Goal: Task Accomplishment & Management: Manage account settings

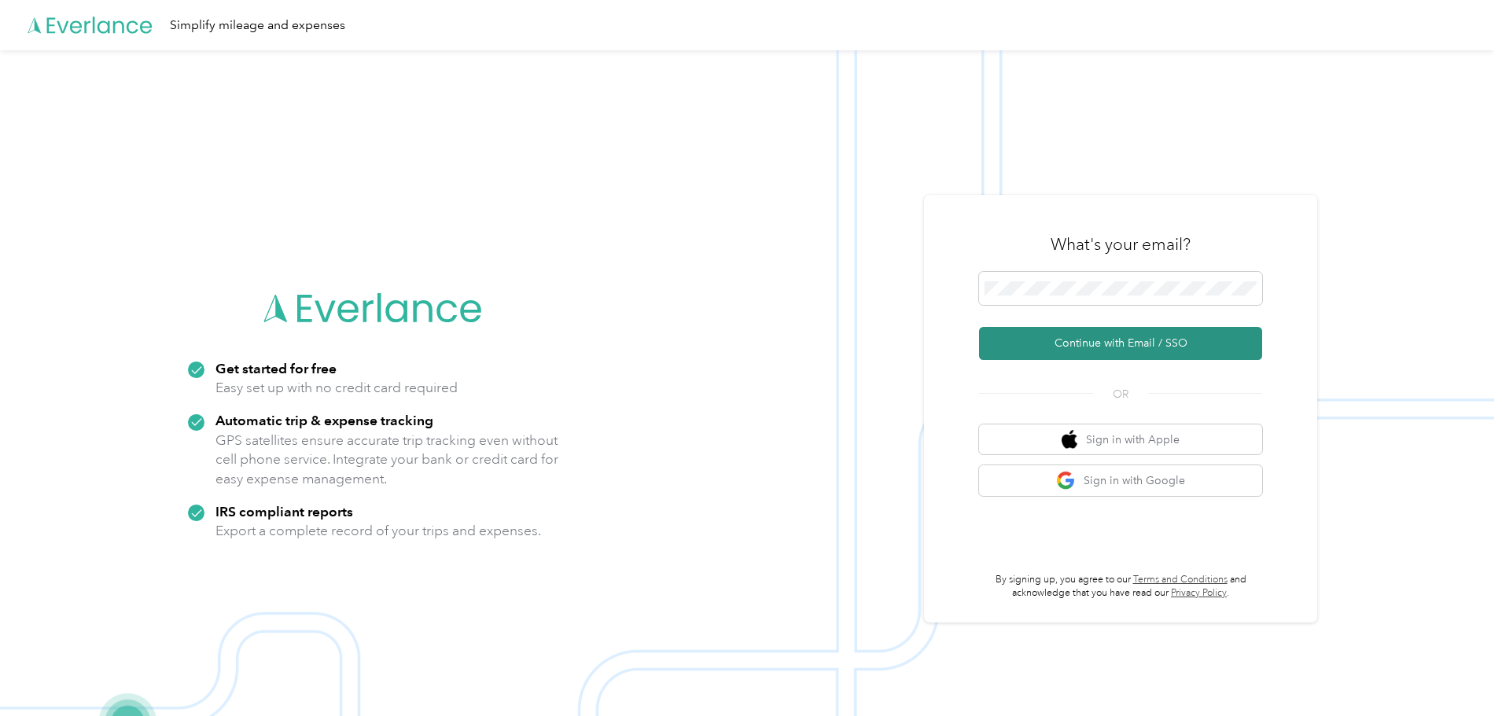
click at [1095, 341] on button "Continue with Email / SSO" at bounding box center [1120, 343] width 283 height 33
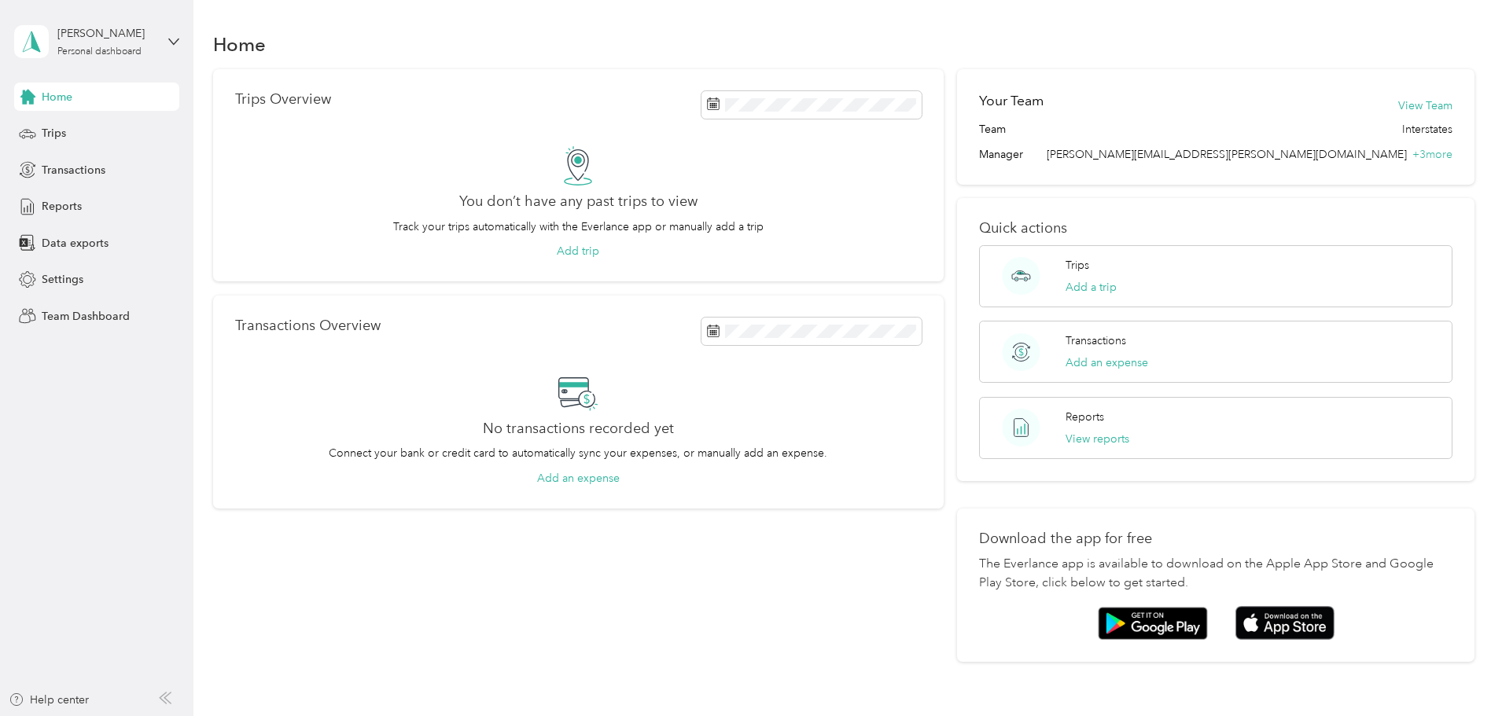
click at [252, 162] on div "Trips Overview You don’t have any past trips to view Track your trips automatic…" at bounding box center [844, 365] width 1262 height 593
click at [137, 28] on div "[PERSON_NAME]" at bounding box center [106, 33] width 98 height 17
click at [94, 137] on div "Team dashboard Personal dashboard Log out" at bounding box center [268, 165] width 487 height 99
click at [98, 47] on div "Personal dashboard" at bounding box center [99, 51] width 84 height 9
click at [88, 126] on div "Team dashboard" at bounding box center [70, 129] width 84 height 17
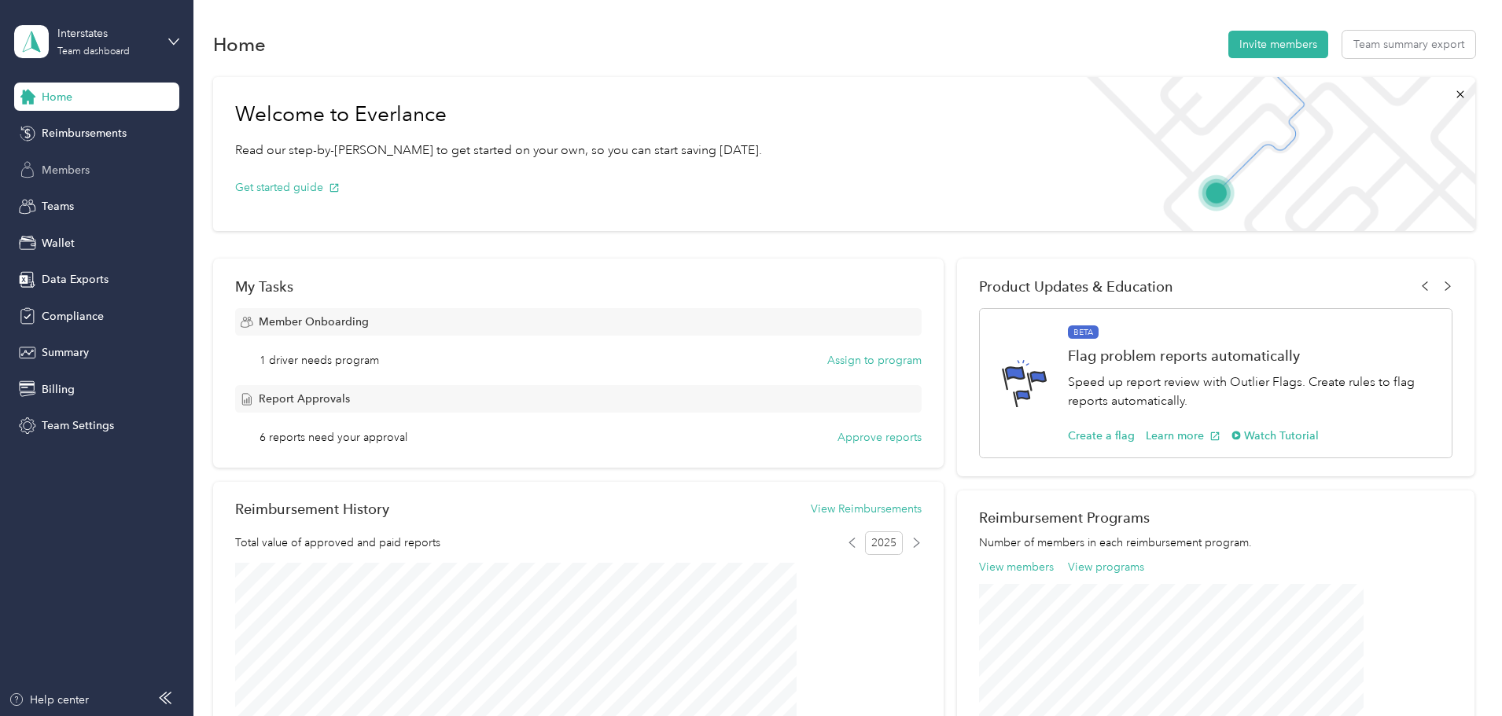
click at [69, 172] on span "Members" at bounding box center [66, 170] width 48 height 17
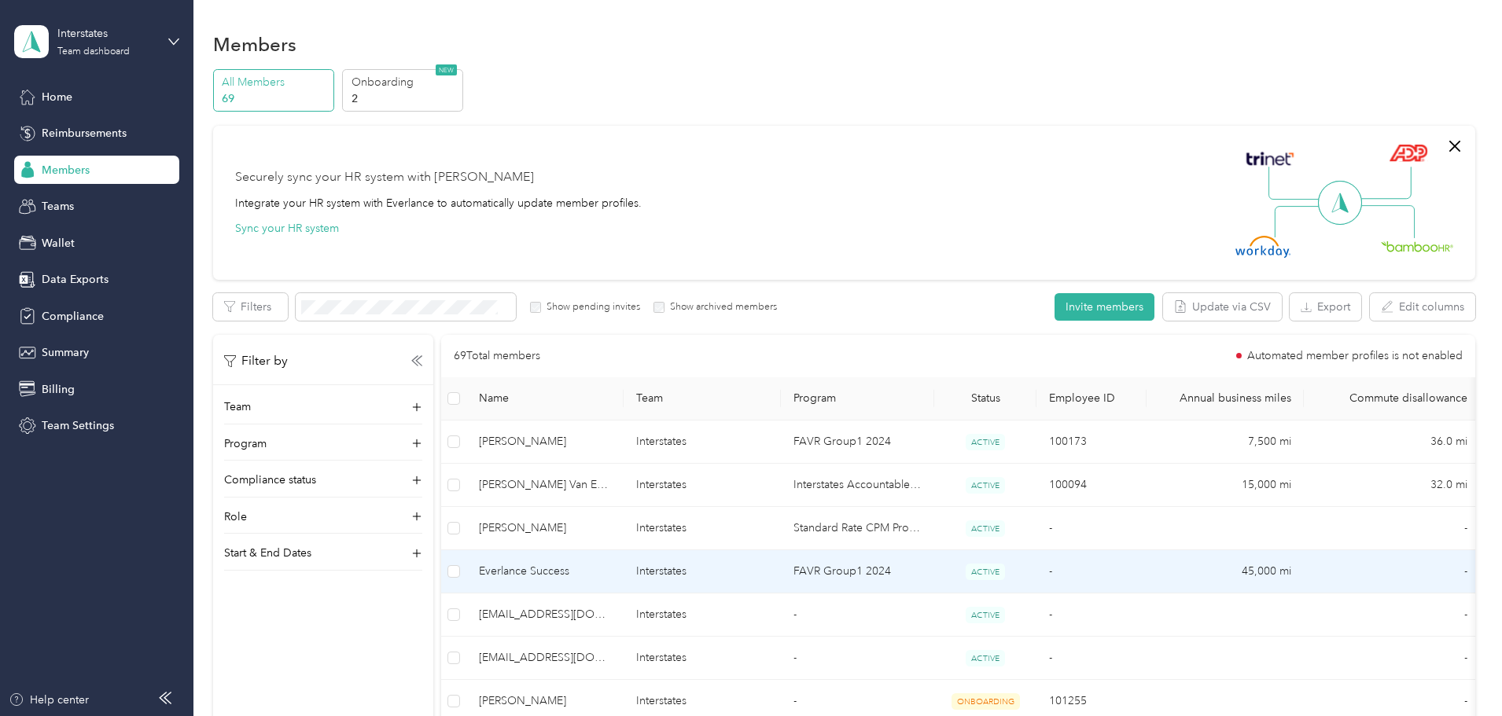
click at [611, 569] on span "Everlance Success" at bounding box center [545, 571] width 132 height 17
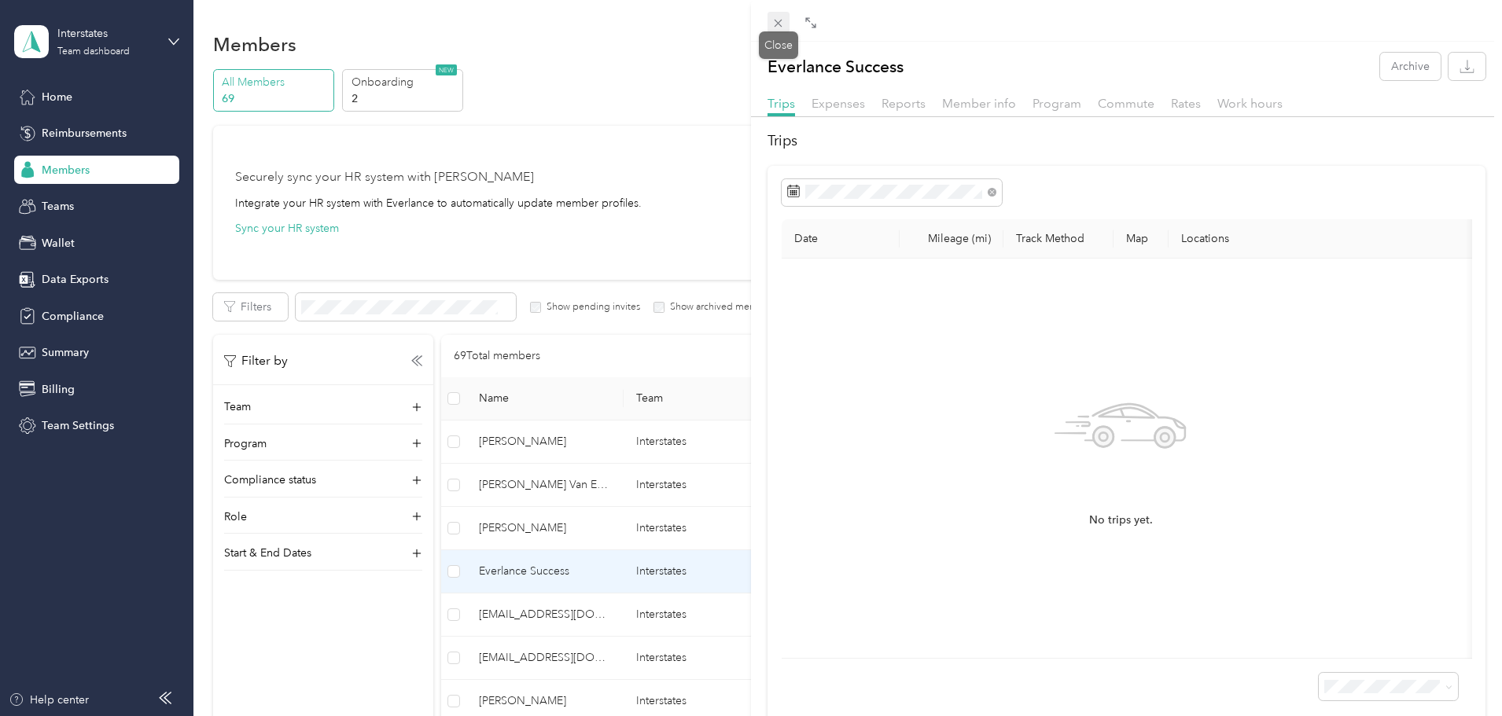
click at [779, 19] on icon at bounding box center [777, 23] width 13 height 13
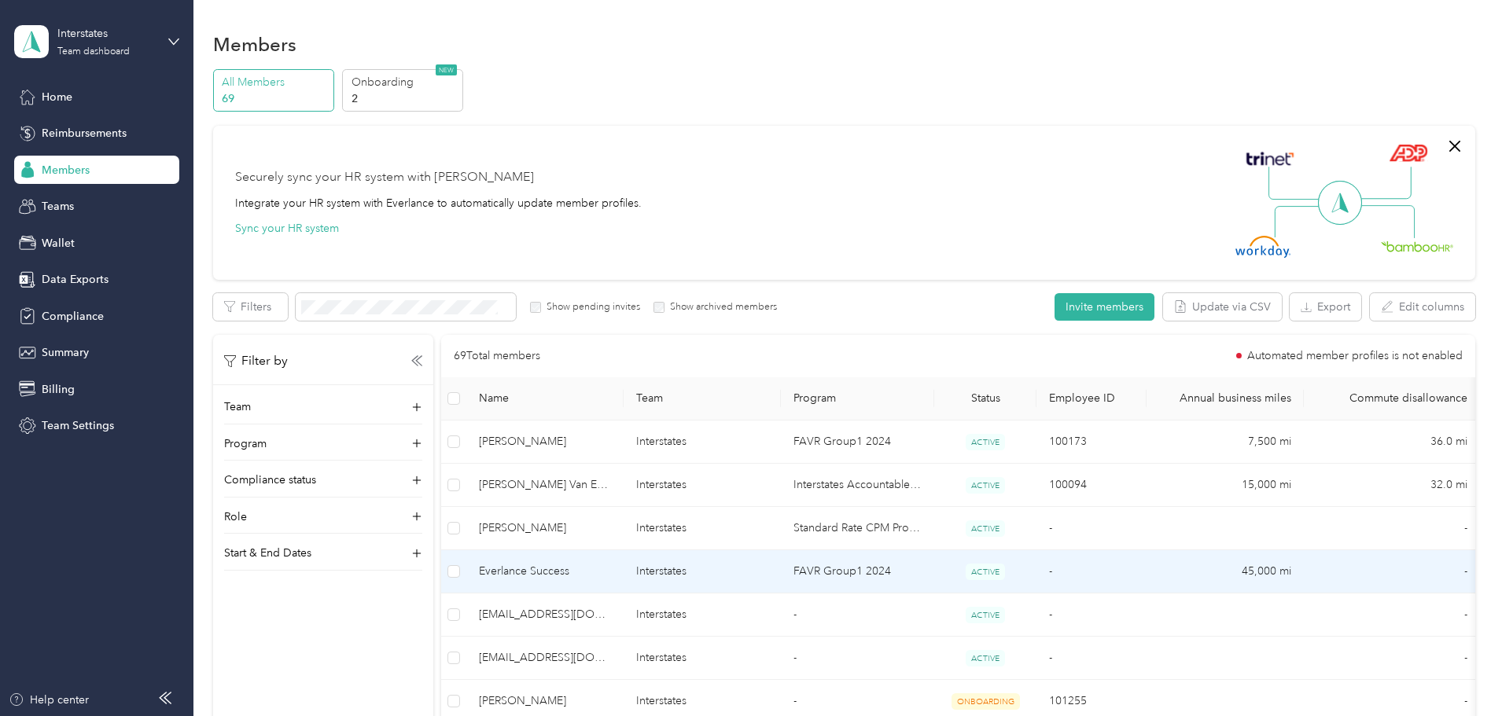
click at [901, 567] on td "FAVR Group1 2024" at bounding box center [857, 571] width 153 height 43
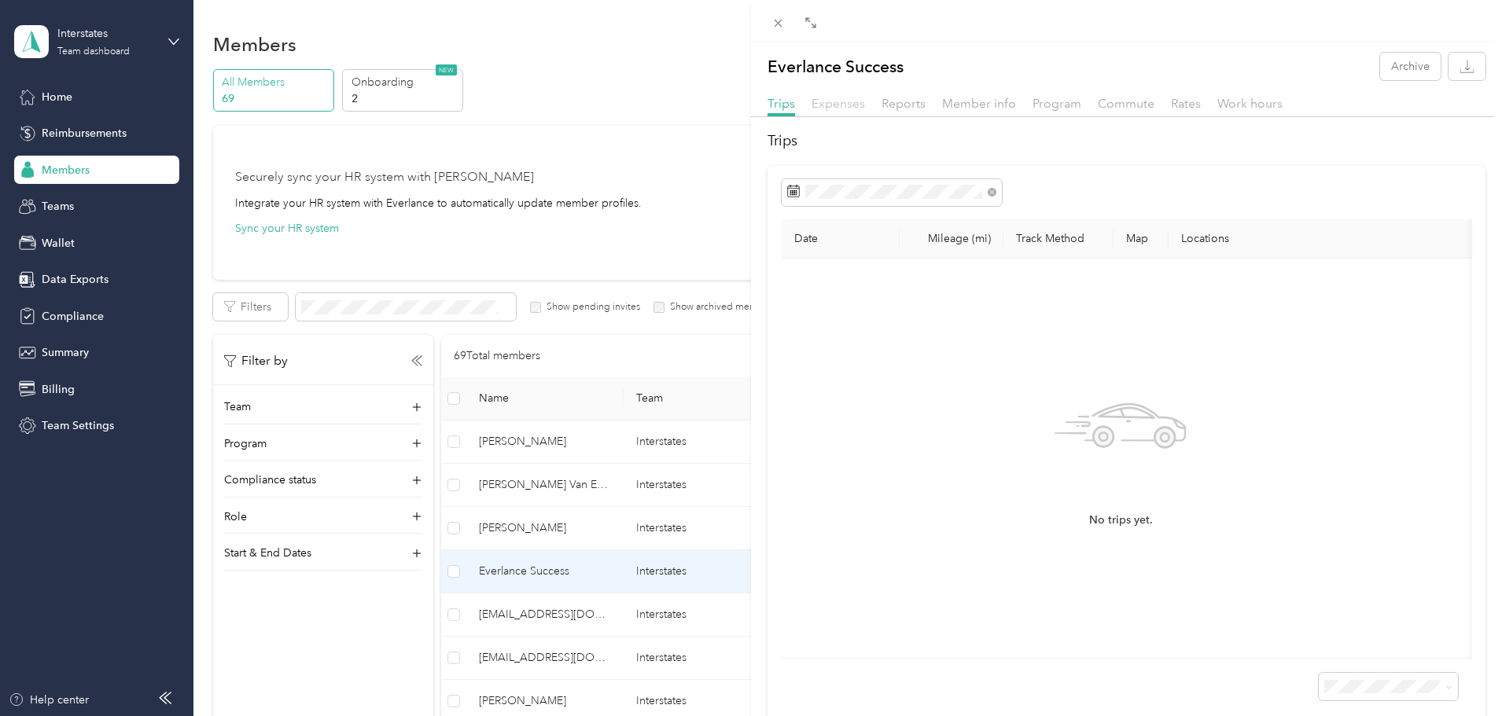
click at [856, 105] on span "Expenses" at bounding box center [837, 103] width 53 height 15
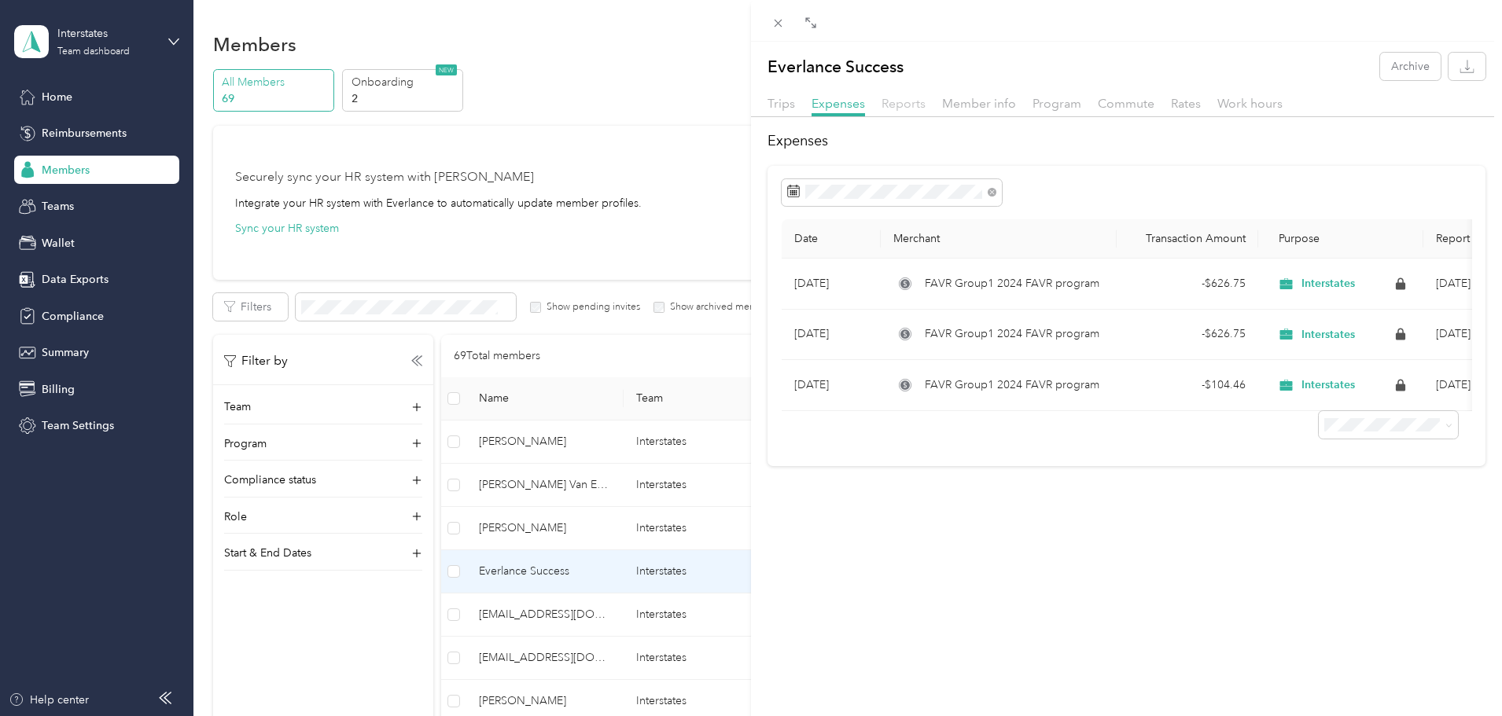
click at [889, 105] on span "Reports" at bounding box center [903, 103] width 44 height 15
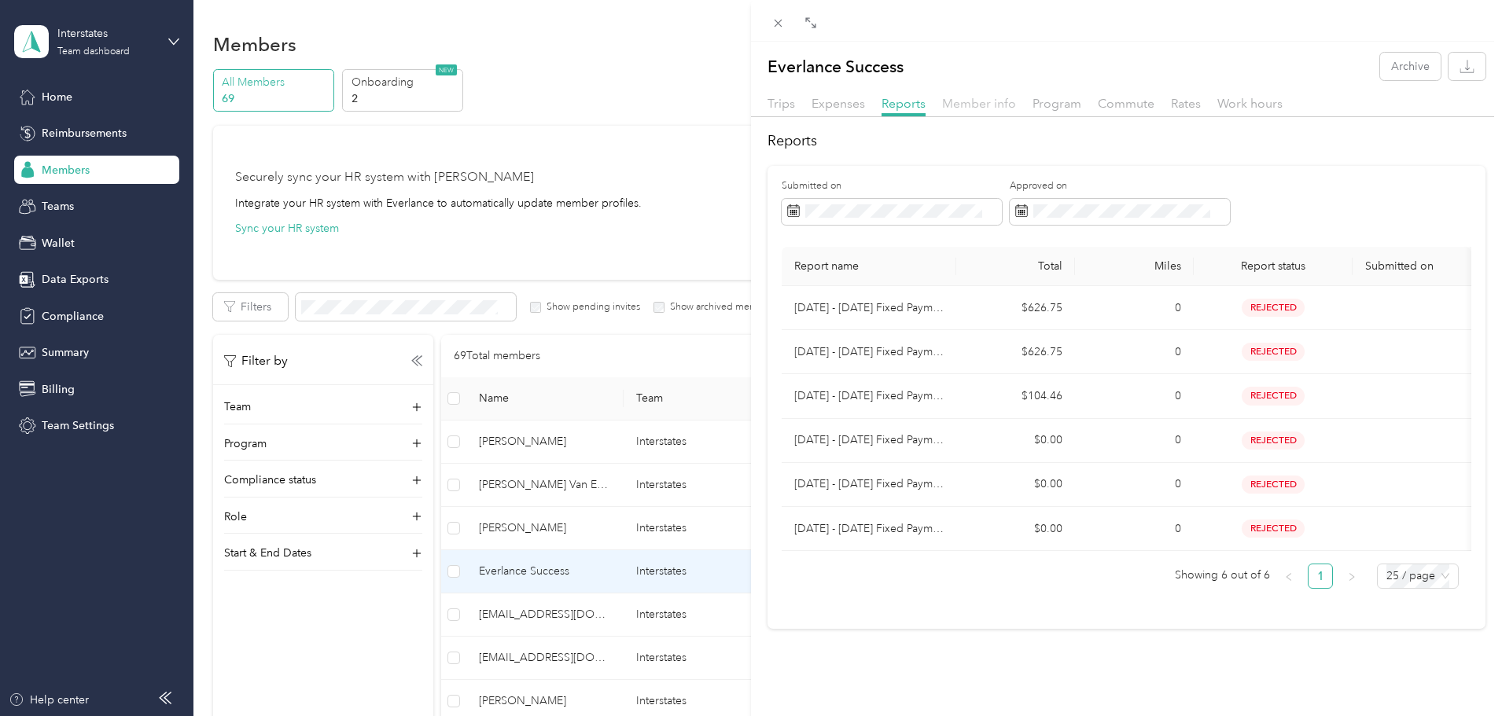
click at [971, 103] on span "Member info" at bounding box center [979, 103] width 74 height 15
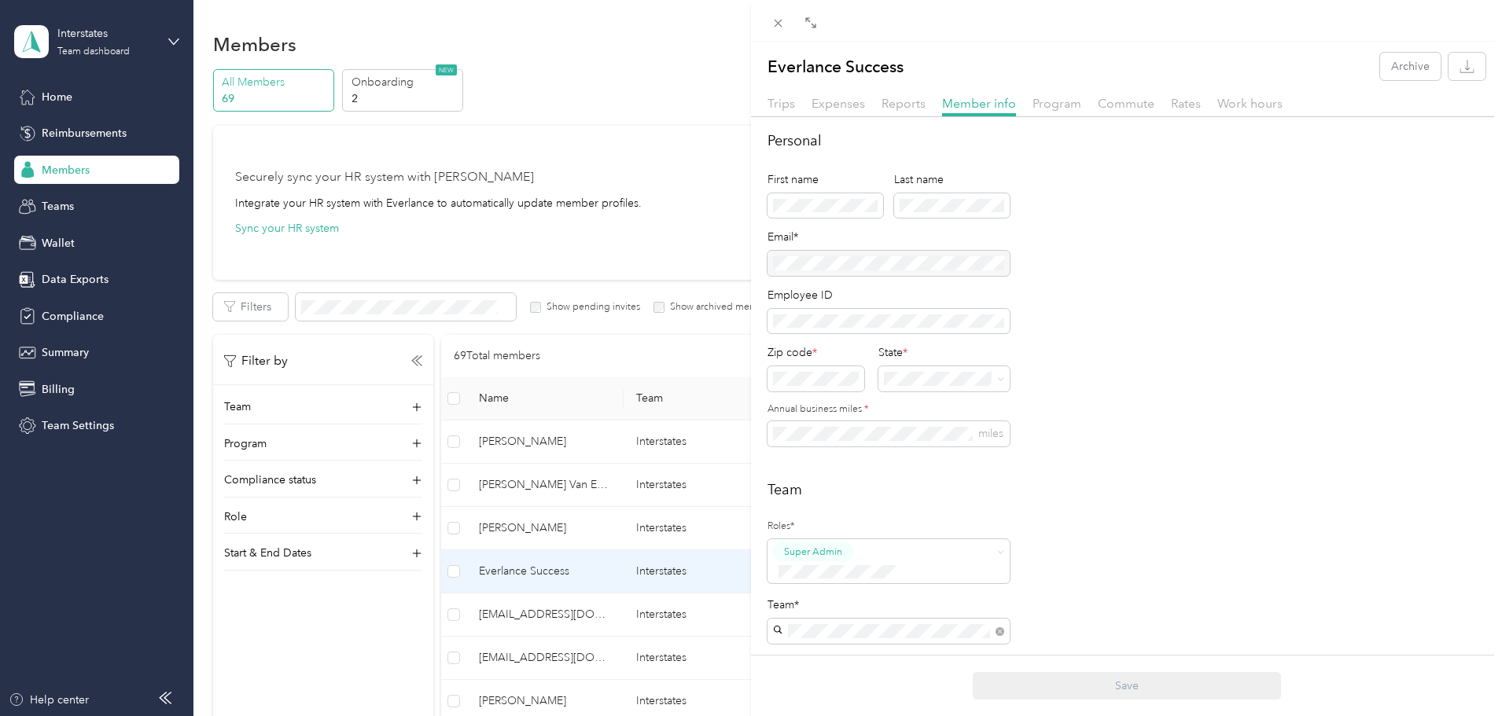
click at [1151, 222] on div "Personal First name Last name Email* Employee ID Zip code * State * Annual busi…" at bounding box center [1126, 298] width 718 height 335
click at [723, 380] on div "Everlance Success Archive Trips Expenses Reports Member info Program Commute Ra…" at bounding box center [751, 358] width 1502 height 716
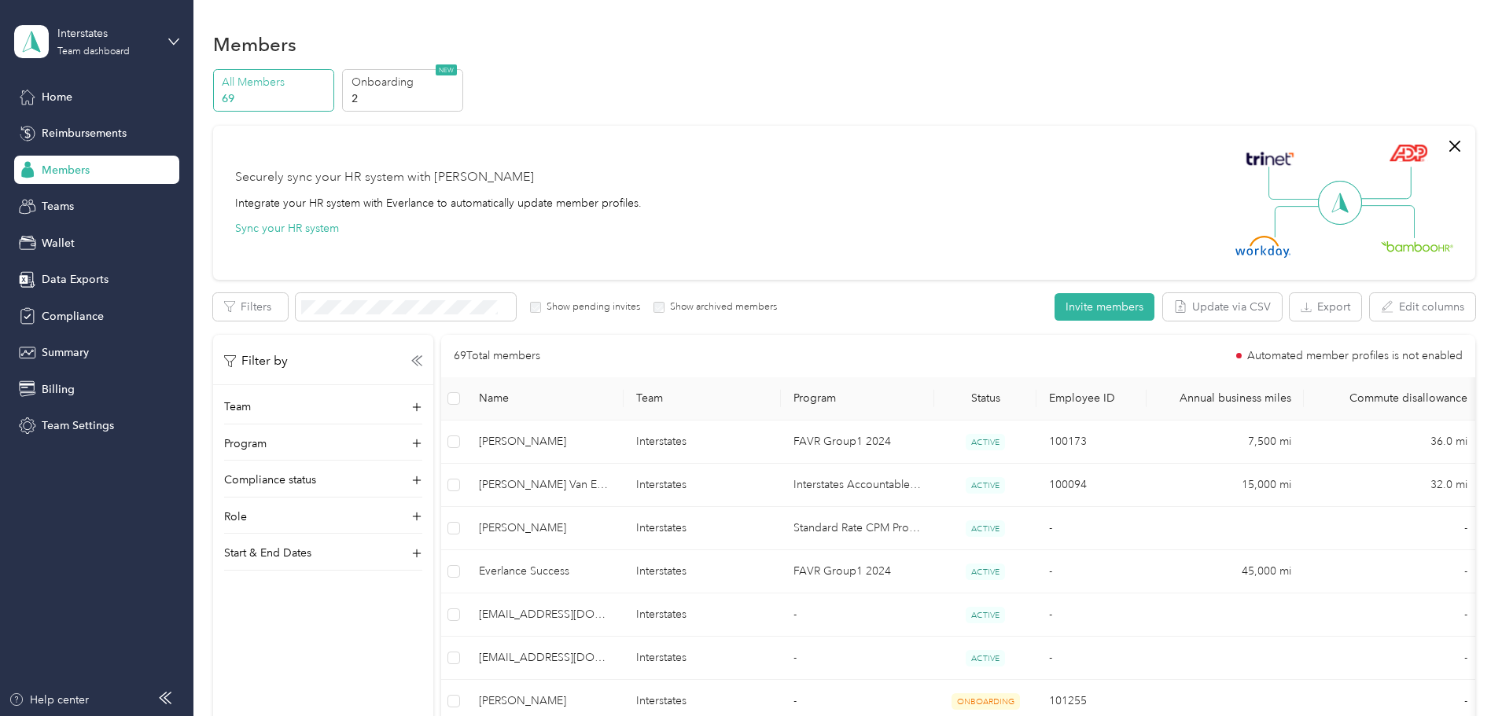
click at [896, 135] on div "Securely sync your HR system with Everlance Integrate your HR system with Everl…" at bounding box center [844, 203] width 1262 height 154
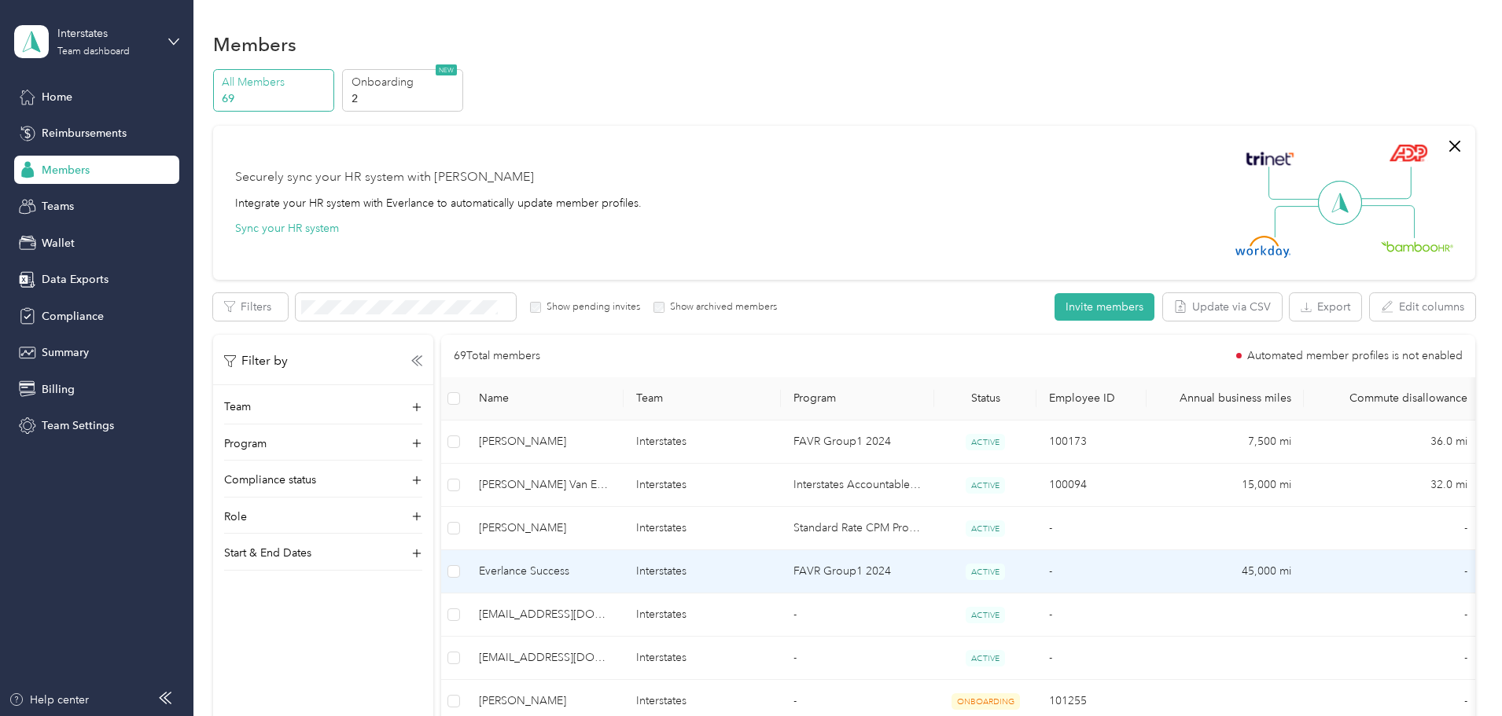
click at [611, 576] on span "Everlance Success" at bounding box center [545, 571] width 132 height 17
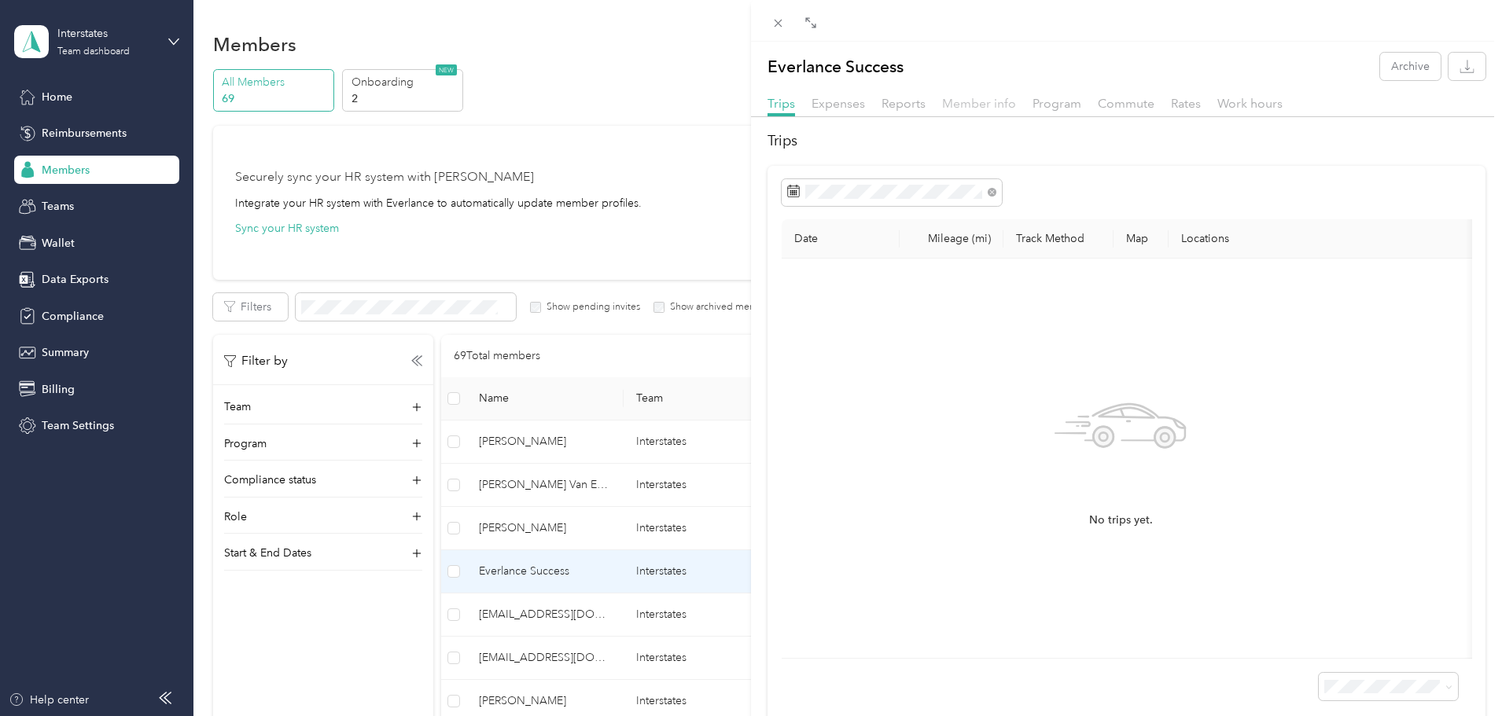
click at [978, 100] on span "Member info" at bounding box center [979, 103] width 74 height 15
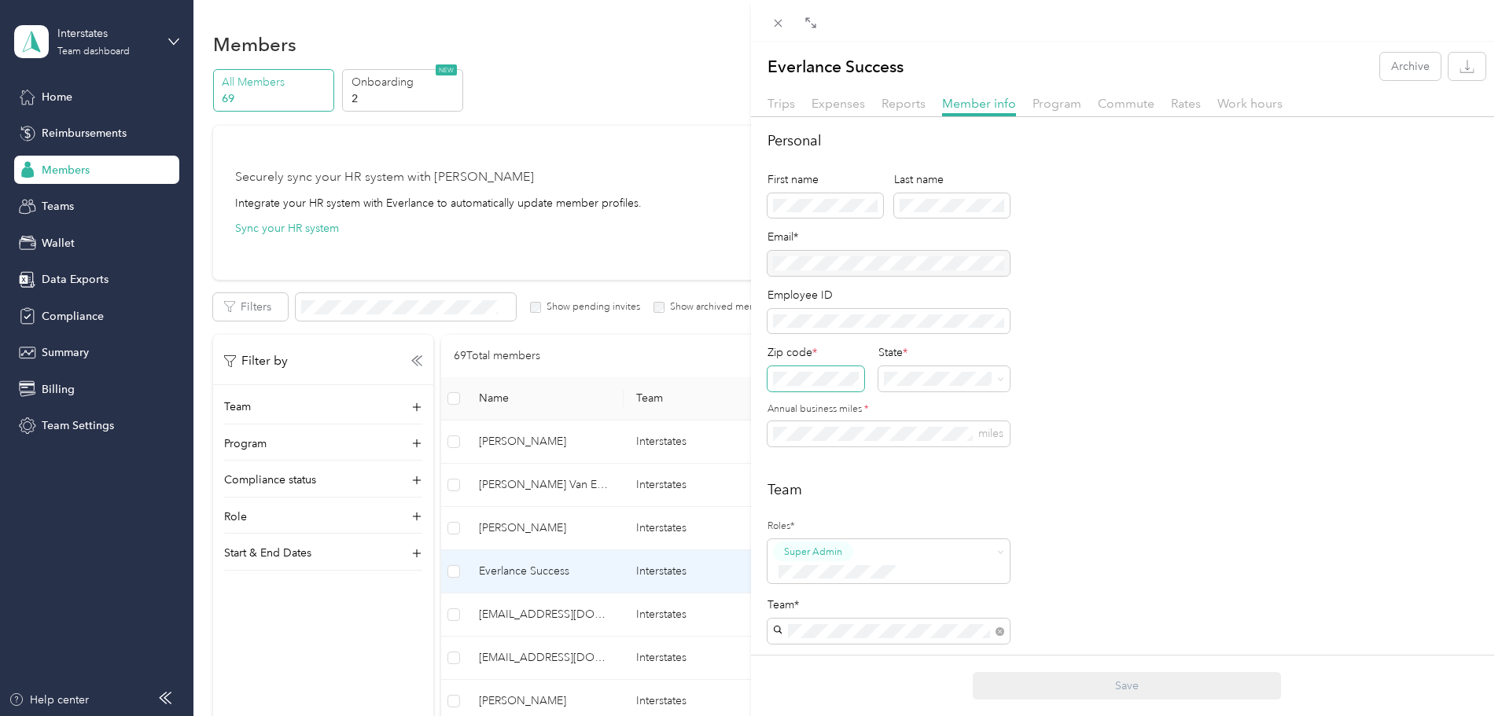
click at [734, 374] on div "Everlance Success Archive Trips Expenses Reports Member info Program Commute Ra…" at bounding box center [751, 358] width 1502 height 716
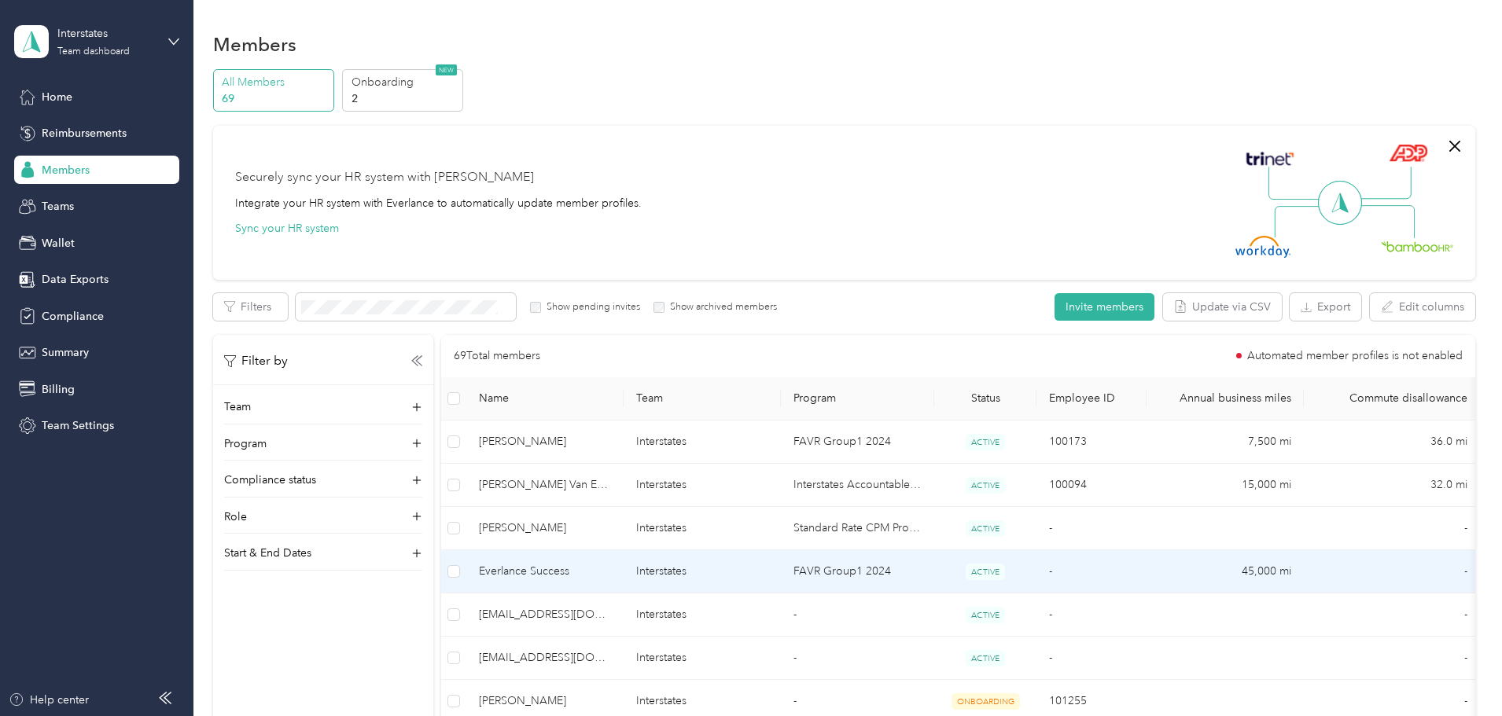
click at [603, 571] on span "Everlance Success" at bounding box center [545, 571] width 132 height 17
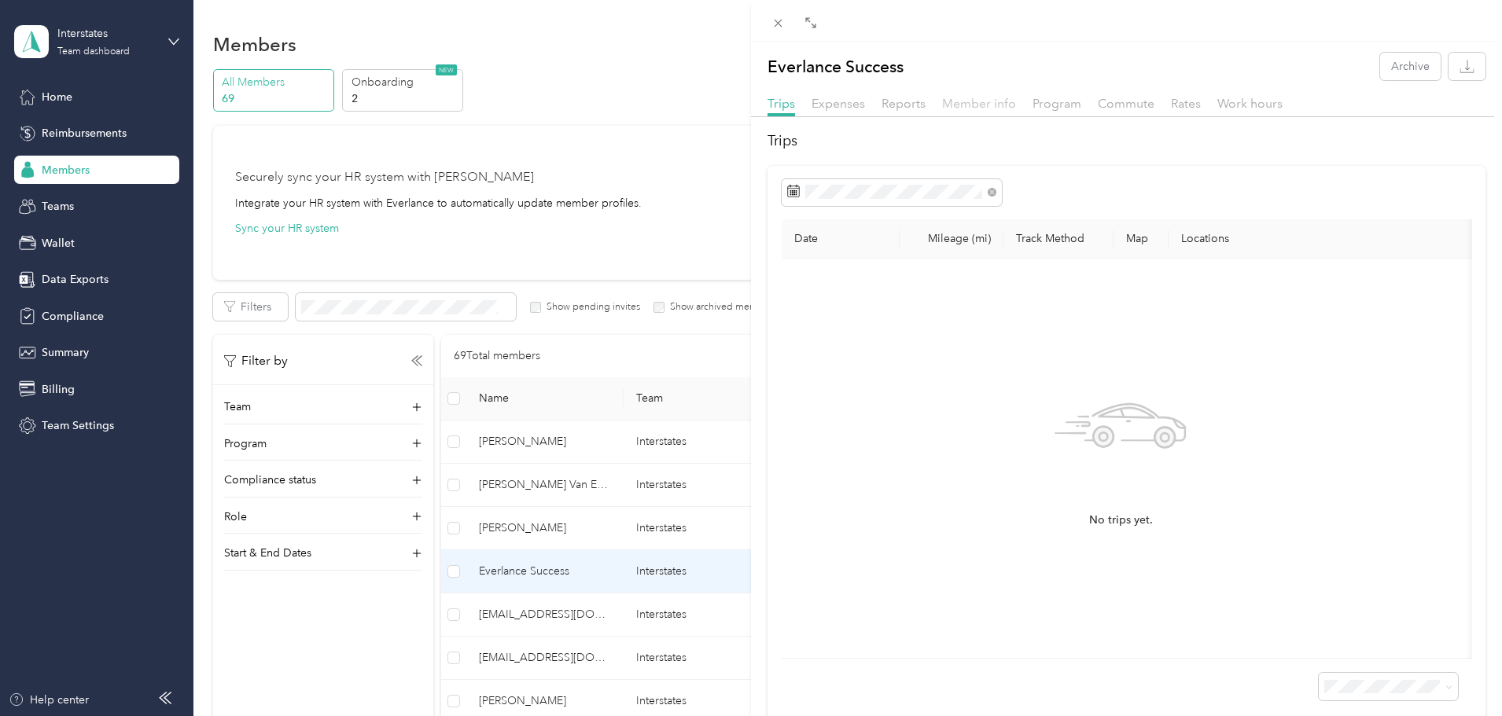
click at [986, 98] on span "Member info" at bounding box center [979, 103] width 74 height 15
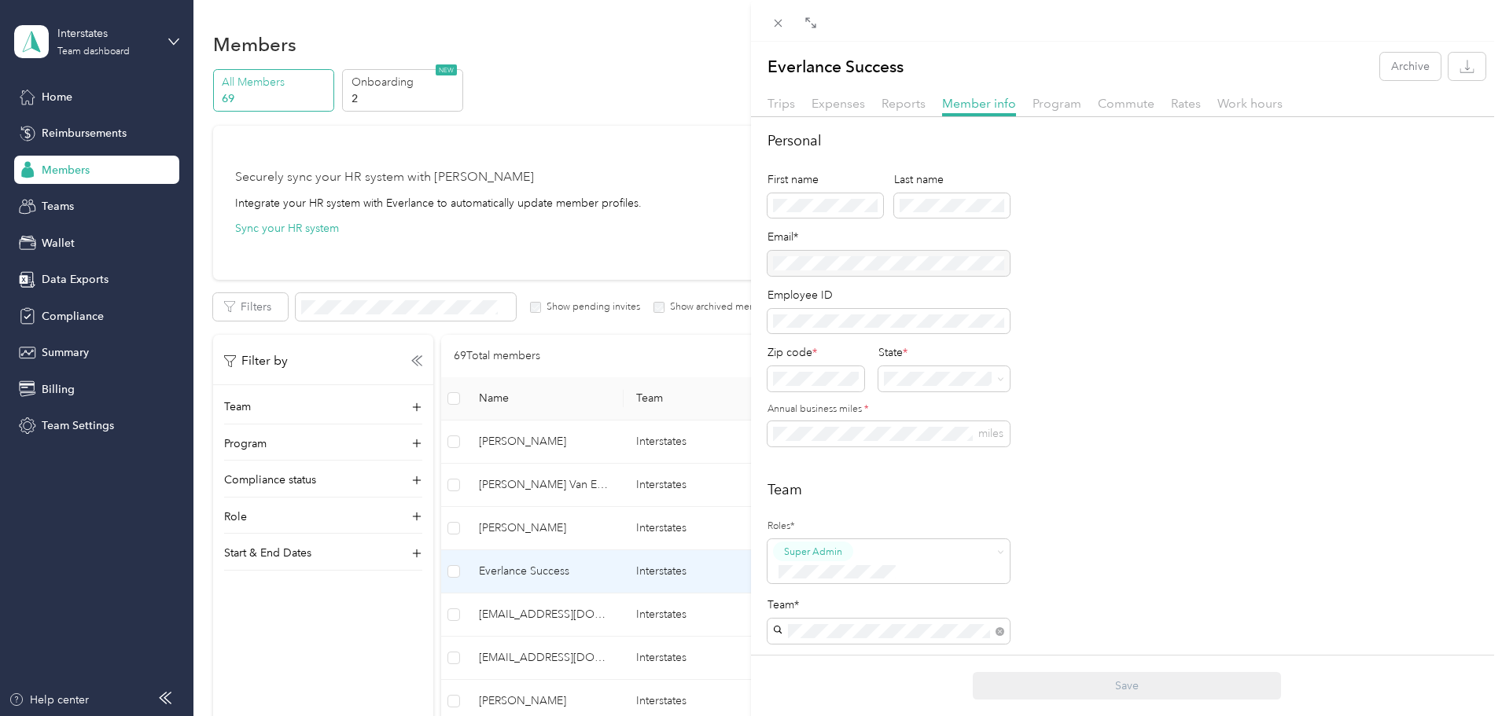
click at [1271, 359] on div "Personal First name Last name Email* Employee ID Zip code * State * Annual busi…" at bounding box center [1126, 298] width 718 height 335
click at [879, 470] on div "Personal First name Last name Email* Employee ID Zip code * State * Annual busi…" at bounding box center [1126, 623] width 751 height 985
click at [1134, 687] on button "Save" at bounding box center [1127, 686] width 308 height 28
click at [1187, 102] on span "Rates" at bounding box center [1186, 103] width 30 height 15
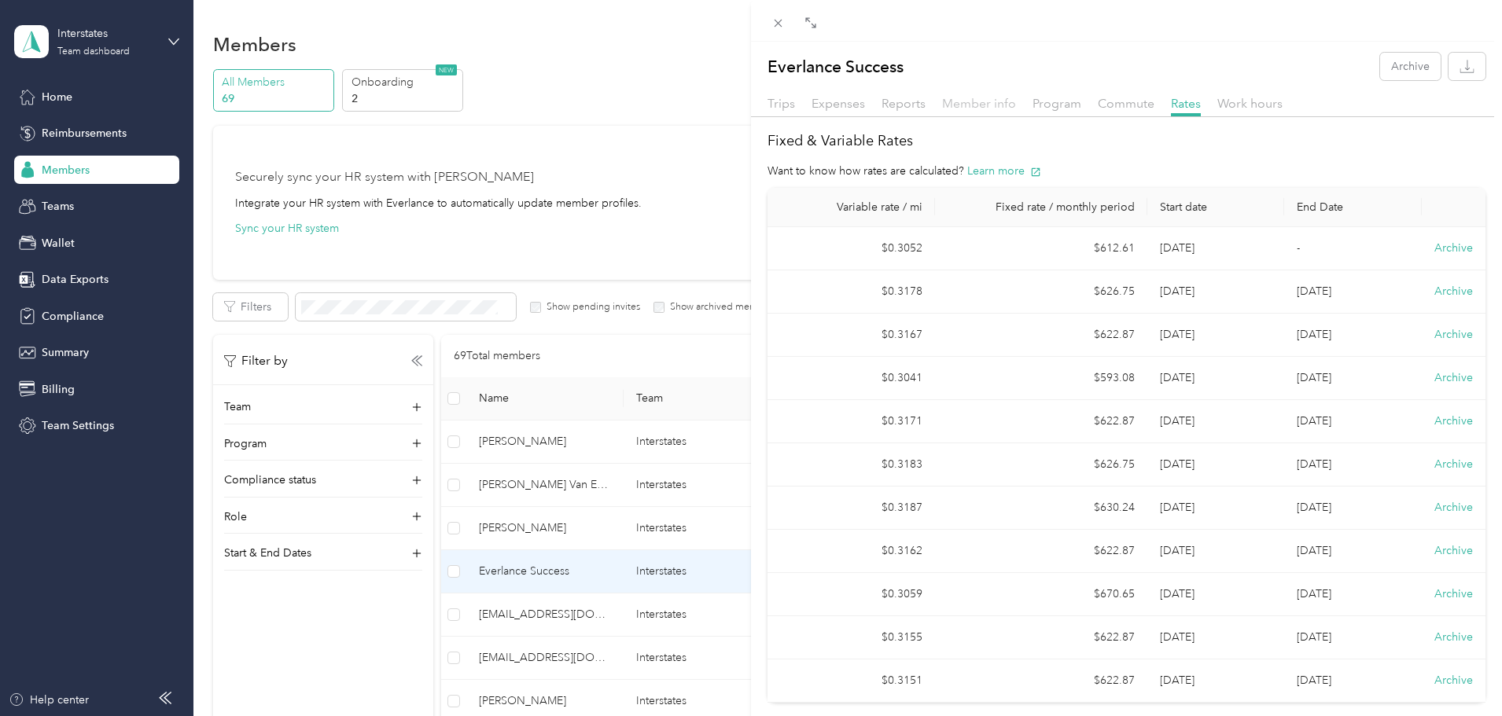
click at [966, 104] on span "Member info" at bounding box center [979, 103] width 74 height 15
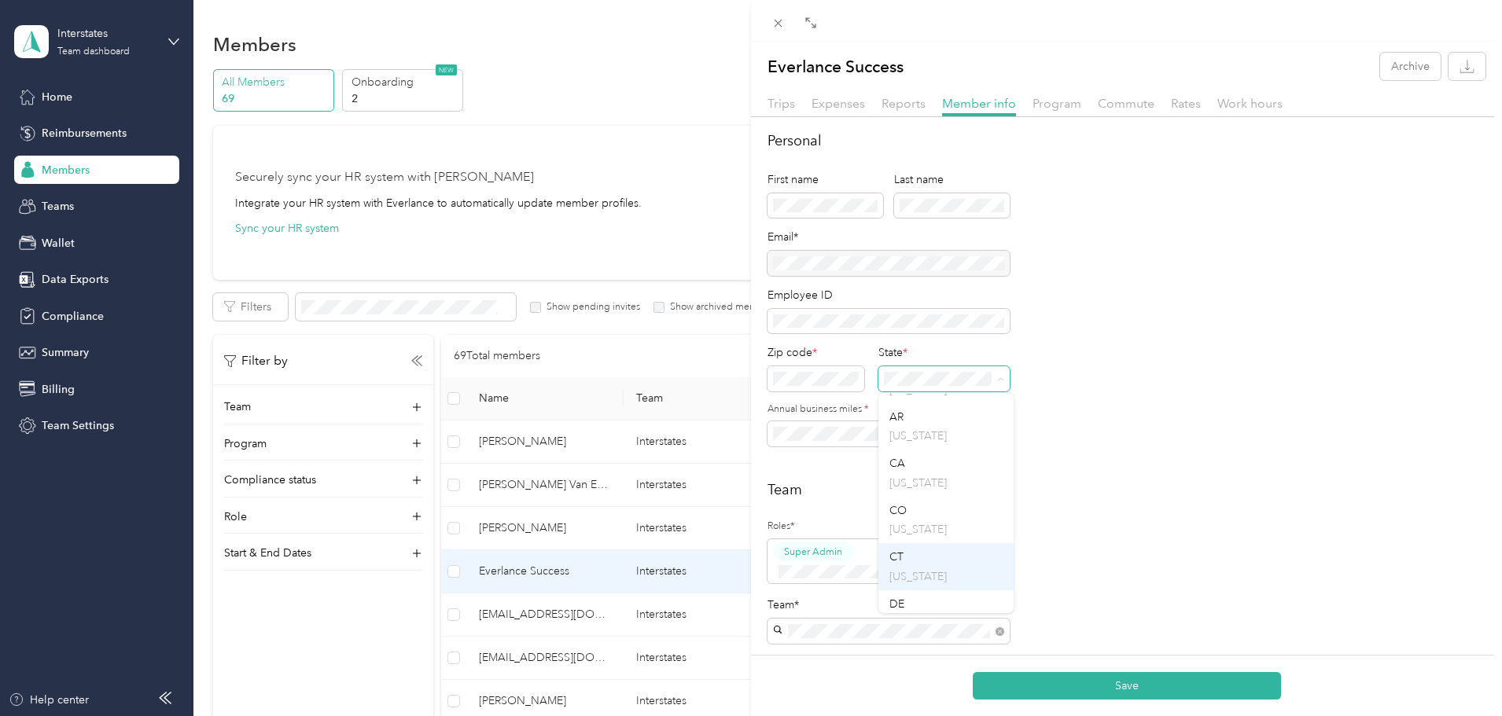
scroll to position [178, 0]
click at [910, 524] on p "[US_STATE]" at bounding box center [945, 528] width 113 height 17
click at [768, 430] on span "miles" at bounding box center [888, 433] width 242 height 25
click at [1256, 393] on div "Personal First name Last name Email* Employee ID Zip code * State * Annual busi…" at bounding box center [1126, 298] width 718 height 335
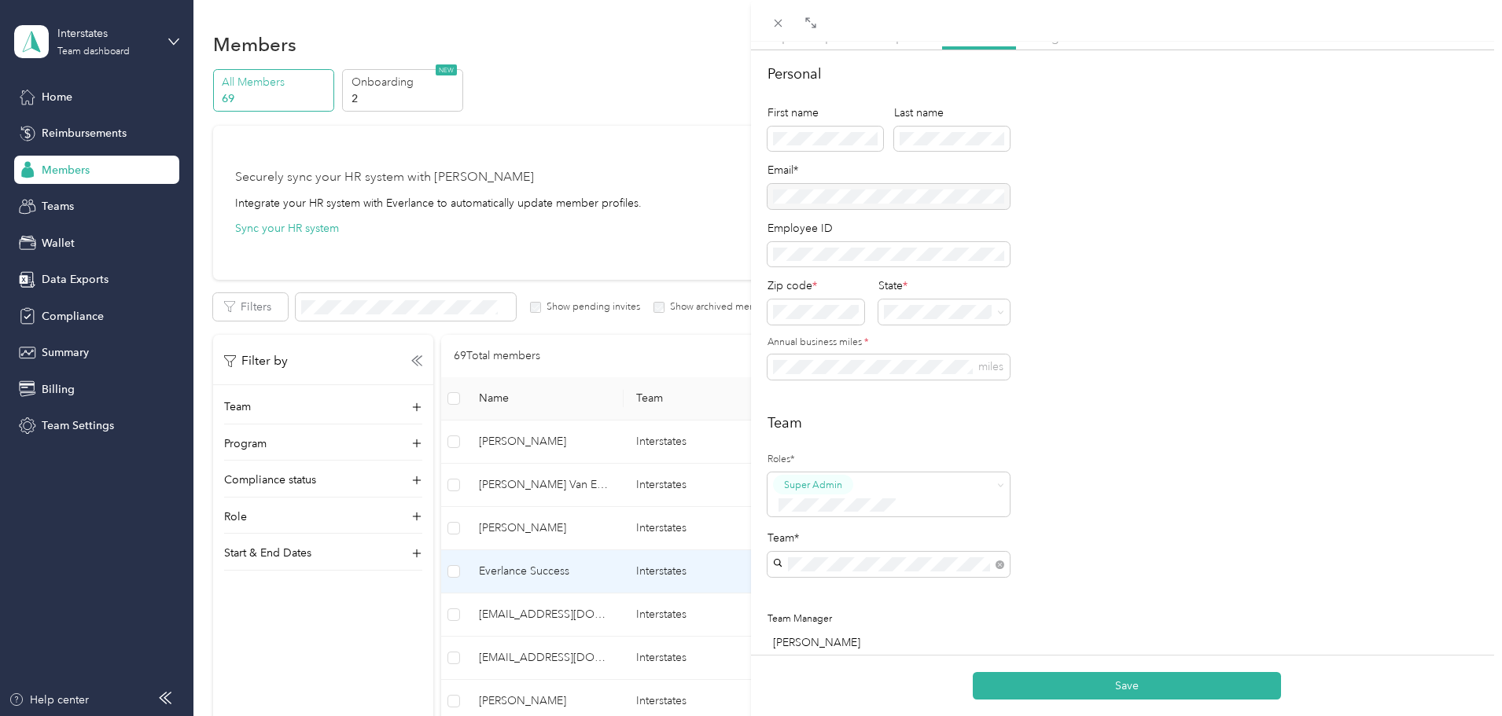
scroll to position [0, 0]
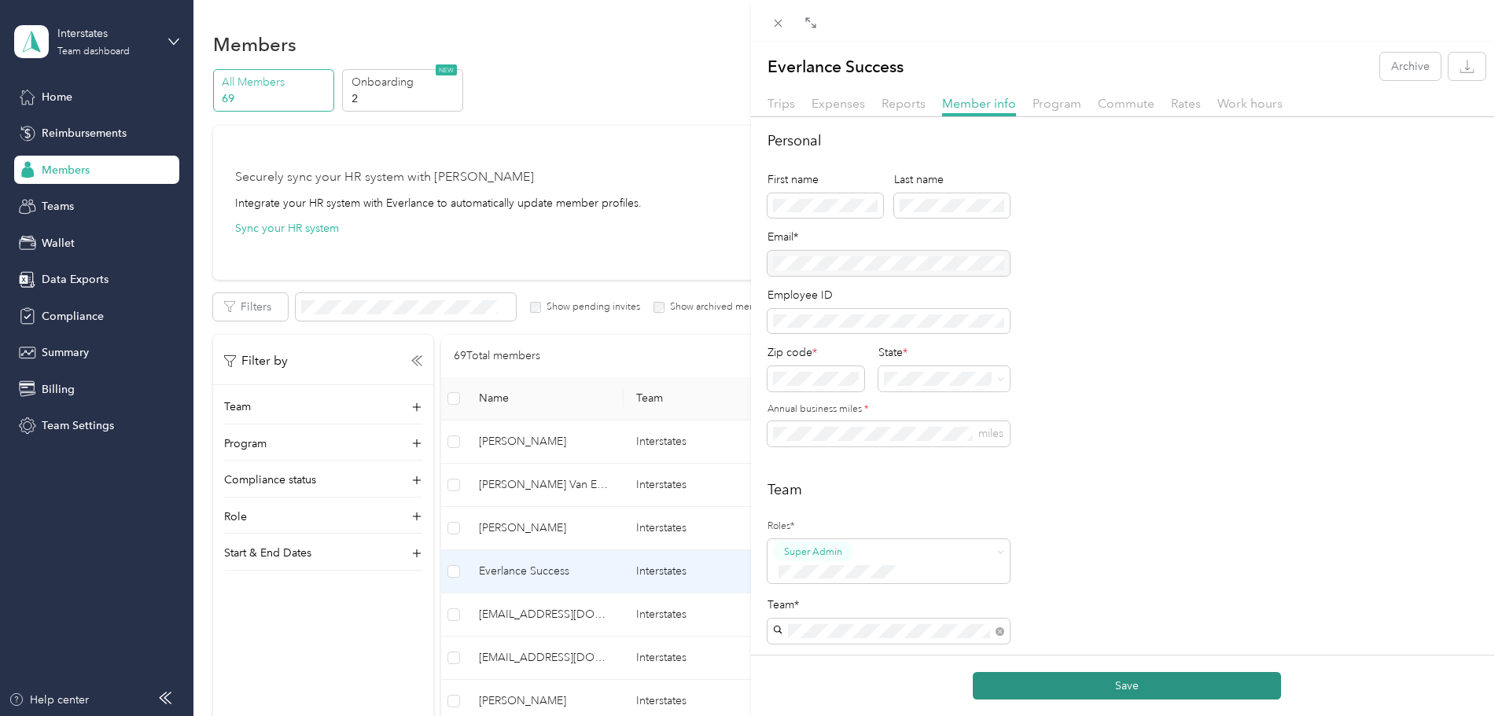
click at [1079, 678] on button "Save" at bounding box center [1127, 686] width 308 height 28
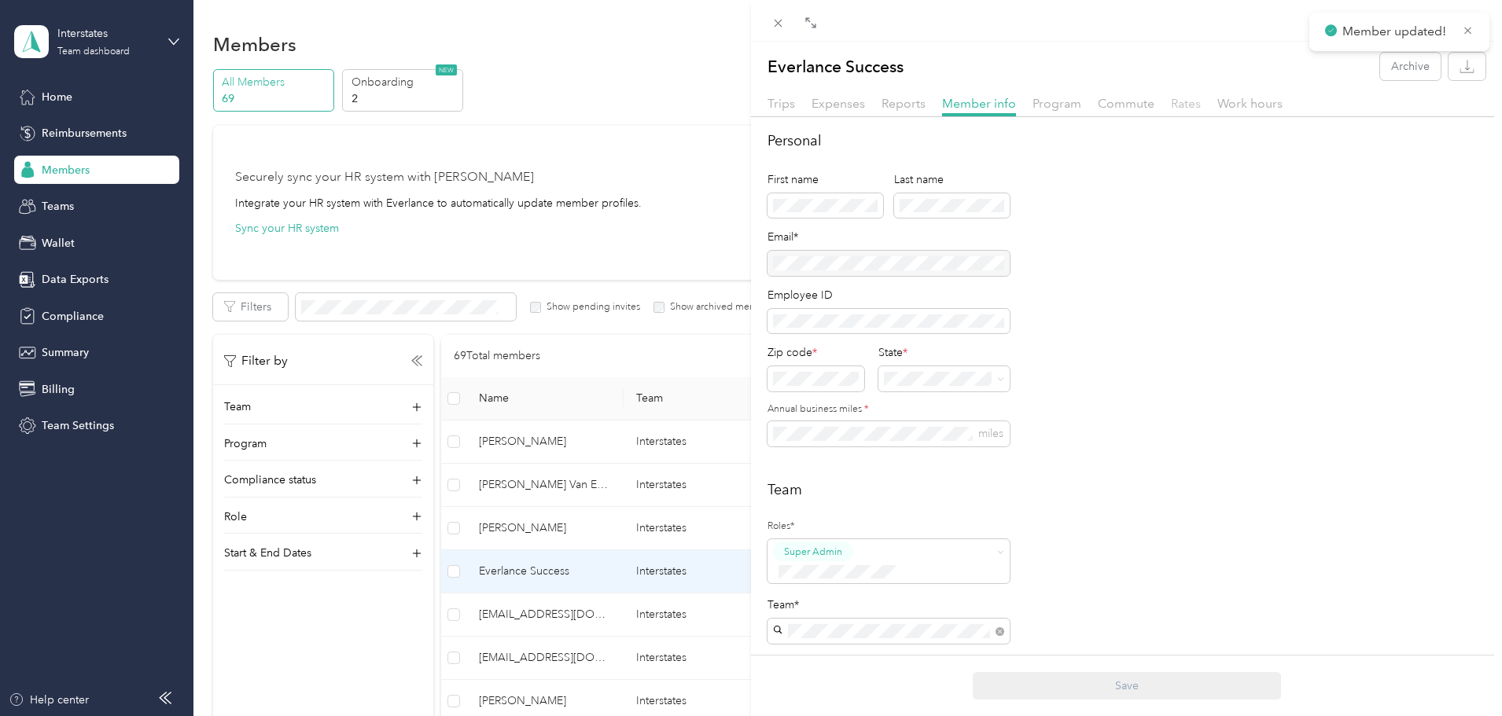
click at [1182, 103] on span "Rates" at bounding box center [1186, 103] width 30 height 15
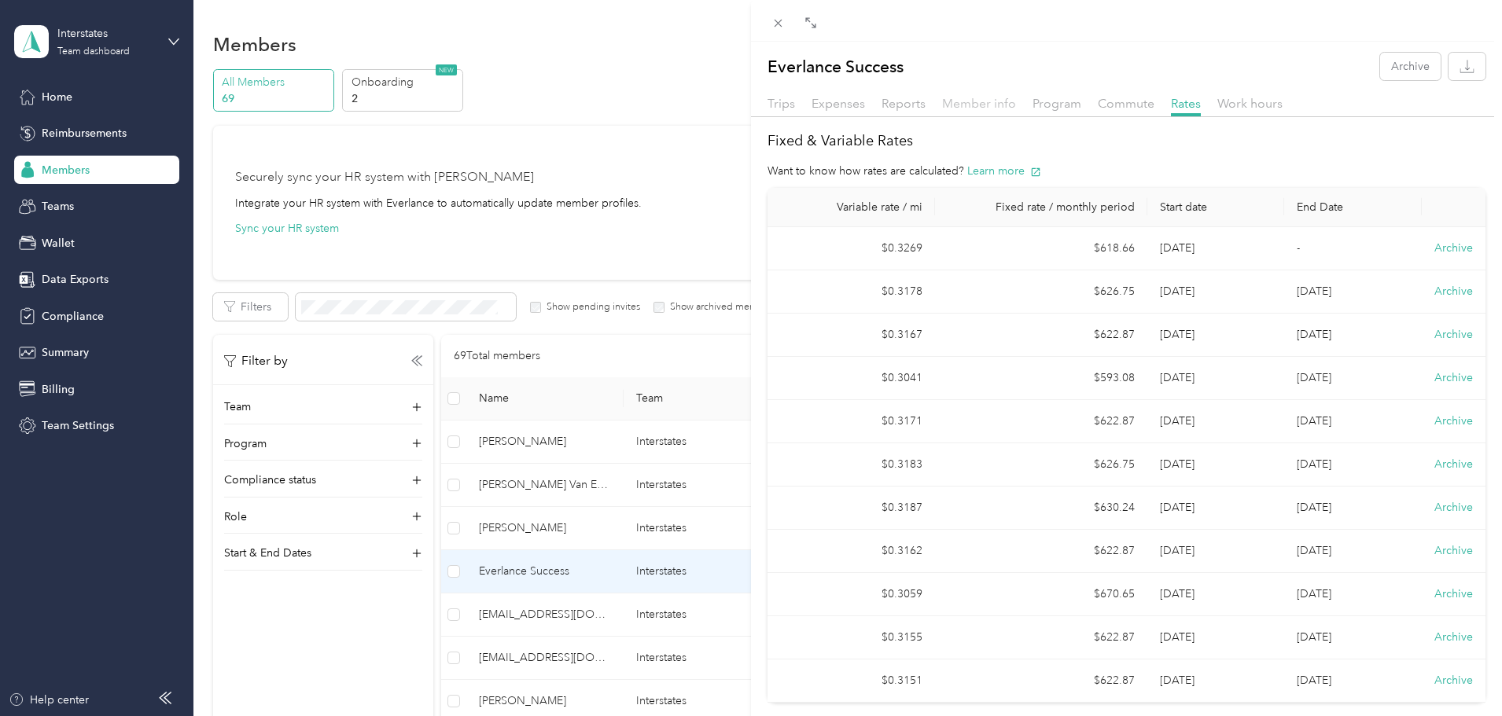
click at [985, 102] on span "Member info" at bounding box center [979, 103] width 74 height 15
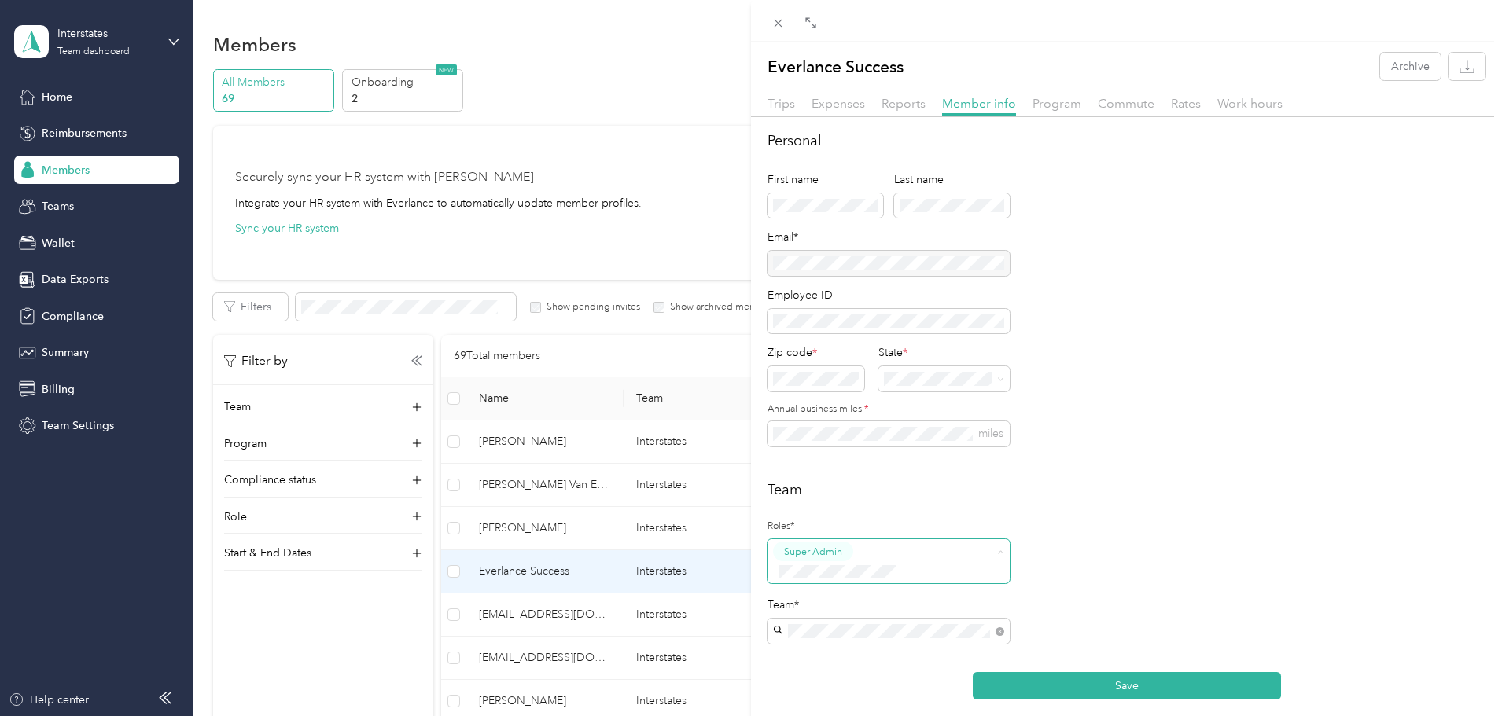
type button "c890df5969394580a9dc5cbeb8580059"
click at [1187, 432] on div "Personal First name Last name Email* Employee ID Zip code * State * Annual busi…" at bounding box center [1126, 298] width 718 height 335
click at [1134, 679] on button "Save" at bounding box center [1127, 686] width 308 height 28
click at [1186, 103] on span "Rates" at bounding box center [1186, 103] width 30 height 15
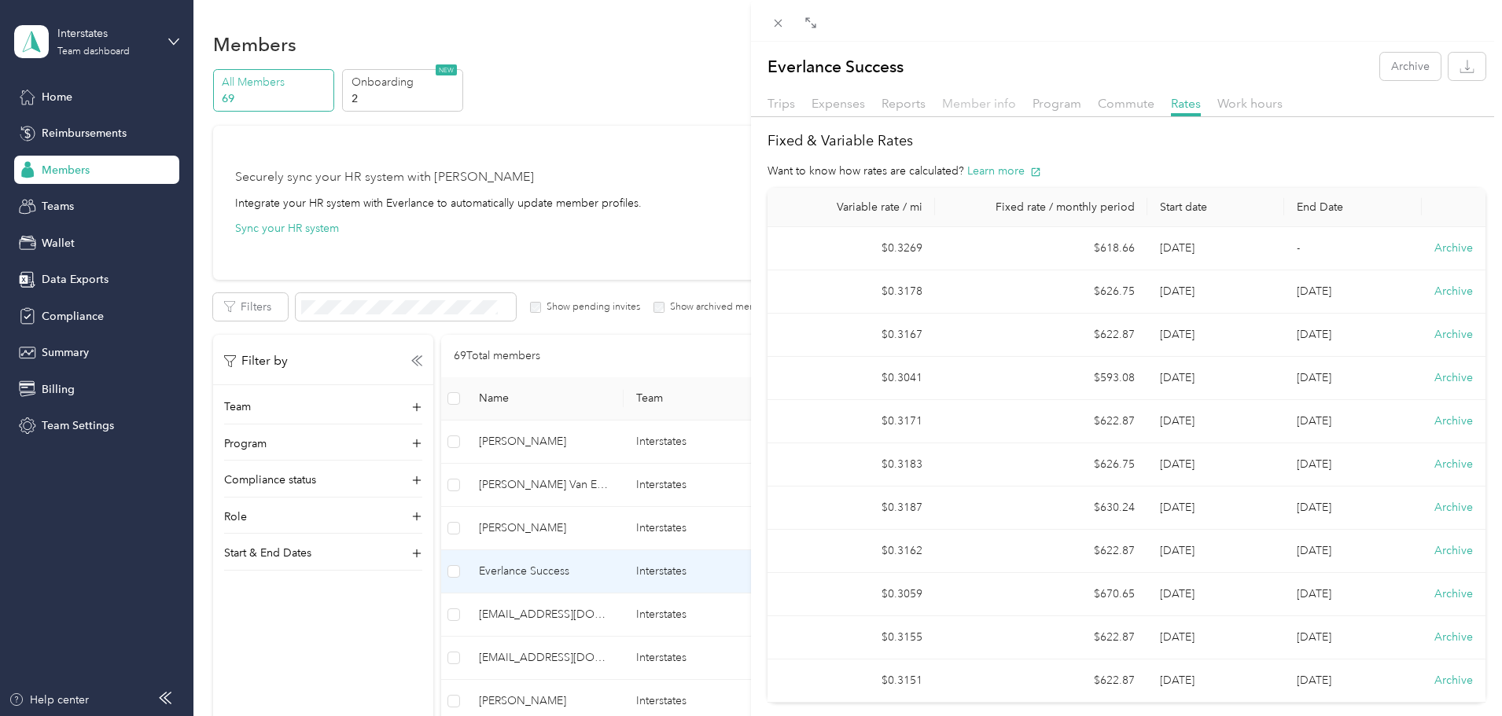
click at [1000, 101] on span "Member info" at bounding box center [979, 103] width 74 height 15
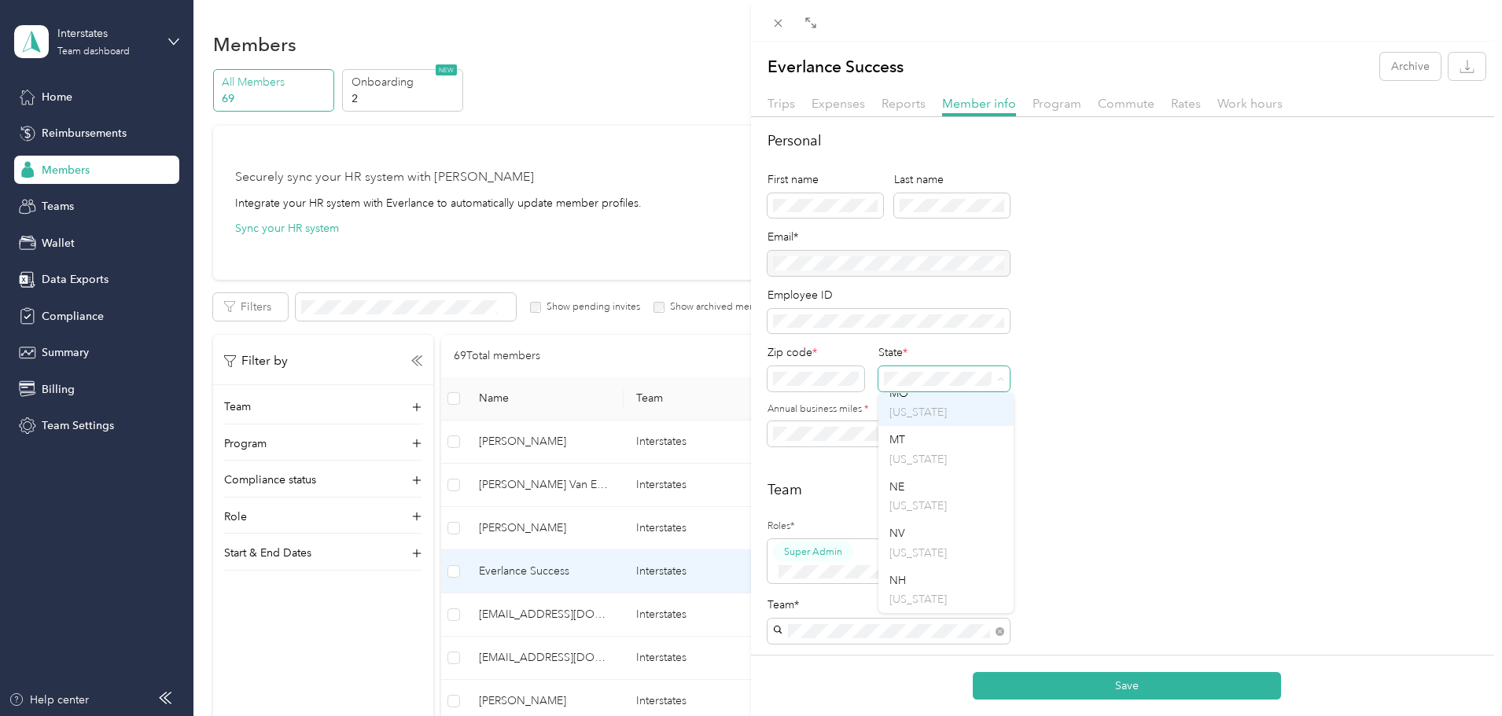
scroll to position [1258, 0]
click at [914, 486] on p "[US_STATE]" at bounding box center [945, 477] width 113 height 17
click at [730, 429] on div "Everlance Success Archive Trips Expenses Reports Member info Program Commute Ra…" at bounding box center [751, 358] width 1502 height 716
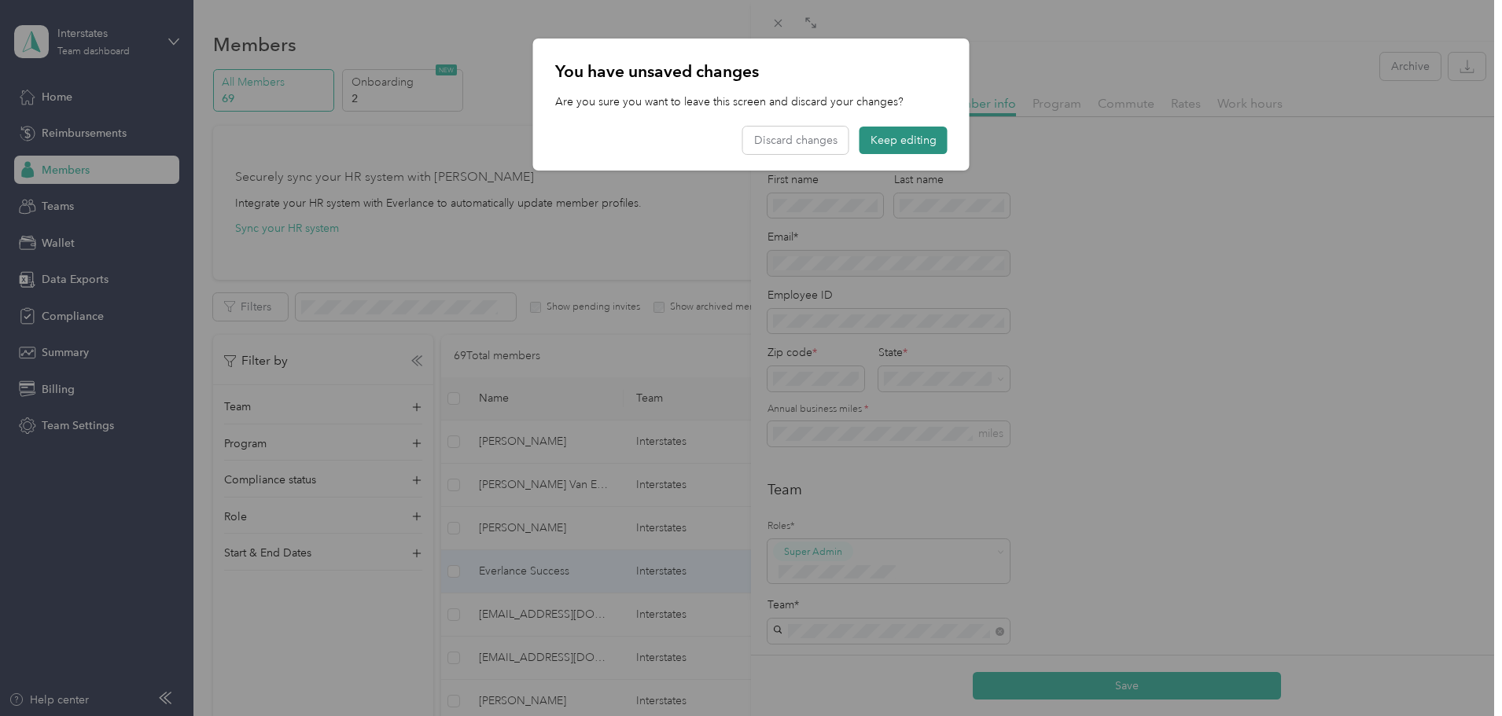
click at [889, 142] on button "Keep editing" at bounding box center [903, 141] width 88 height 28
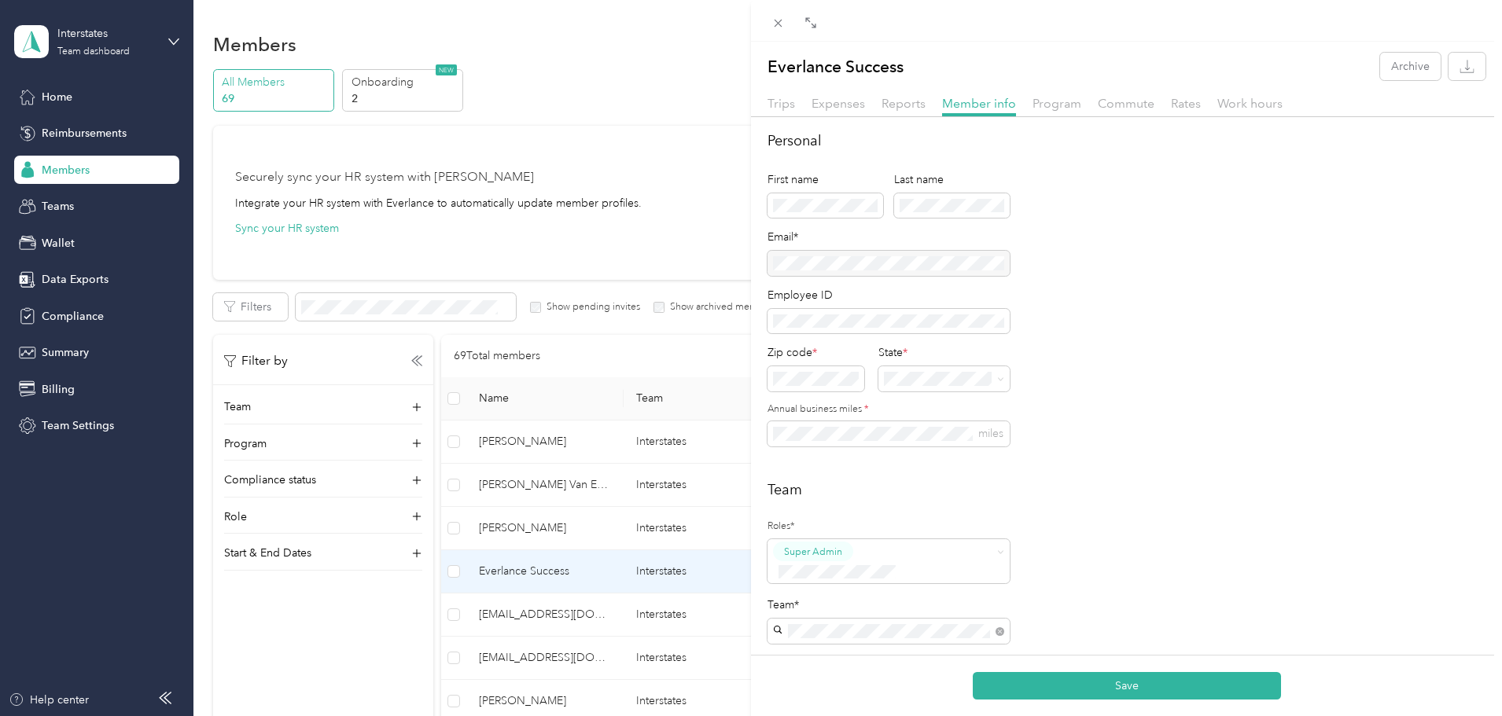
click at [1175, 393] on div "Personal First name Last name Email* Employee ID Zip code * State * Annual busi…" at bounding box center [1126, 298] width 718 height 335
click at [1350, 404] on div "Personal First name Last name Email* Employee ID Zip code * State * Annual busi…" at bounding box center [1126, 298] width 718 height 335
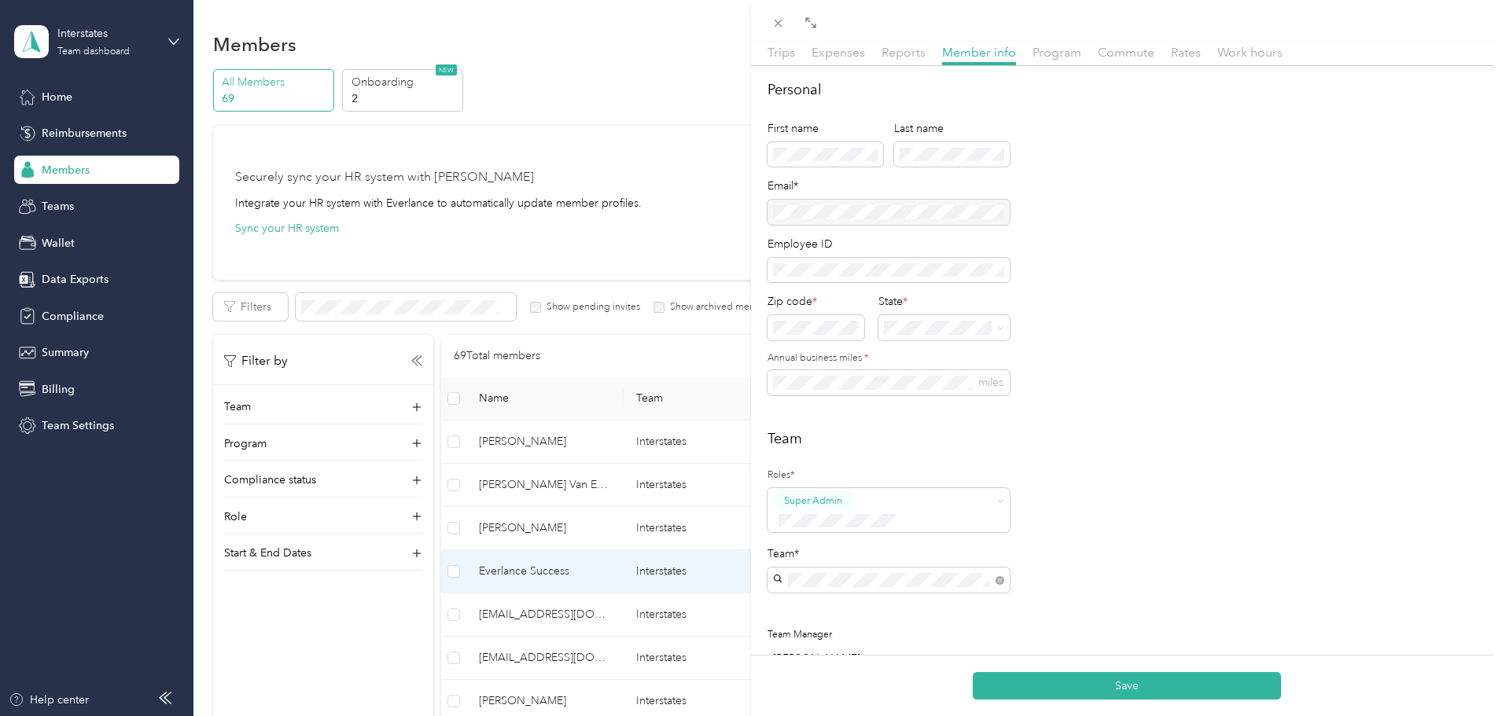
scroll to position [79, 0]
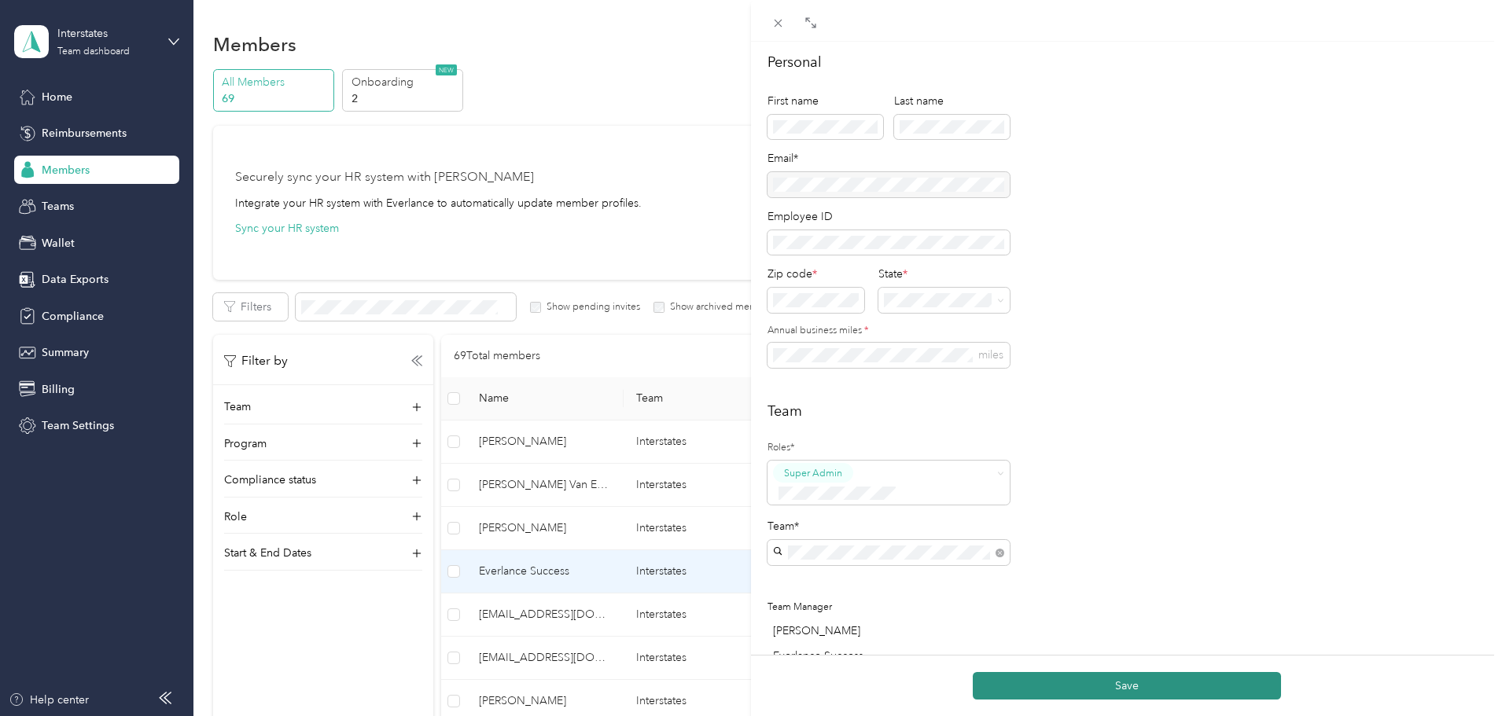
click at [1127, 676] on button "Save" at bounding box center [1127, 686] width 308 height 28
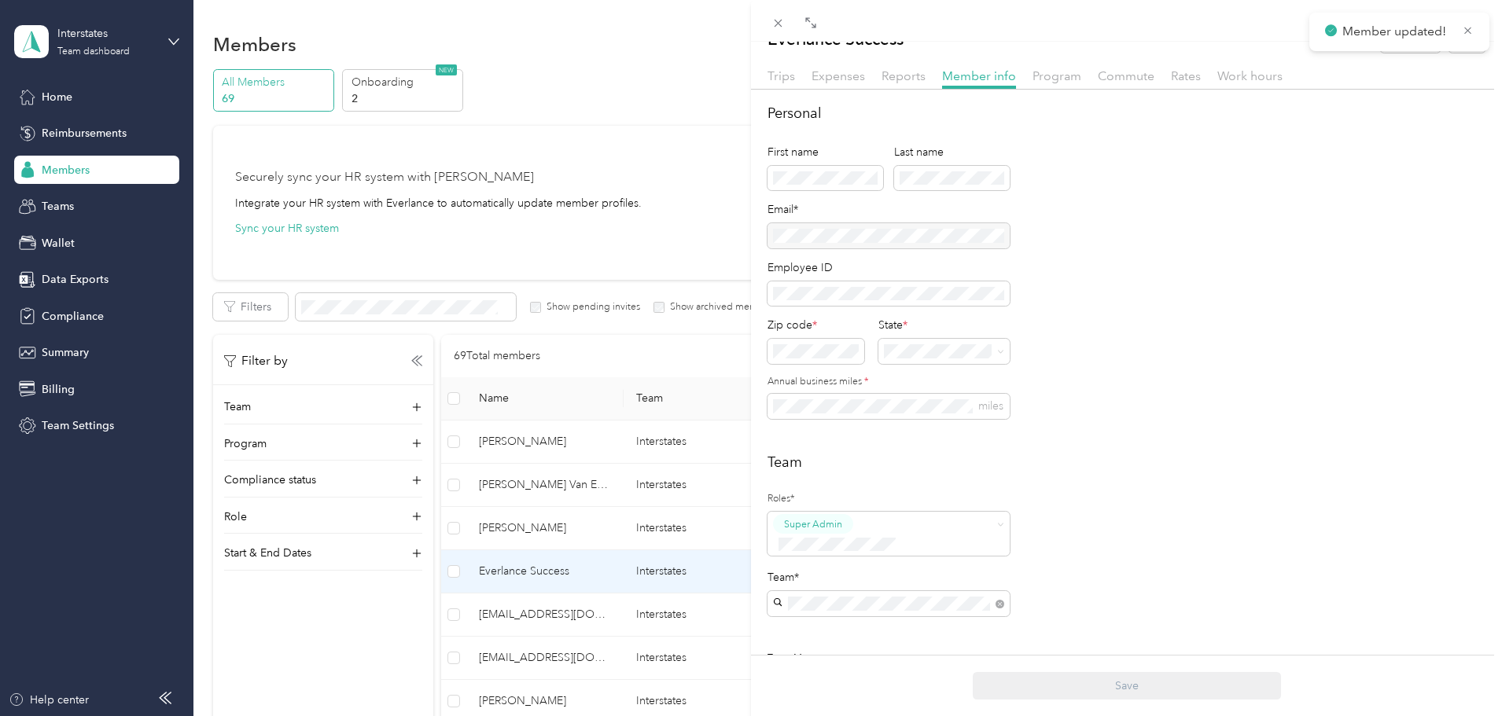
scroll to position [0, 0]
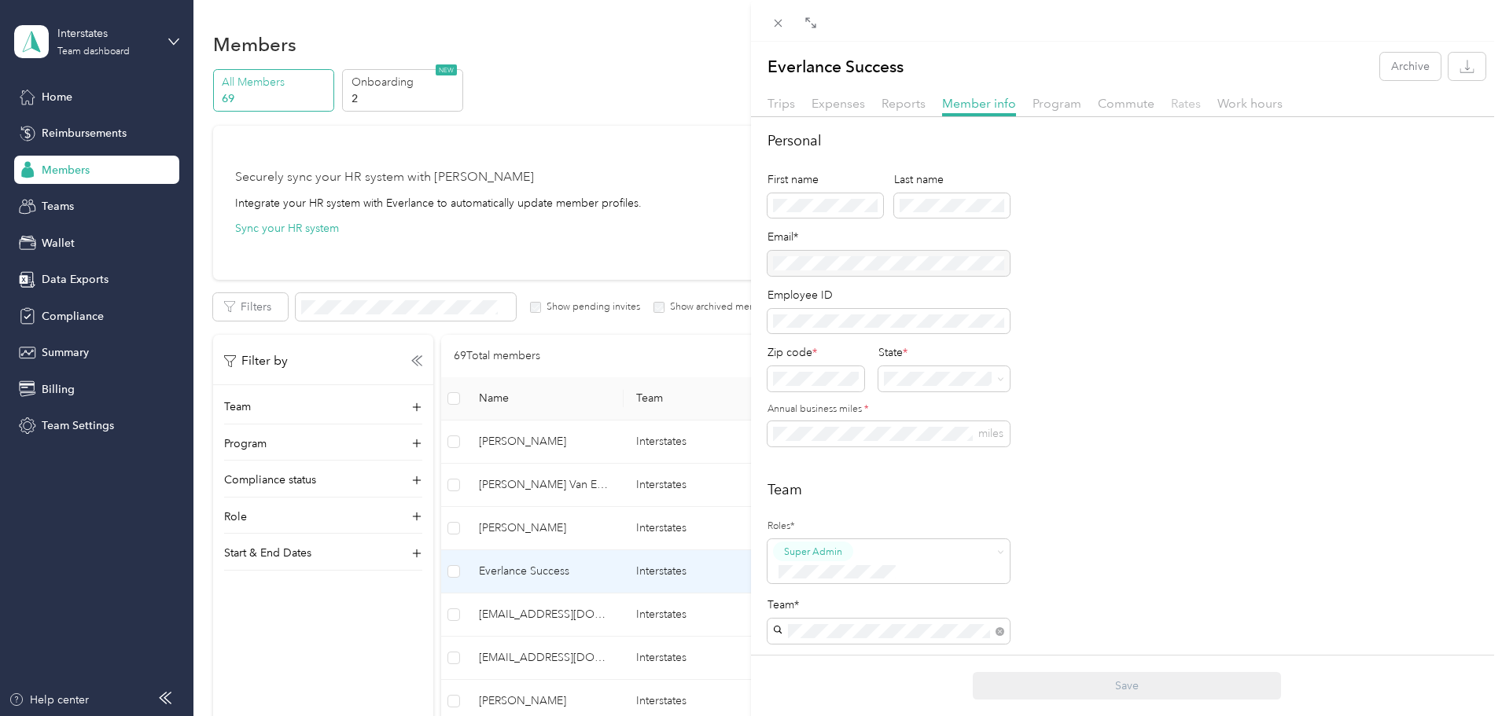
click at [1183, 101] on span "Rates" at bounding box center [1186, 103] width 30 height 15
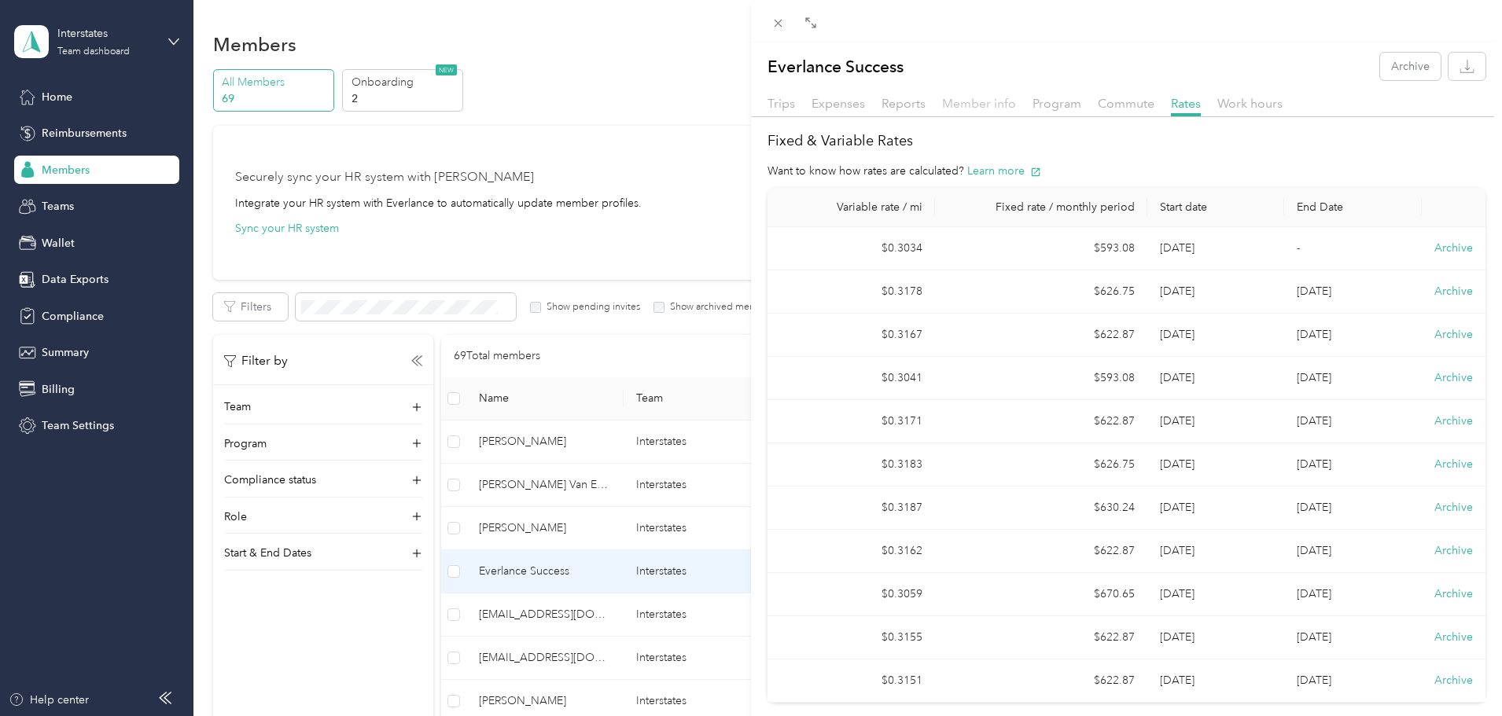
click at [969, 109] on span "Member info" at bounding box center [979, 103] width 74 height 15
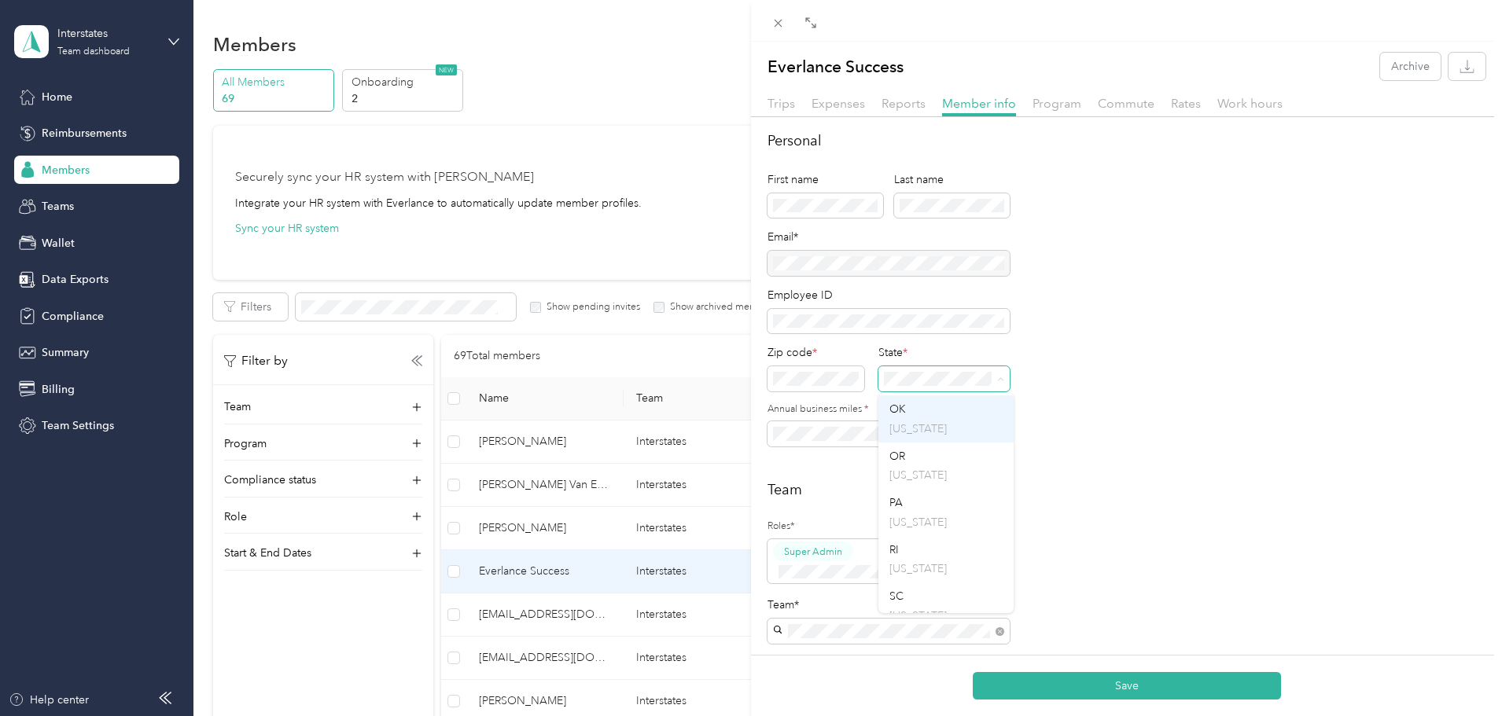
scroll to position [1730, 0]
click at [902, 431] on p "[US_STATE]" at bounding box center [945, 422] width 113 height 17
click at [712, 436] on div "Everlance Success Archive Trips Expenses Reports Member info Program Commute Ra…" at bounding box center [751, 358] width 1502 height 716
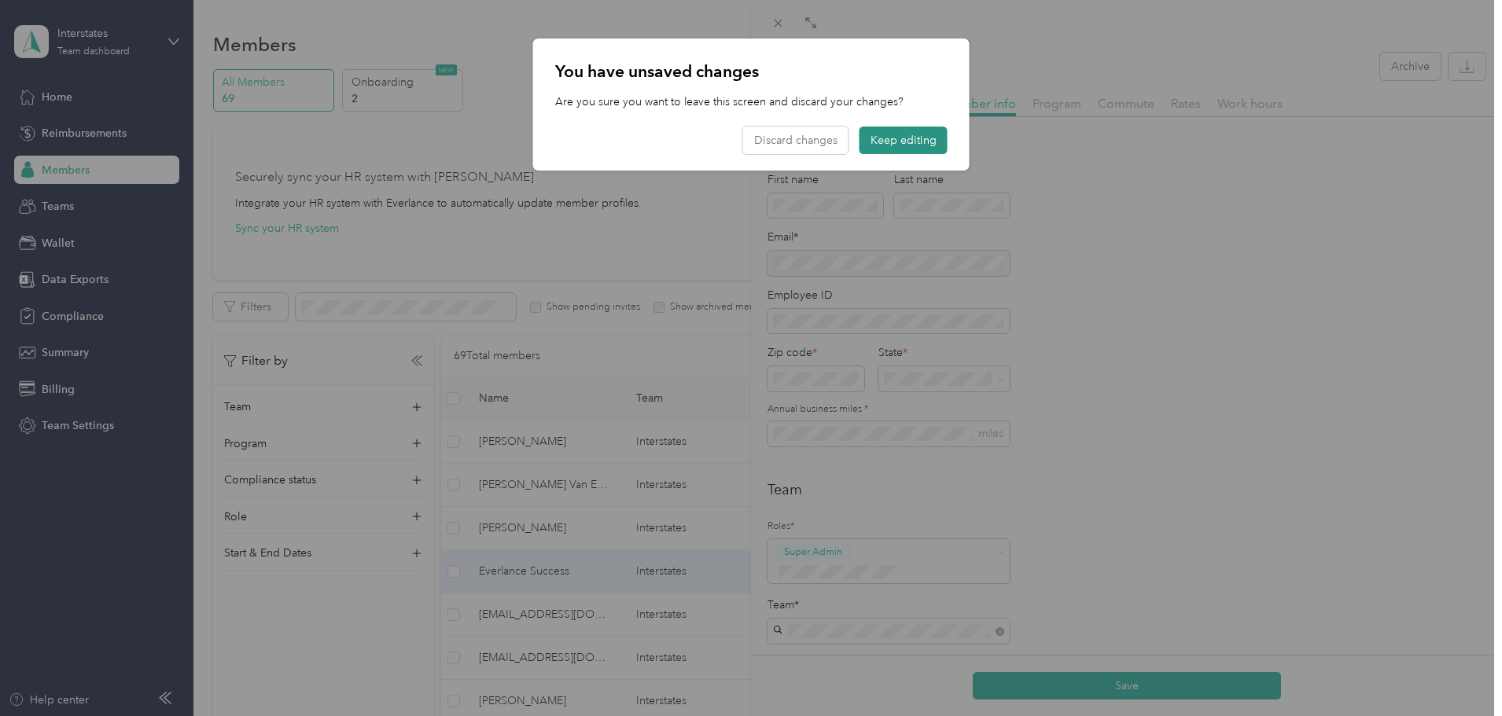
click at [898, 138] on button "Keep editing" at bounding box center [903, 141] width 88 height 28
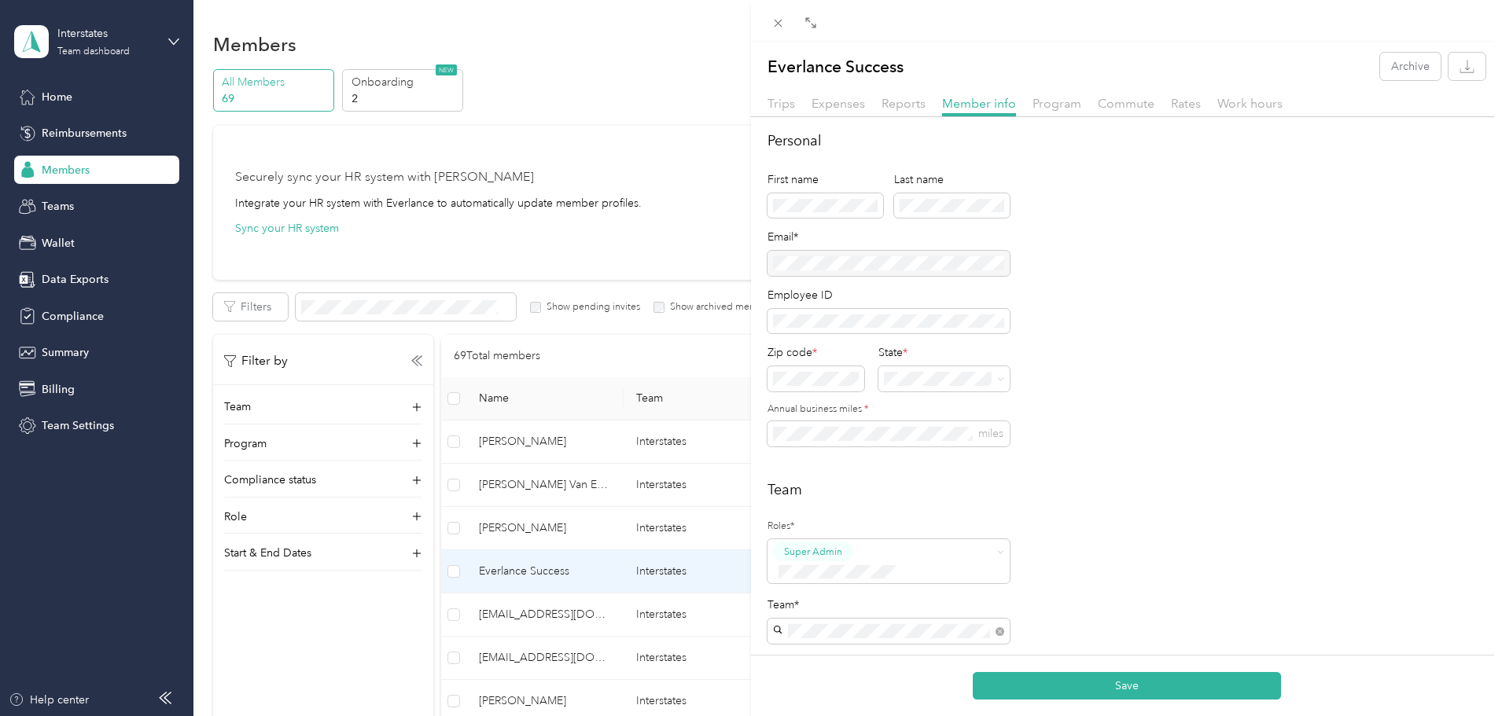
click at [978, 506] on div "Team Roles* Super Admin Team* Team Manager [PERSON_NAME] Everlance Success [PER…" at bounding box center [1126, 641] width 718 height 322
click at [1054, 679] on button "Save" at bounding box center [1127, 686] width 308 height 28
click at [1180, 102] on span "Rates" at bounding box center [1186, 103] width 30 height 15
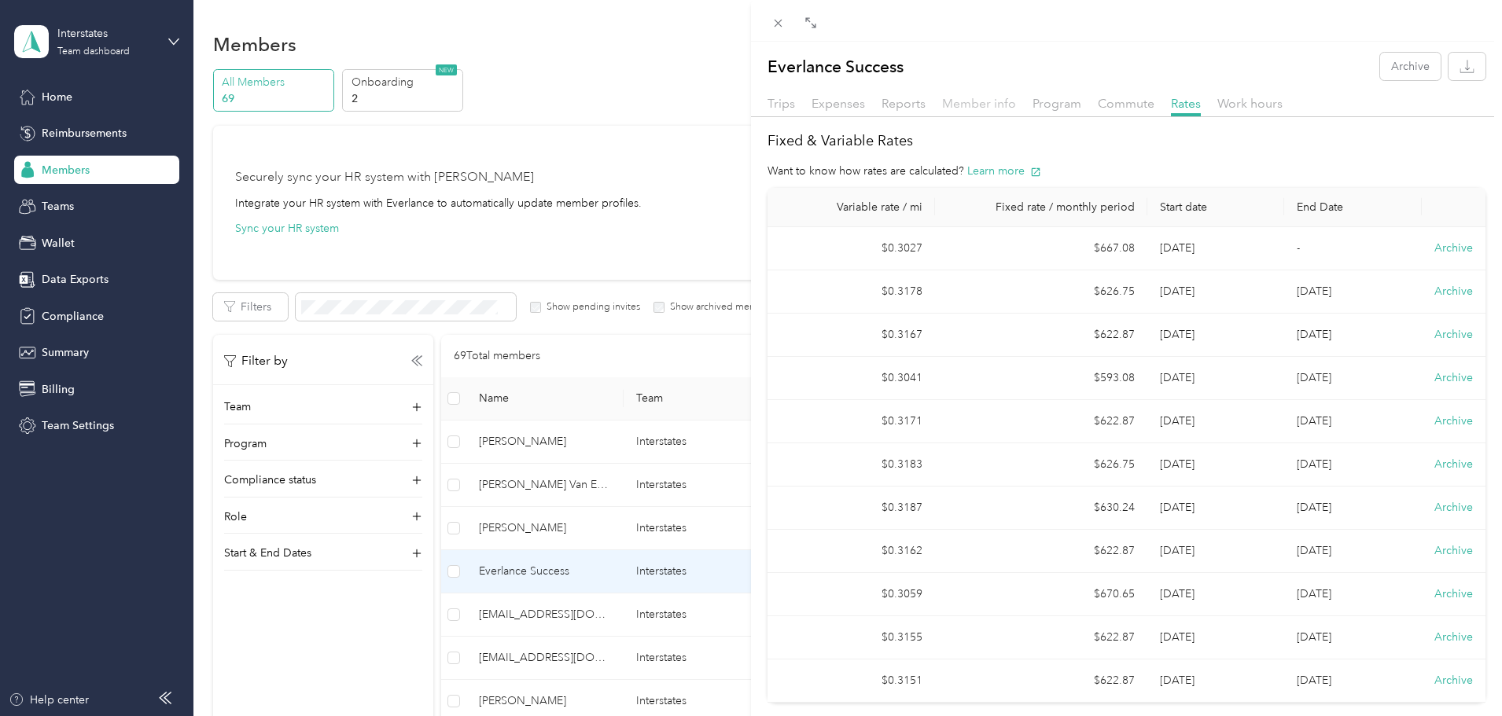
click at [984, 101] on span "Member info" at bounding box center [979, 103] width 74 height 15
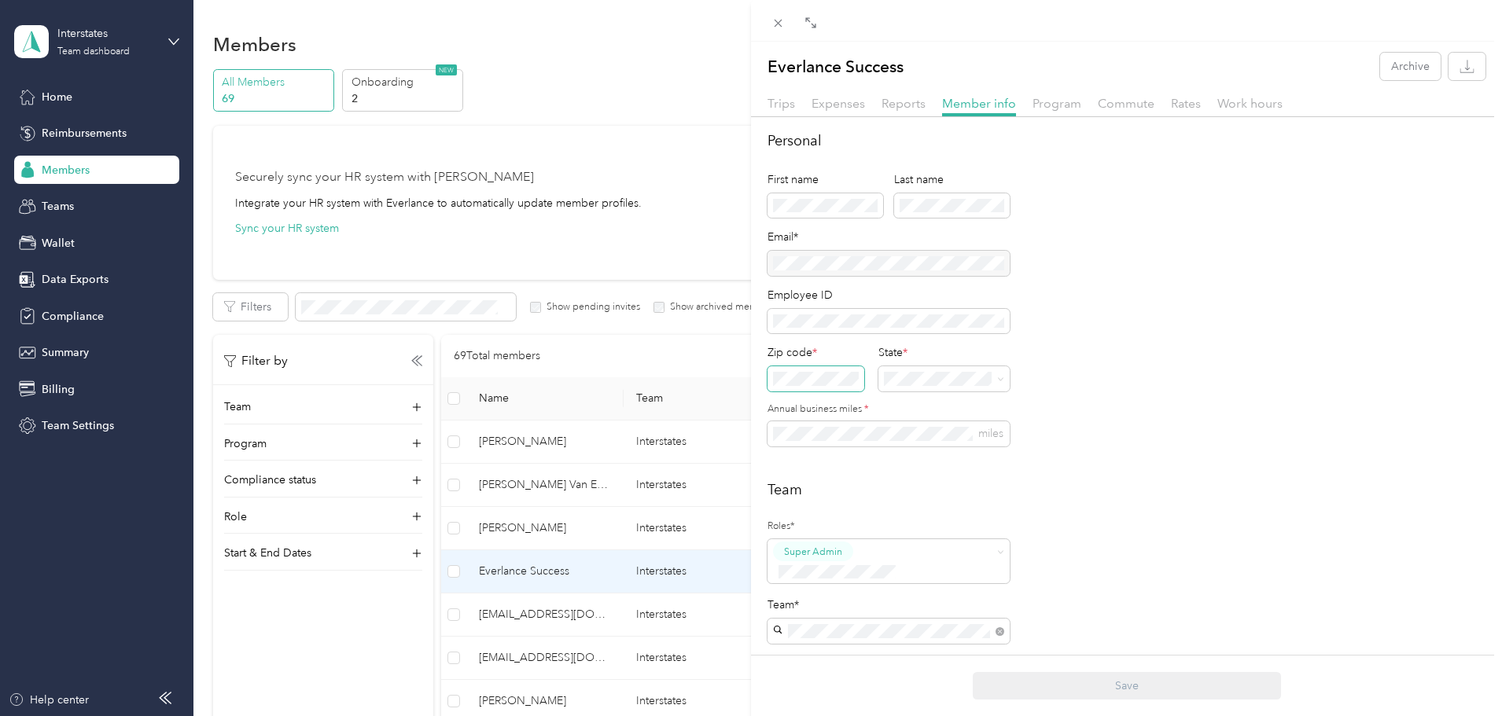
click at [738, 374] on div "Everlance Success Archive Trips Expenses Reports Member info Program Commute Ra…" at bounding box center [751, 358] width 1502 height 716
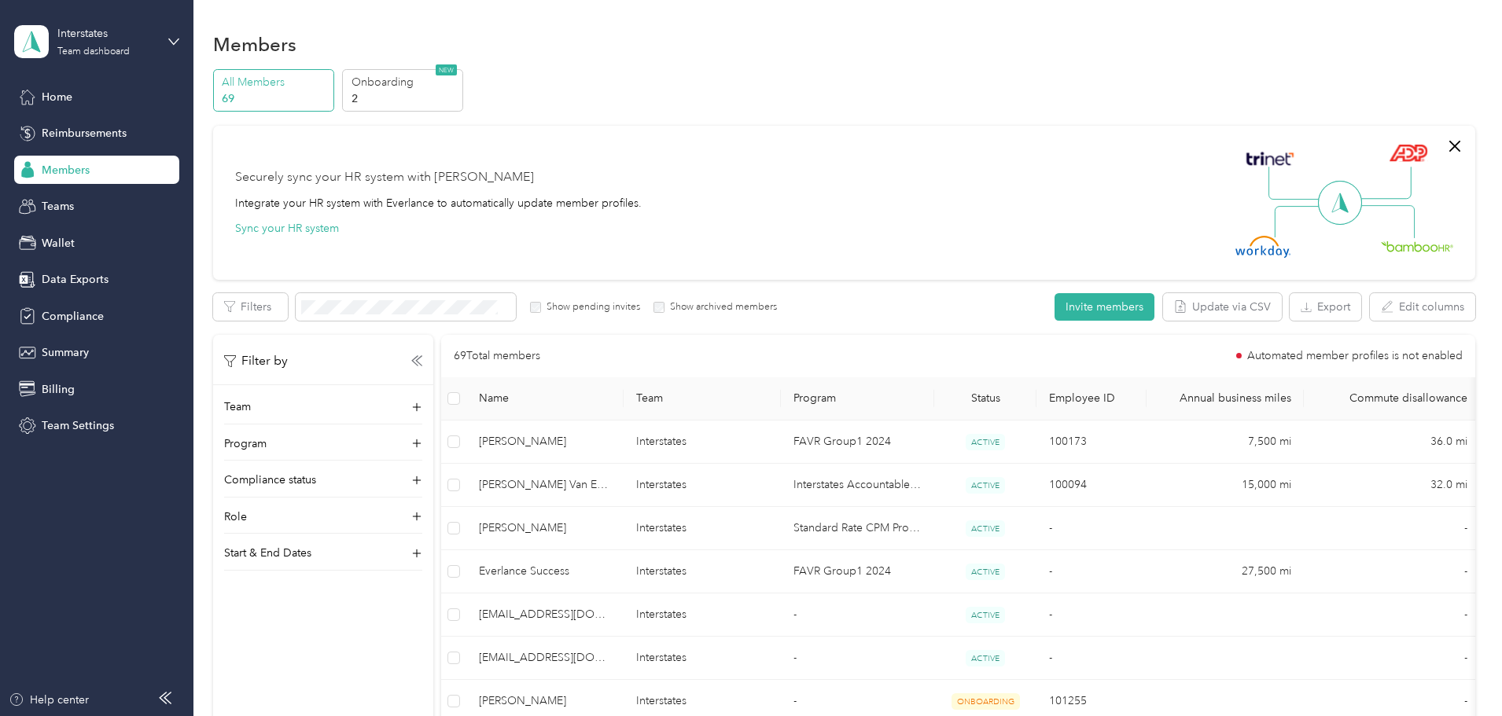
click at [910, 204] on div "Securely sync your HR system with Everlance Integrate your HR system with Everl…" at bounding box center [837, 203] width 1204 height 110
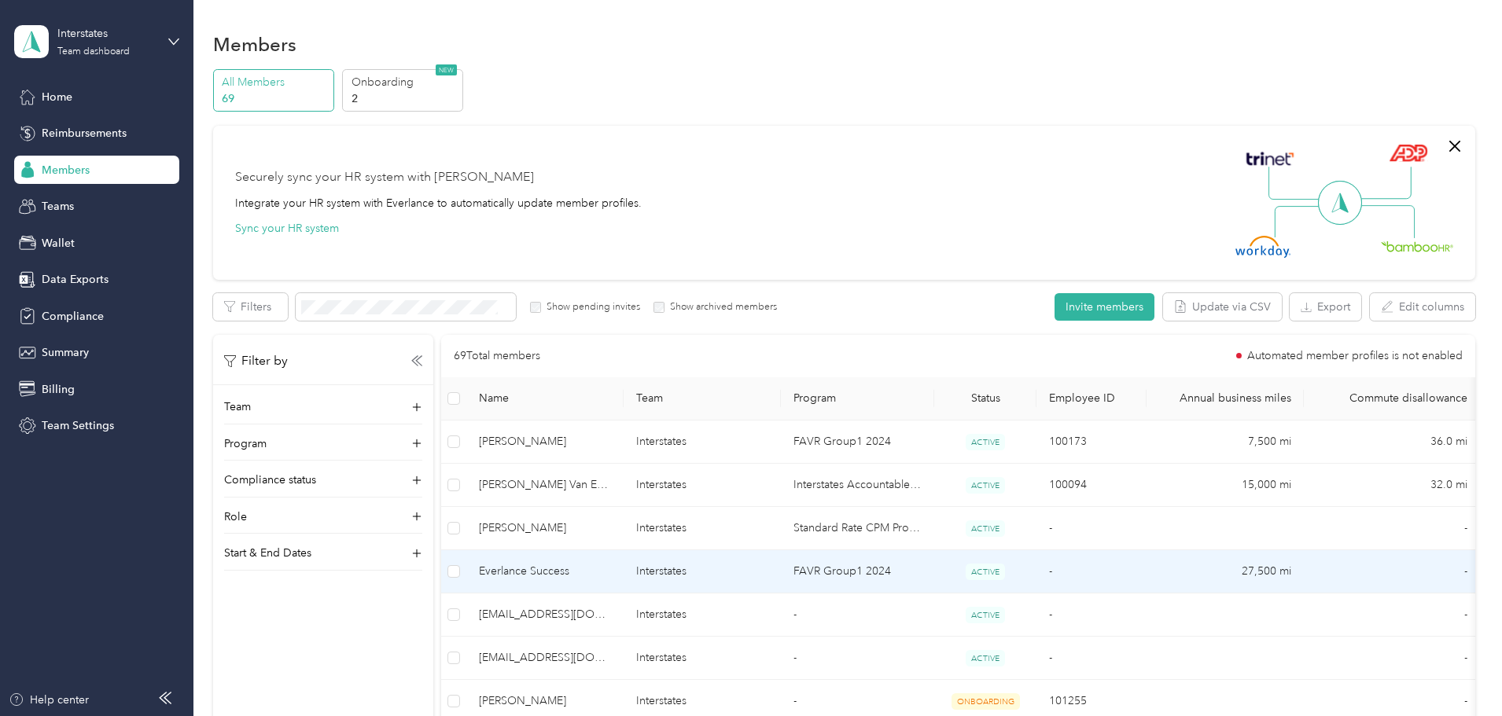
click at [609, 576] on span "Everlance Success" at bounding box center [545, 571] width 132 height 17
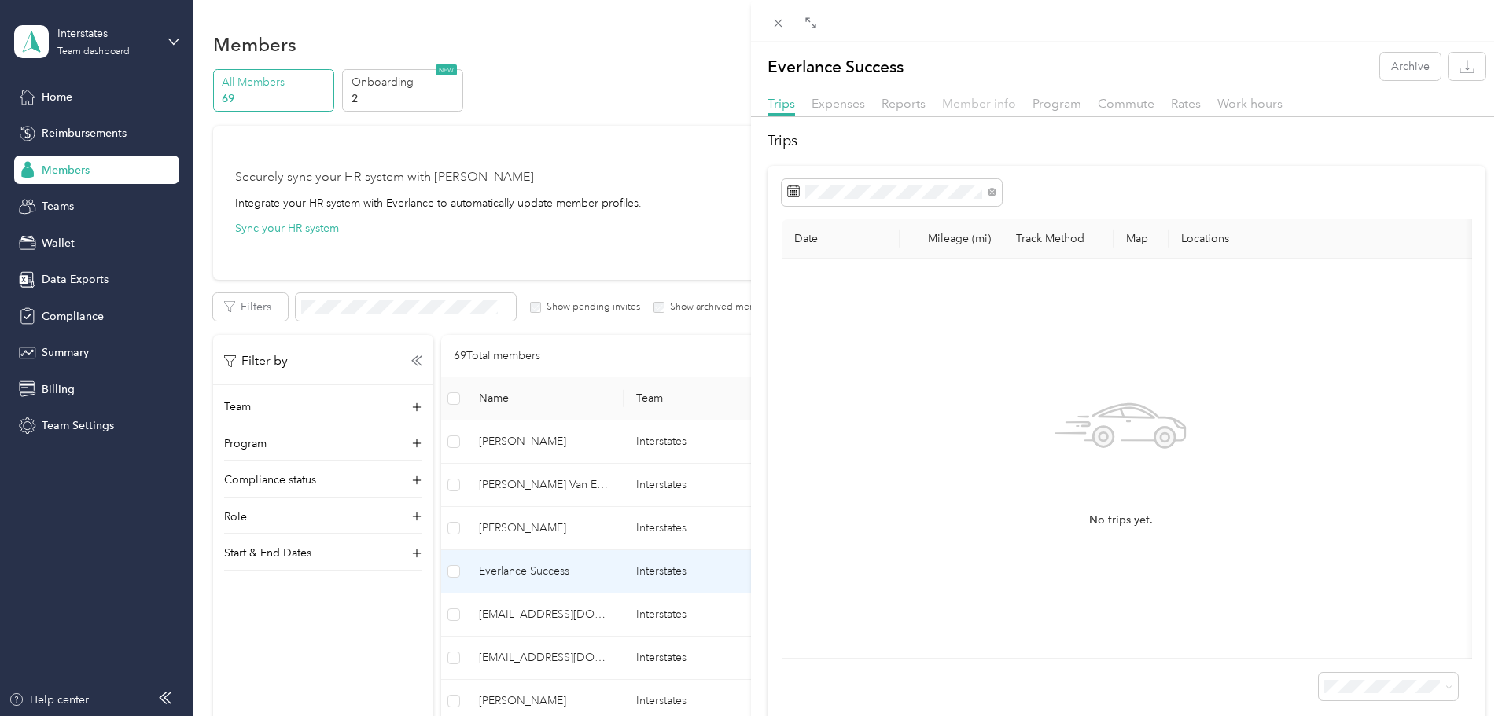
click at [987, 105] on span "Member info" at bounding box center [979, 103] width 74 height 15
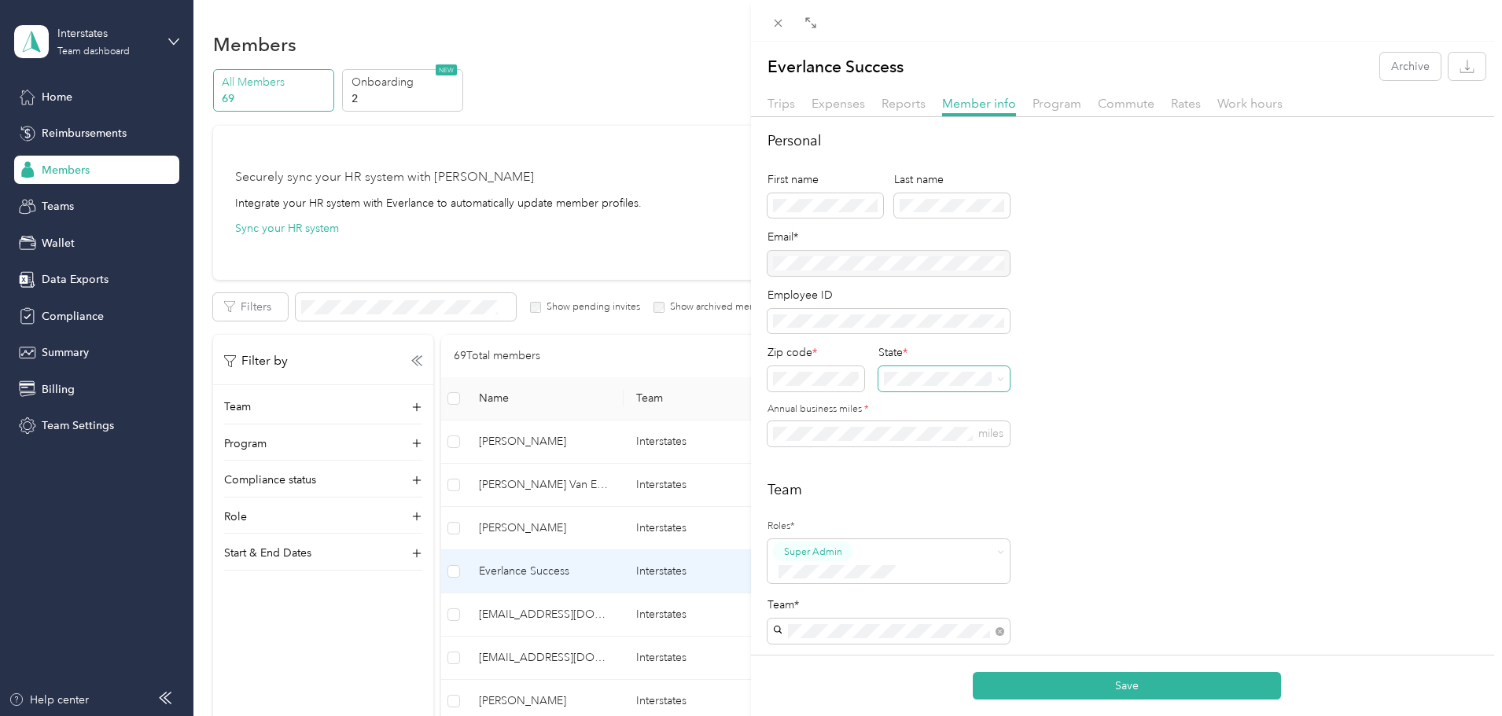
click at [1004, 381] on span at bounding box center [943, 378] width 131 height 25
click at [991, 383] on span at bounding box center [997, 378] width 13 height 11
click at [907, 523] on div "MN [US_STATE]" at bounding box center [945, 517] width 113 height 36
click at [827, 441] on span "miles" at bounding box center [888, 433] width 242 height 25
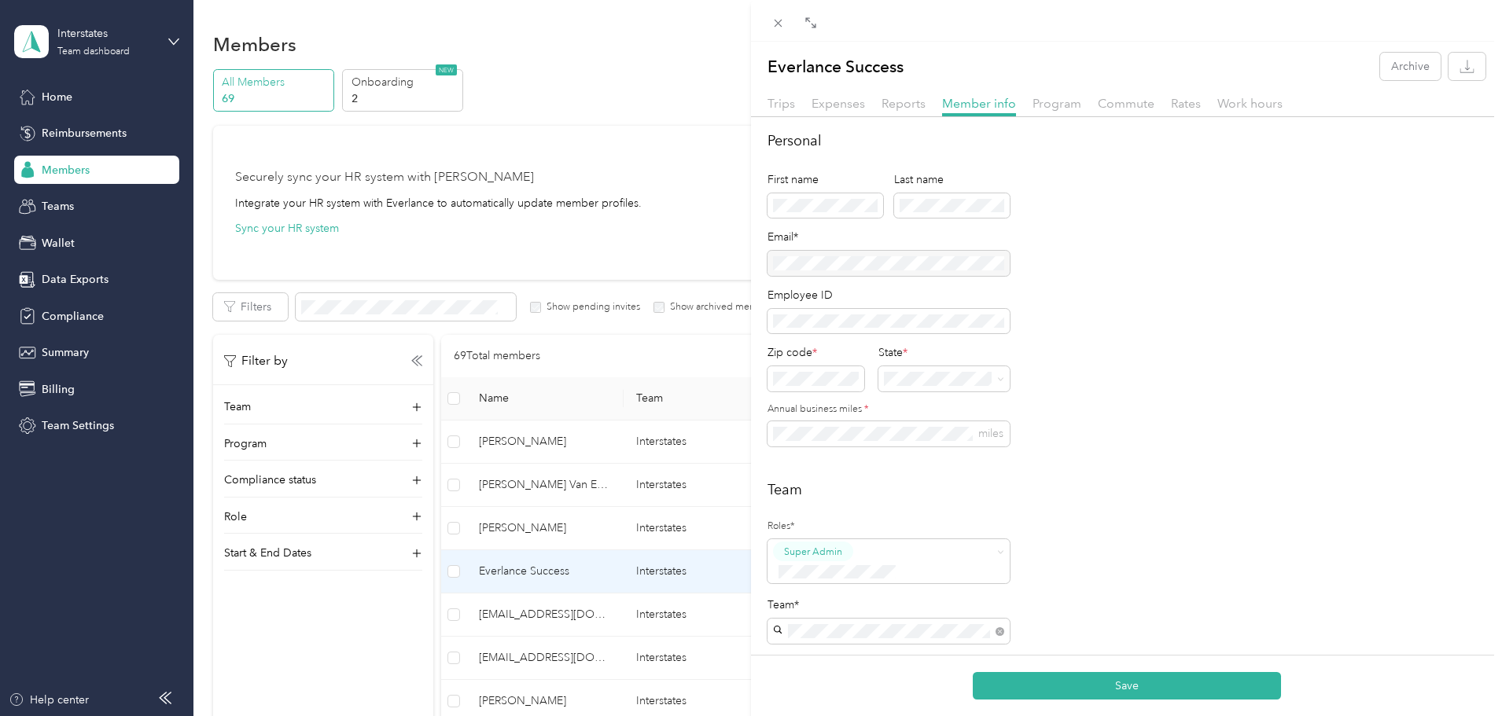
click at [852, 465] on div "Personal First name Last name Email* Employee ID Zip code * State * Annual busi…" at bounding box center [1126, 623] width 751 height 985
click at [1021, 679] on button "Save" at bounding box center [1127, 686] width 308 height 28
click at [1183, 104] on span "Rates" at bounding box center [1186, 103] width 30 height 15
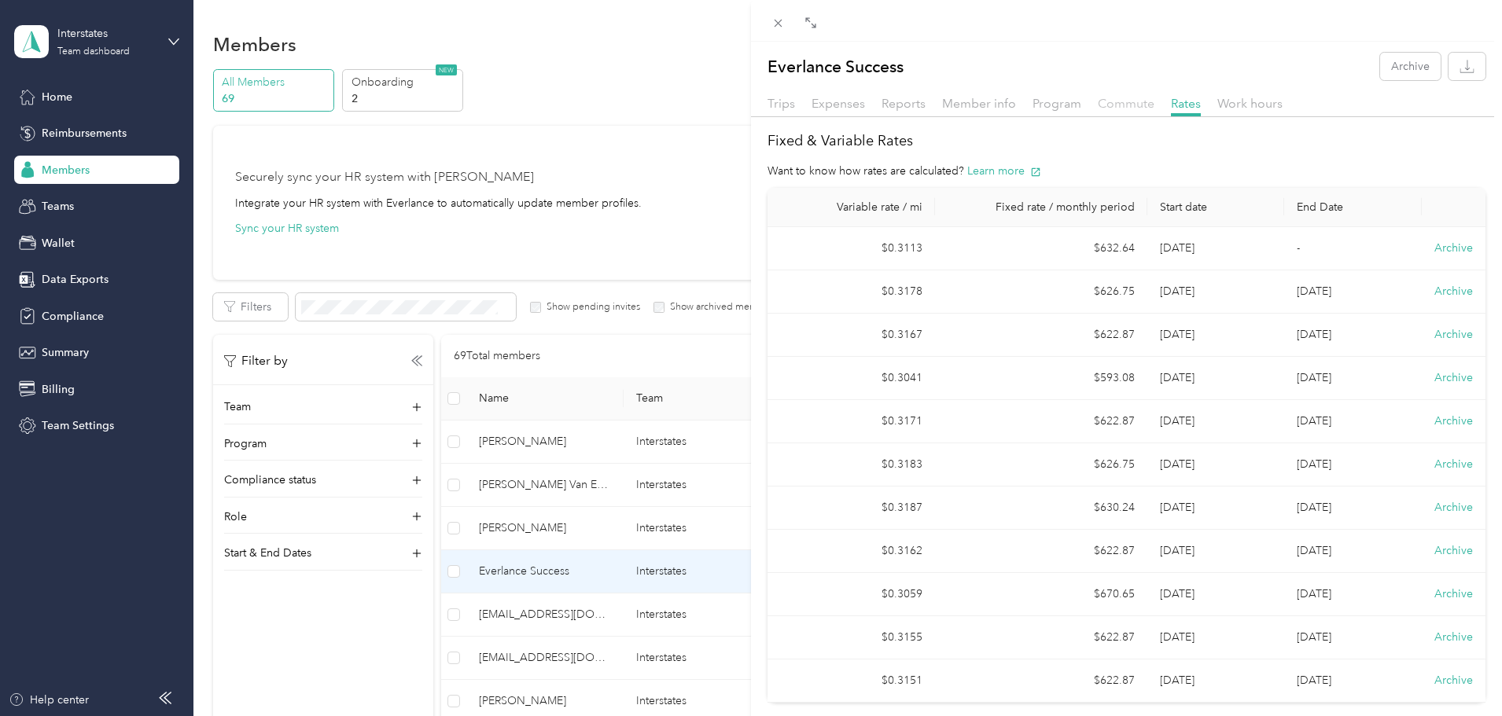
click at [1117, 108] on span "Commute" at bounding box center [1126, 103] width 57 height 15
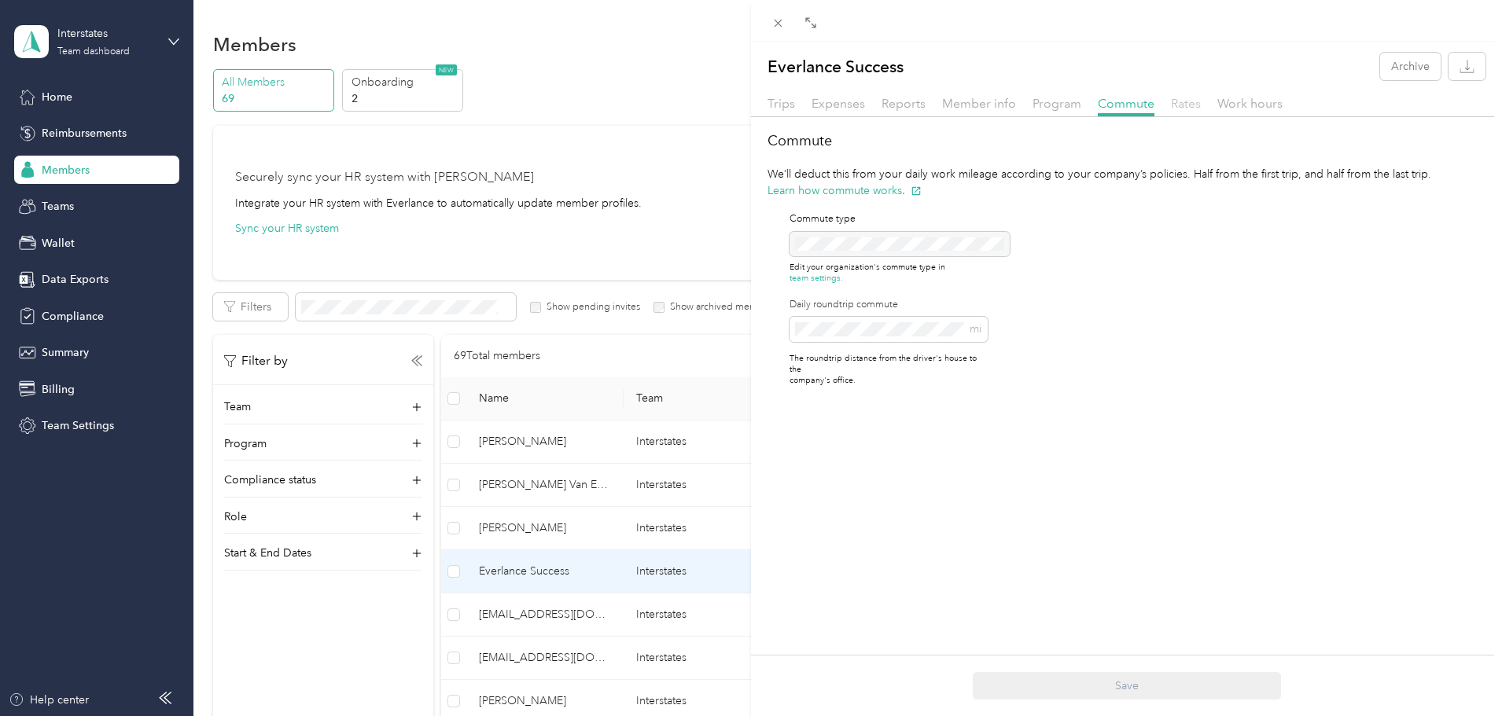
click at [1177, 103] on span "Rates" at bounding box center [1186, 103] width 30 height 15
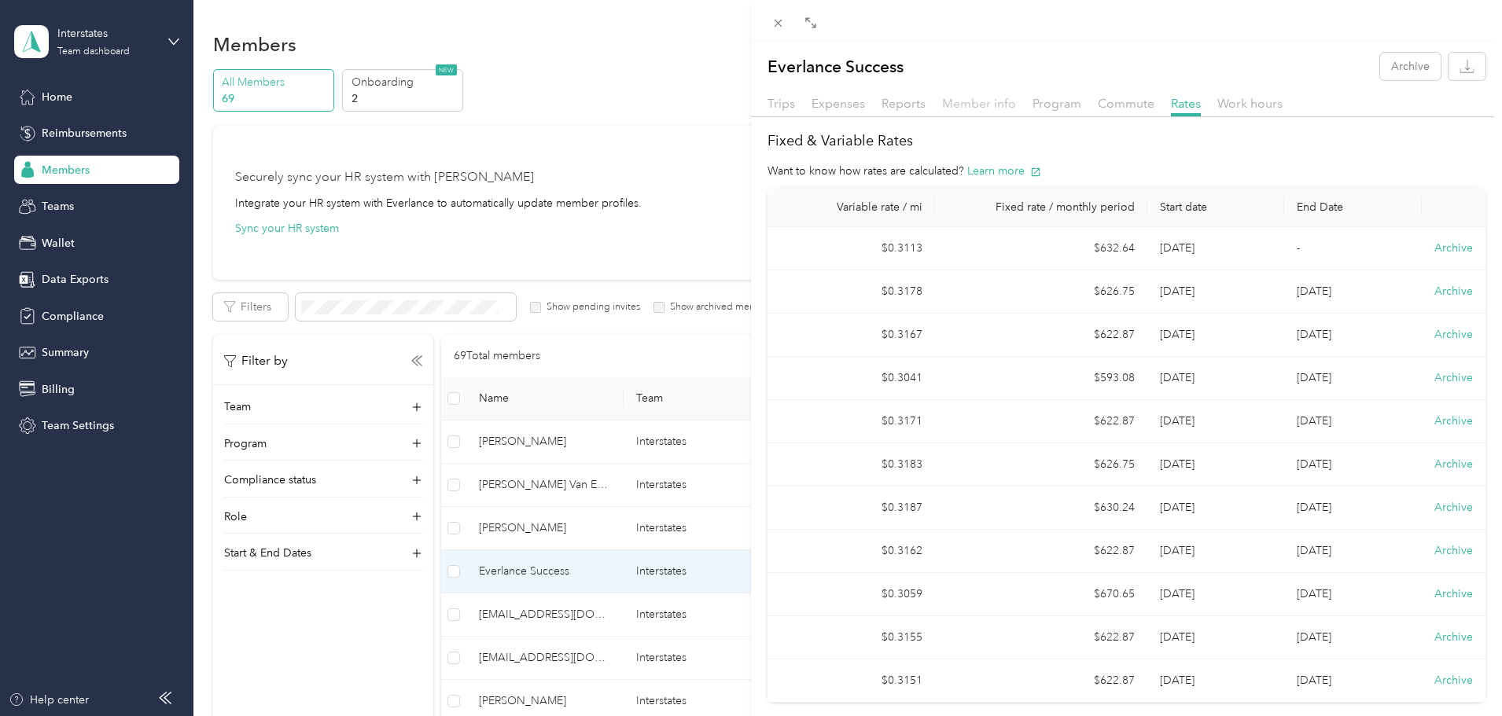
click at [967, 103] on span "Member info" at bounding box center [979, 103] width 74 height 15
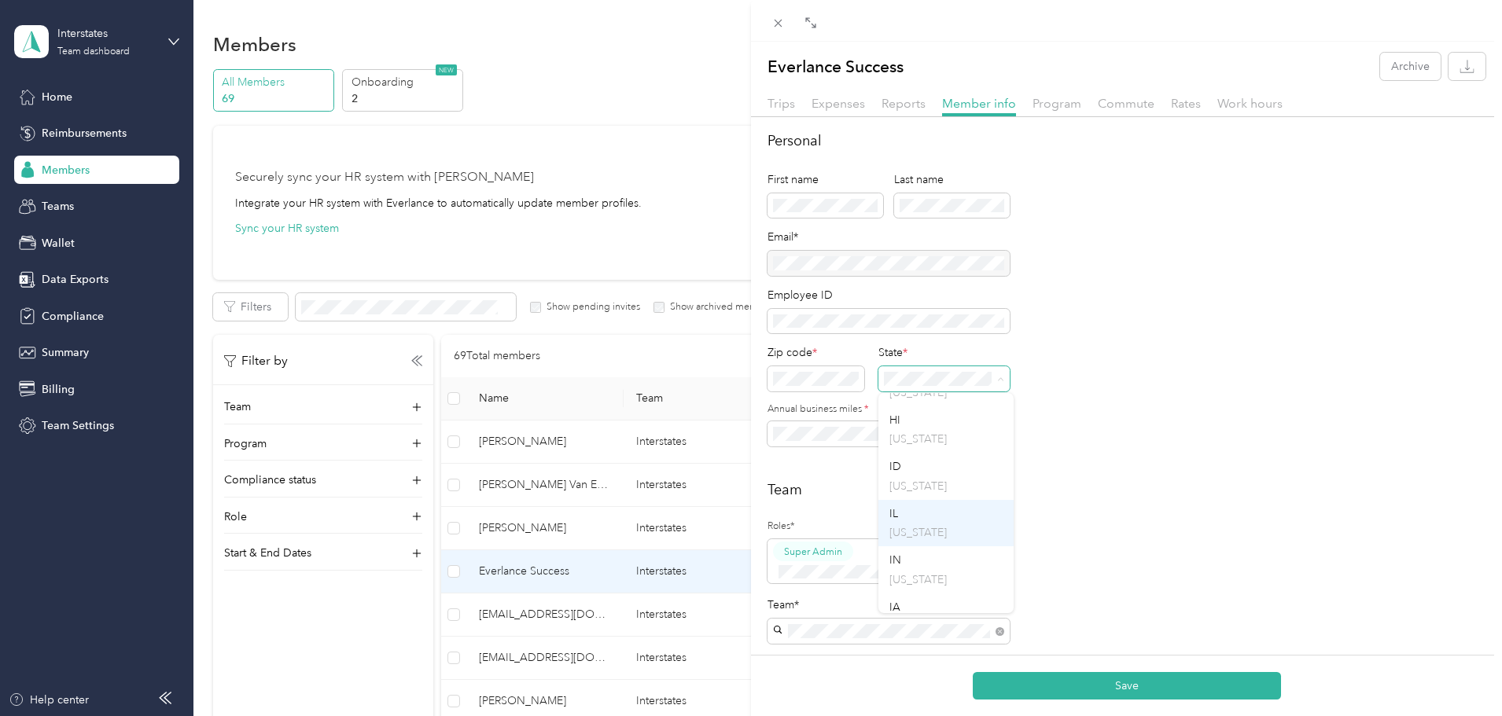
scroll to position [627, 0]
click at [906, 556] on p "[US_STATE]" at bounding box center [945, 547] width 113 height 17
click at [756, 433] on div "Personal First name Last name Email* Employee ID Zip code * State * Annual busi…" at bounding box center [1126, 623] width 751 height 985
click at [1182, 426] on div "Personal First name Last name Email* Employee ID Zip code * State * Annual busi…" at bounding box center [1126, 298] width 718 height 335
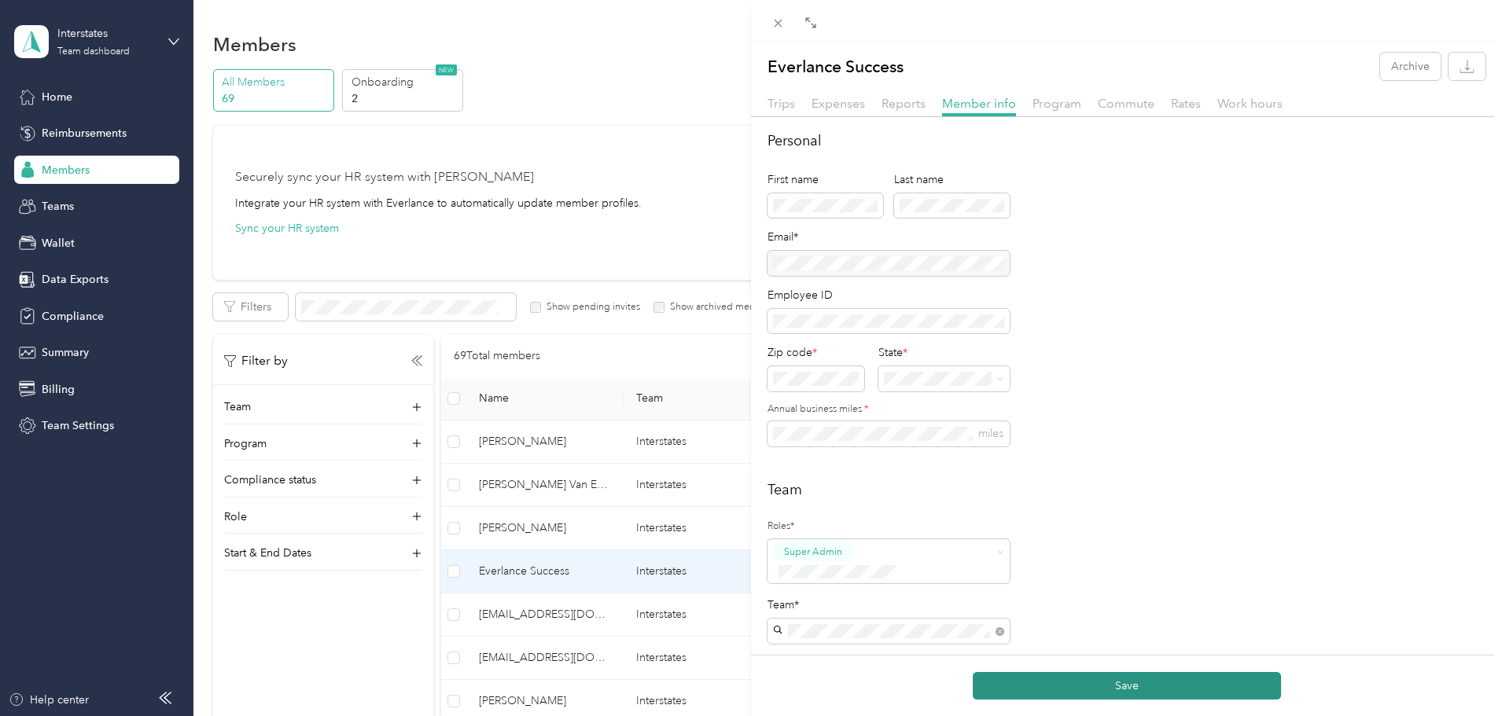
click at [1135, 686] on button "Save" at bounding box center [1127, 686] width 308 height 28
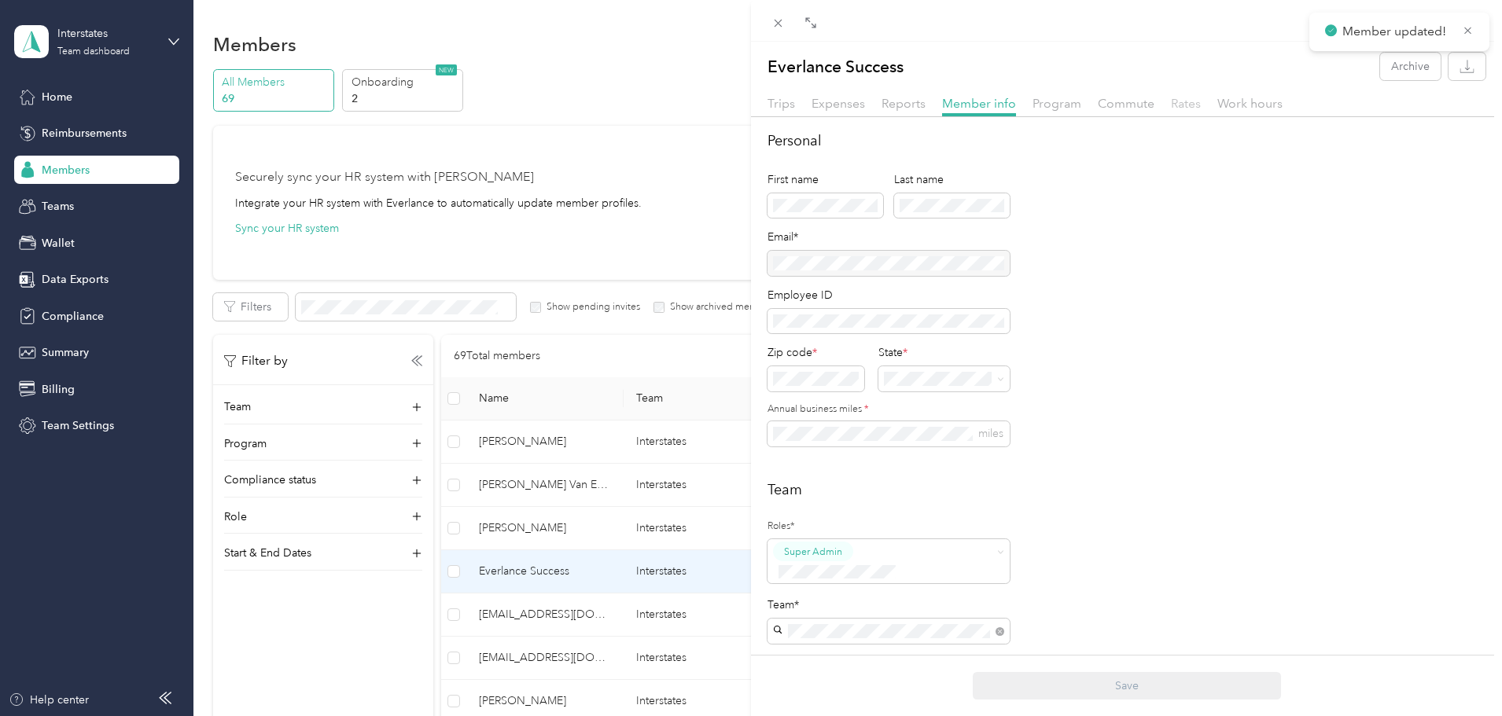
click at [1183, 104] on span "Rates" at bounding box center [1186, 103] width 30 height 15
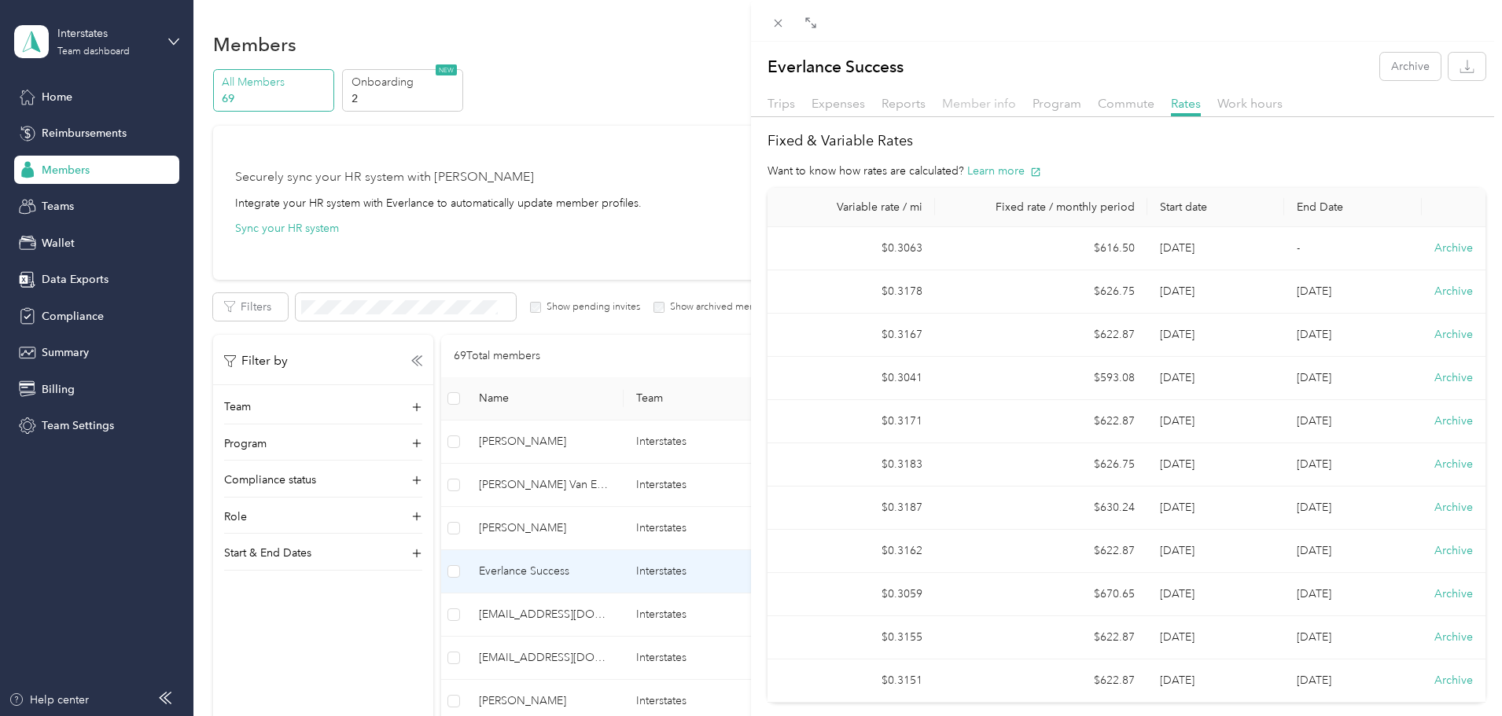
click at [968, 105] on span "Member info" at bounding box center [979, 103] width 74 height 15
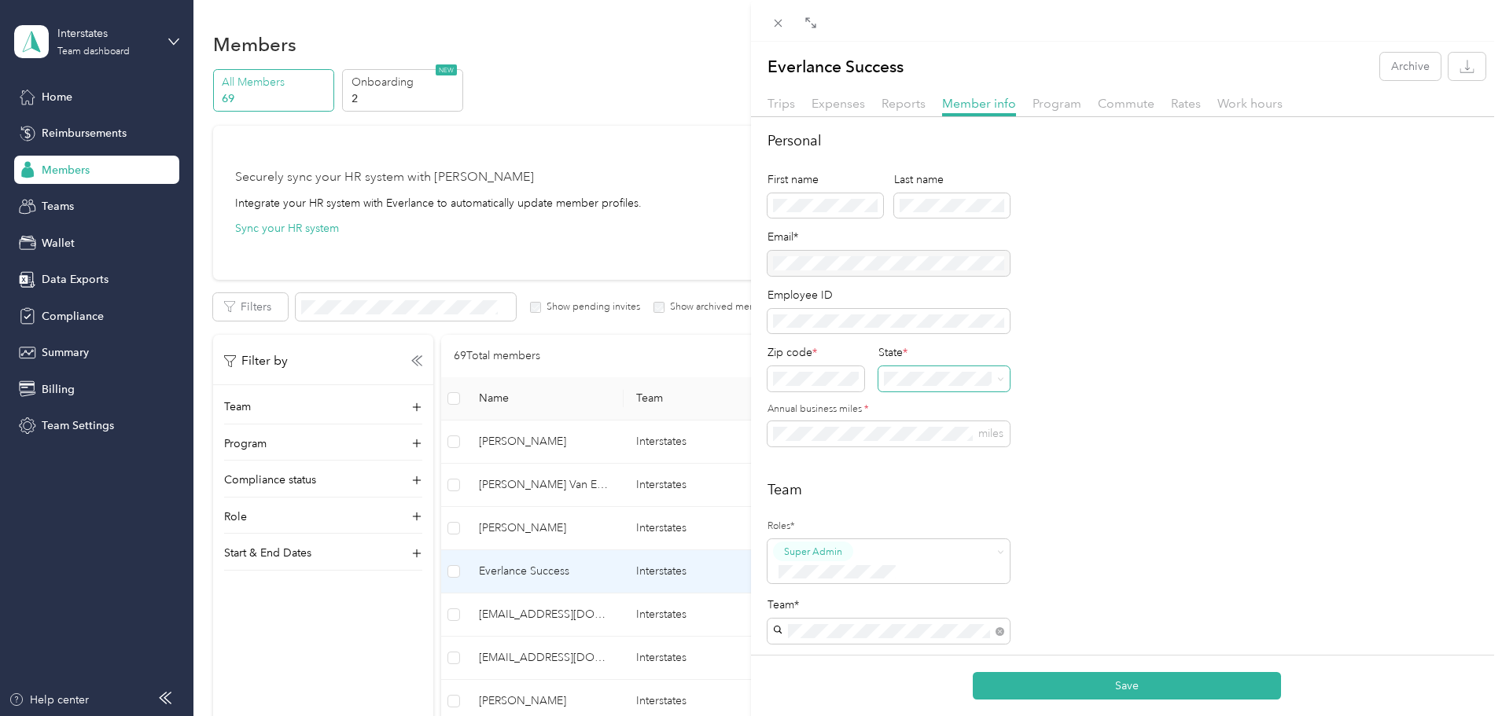
click at [995, 380] on span at bounding box center [997, 378] width 13 height 11
click at [1002, 376] on icon at bounding box center [1000, 379] width 7 height 7
click at [916, 456] on p "[US_STATE]" at bounding box center [945, 448] width 113 height 17
click at [852, 483] on h2 "Team" at bounding box center [1126, 490] width 718 height 21
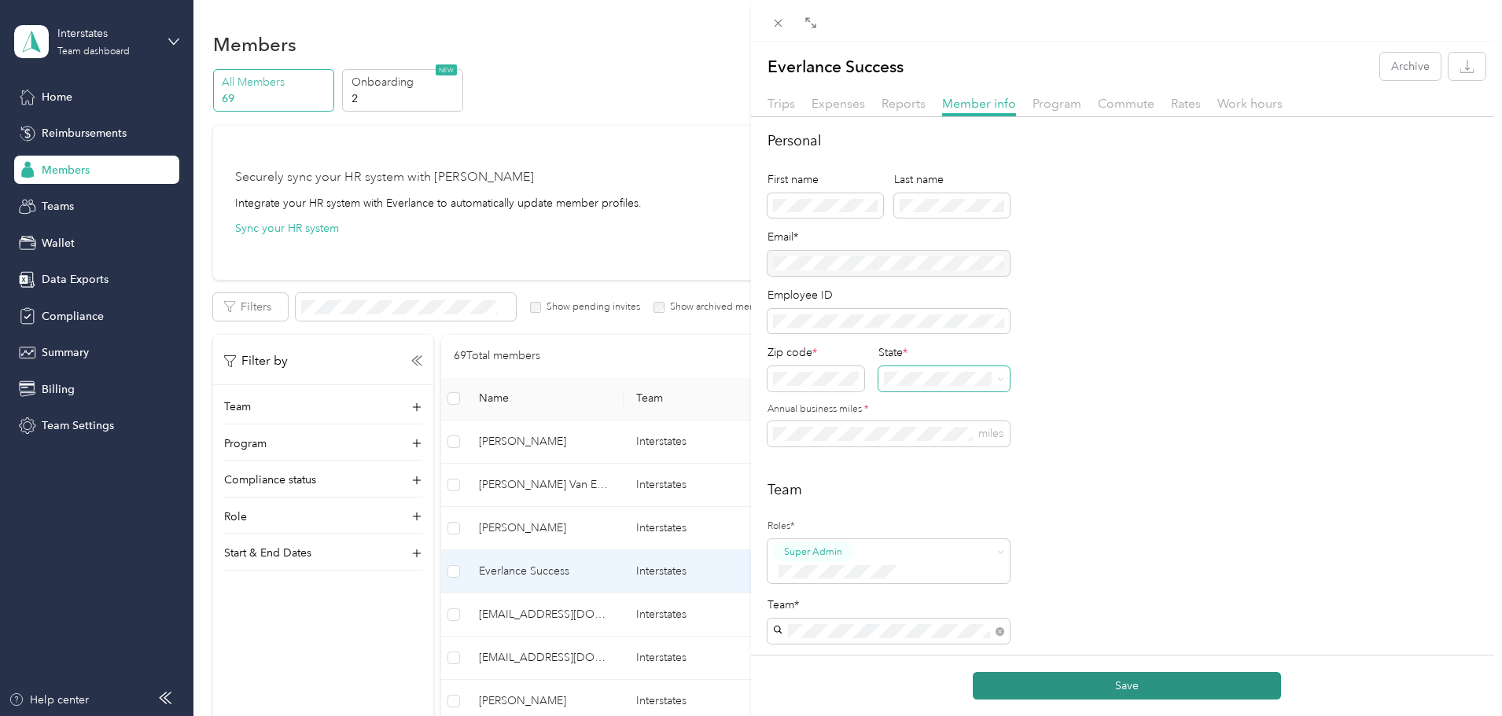
click at [1088, 681] on button "Save" at bounding box center [1127, 686] width 308 height 28
click at [1183, 109] on span "Rates" at bounding box center [1186, 103] width 30 height 15
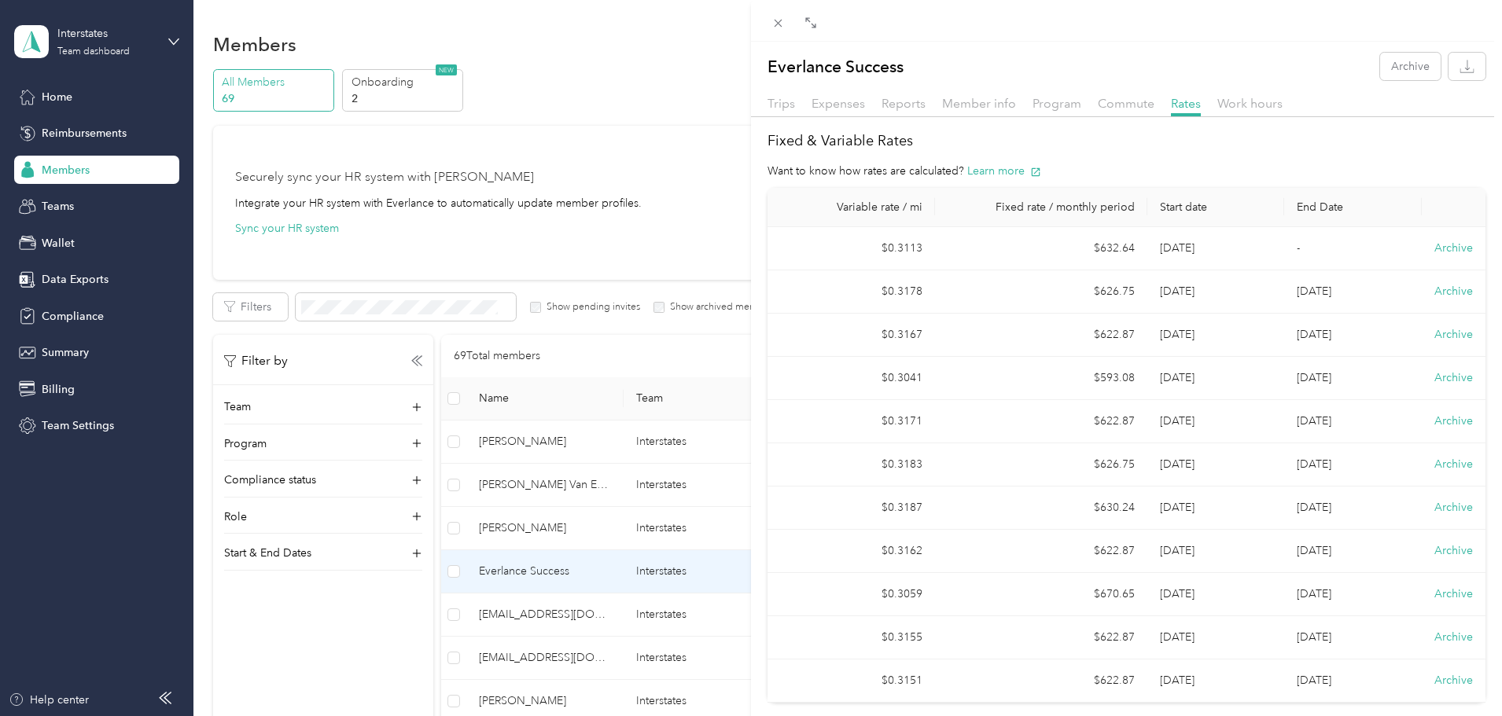
click at [1010, 47] on div "Everlance Success Archive Trips Expenses Reports Member info Program Commute Ra…" at bounding box center [1126, 372] width 751 height 661
click at [961, 104] on span "Member info" at bounding box center [979, 103] width 74 height 15
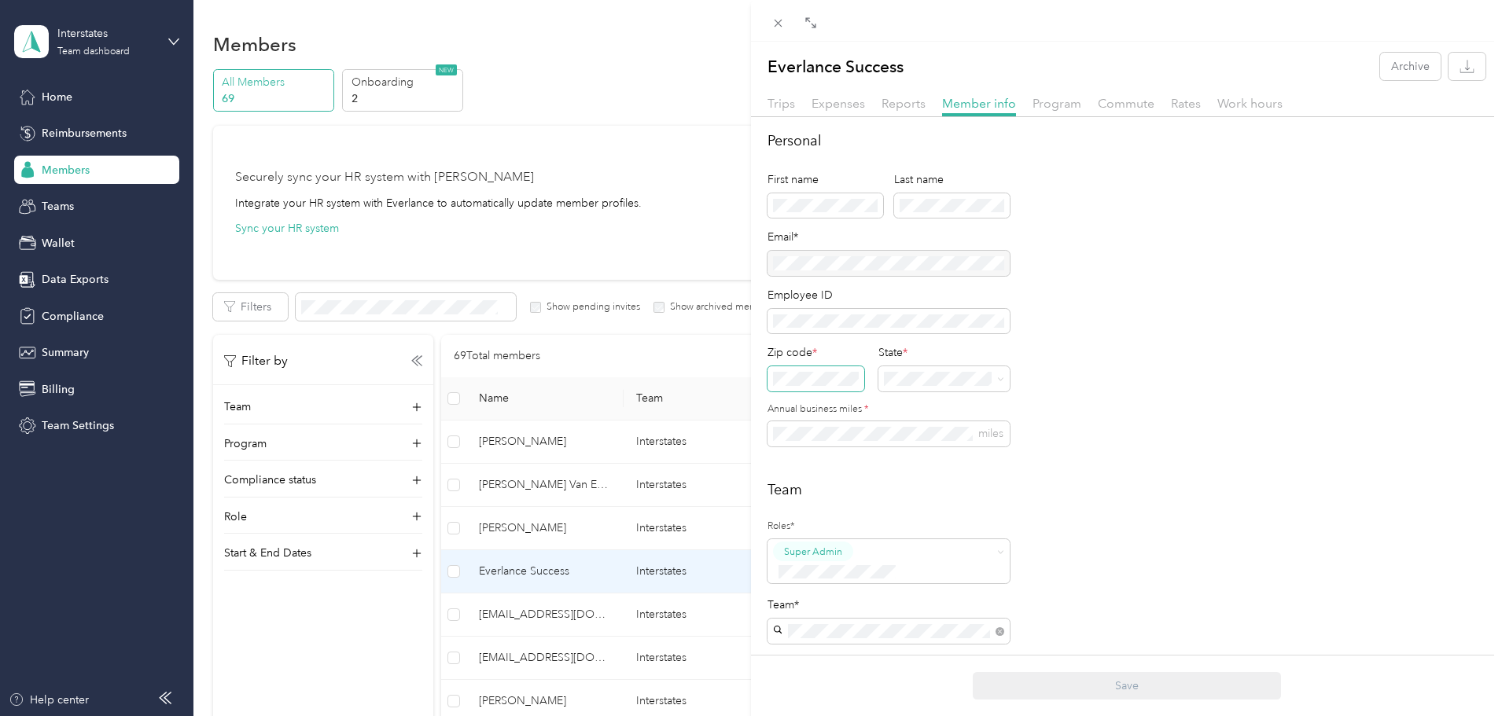
click at [761, 373] on div "Personal First name Last name Email* Employee ID Zip code * State * Annual busi…" at bounding box center [1126, 623] width 751 height 985
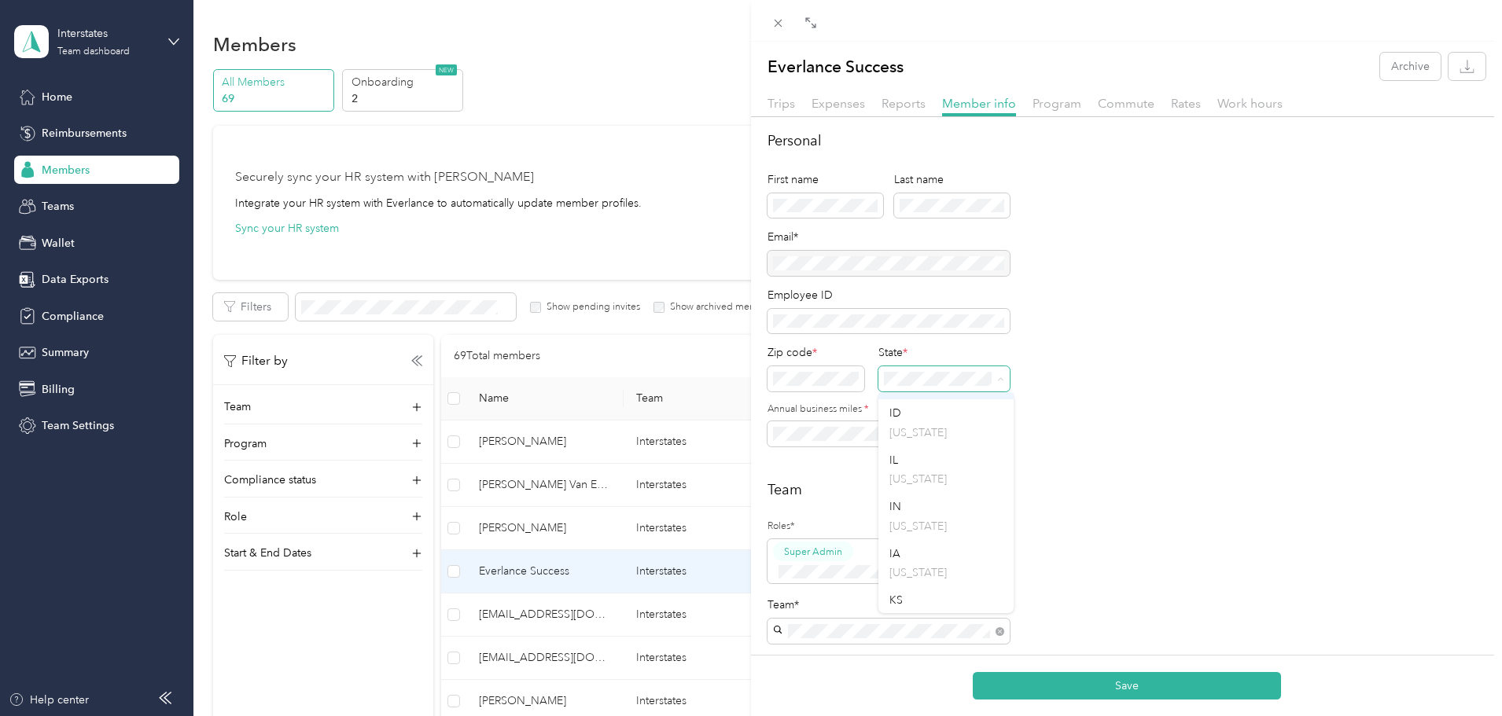
scroll to position [629, 0]
click at [910, 554] on p "[US_STATE]" at bounding box center [945, 545] width 113 height 17
click at [759, 436] on div "Personal First name Last name Email* Employee ID Zip code * State * Annual busi…" at bounding box center [1126, 623] width 751 height 985
click at [1187, 456] on div "Personal First name Last name Email* Employee ID Zip code * State * Annual busi…" at bounding box center [1126, 298] width 718 height 335
click at [1168, 682] on button "Save" at bounding box center [1127, 686] width 308 height 28
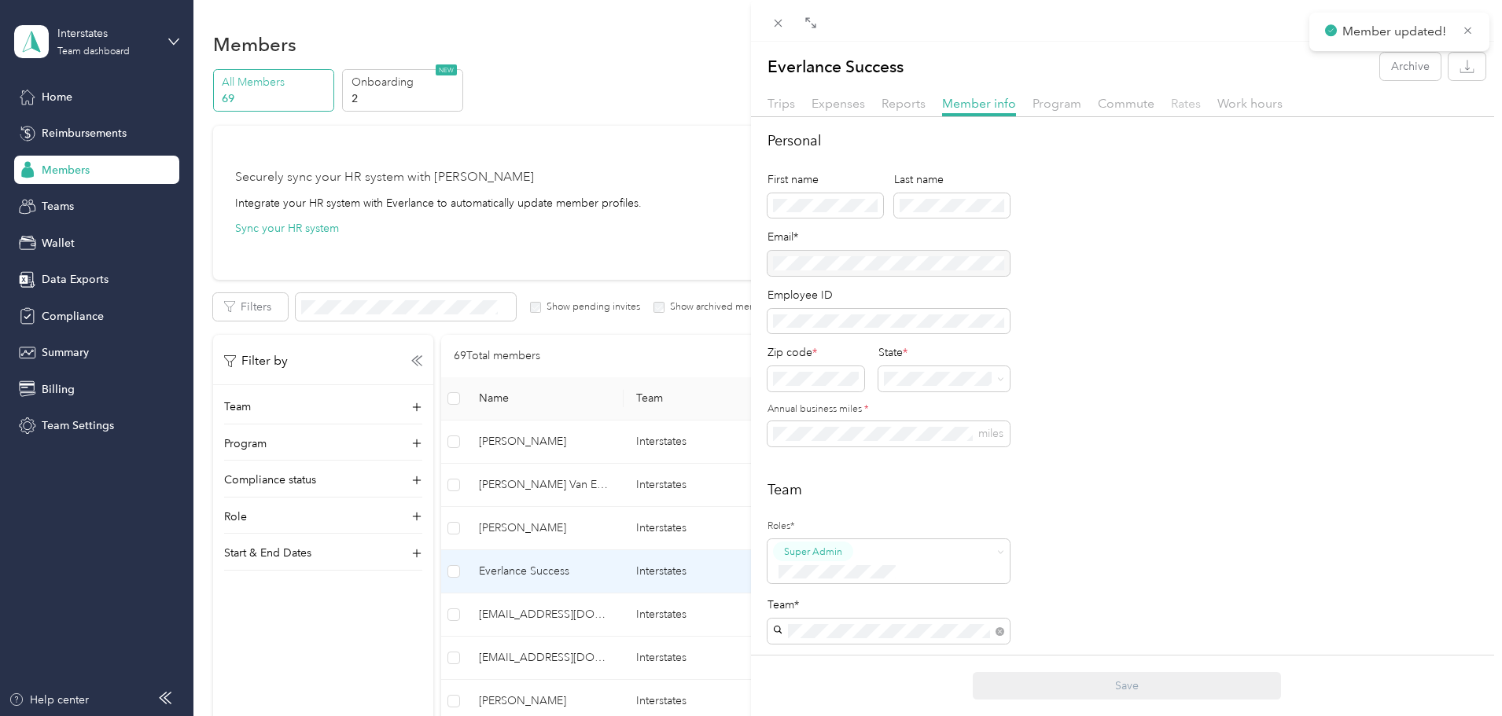
click at [1171, 105] on span "Rates" at bounding box center [1186, 103] width 30 height 15
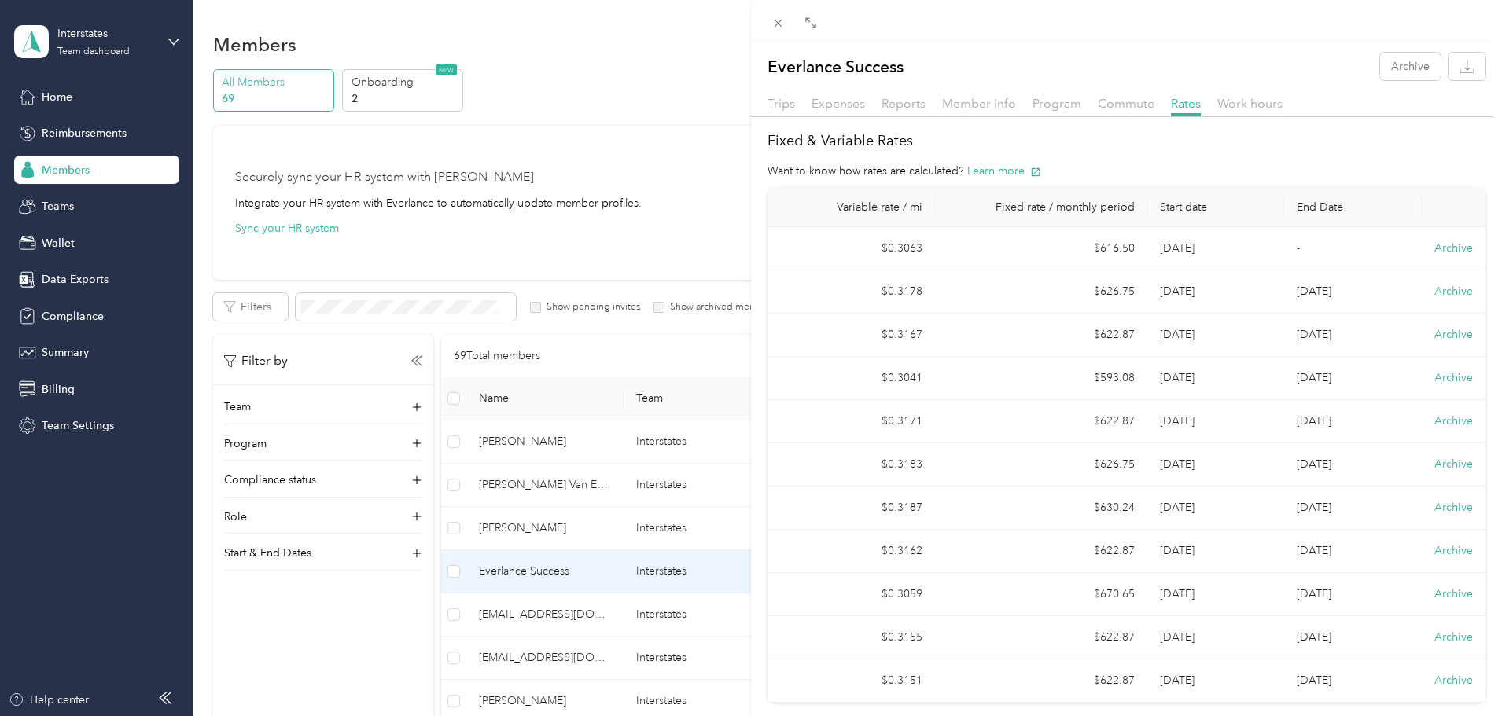
click at [1069, 31] on div at bounding box center [1126, 21] width 751 height 42
click at [988, 96] on span "Member info" at bounding box center [979, 103] width 74 height 15
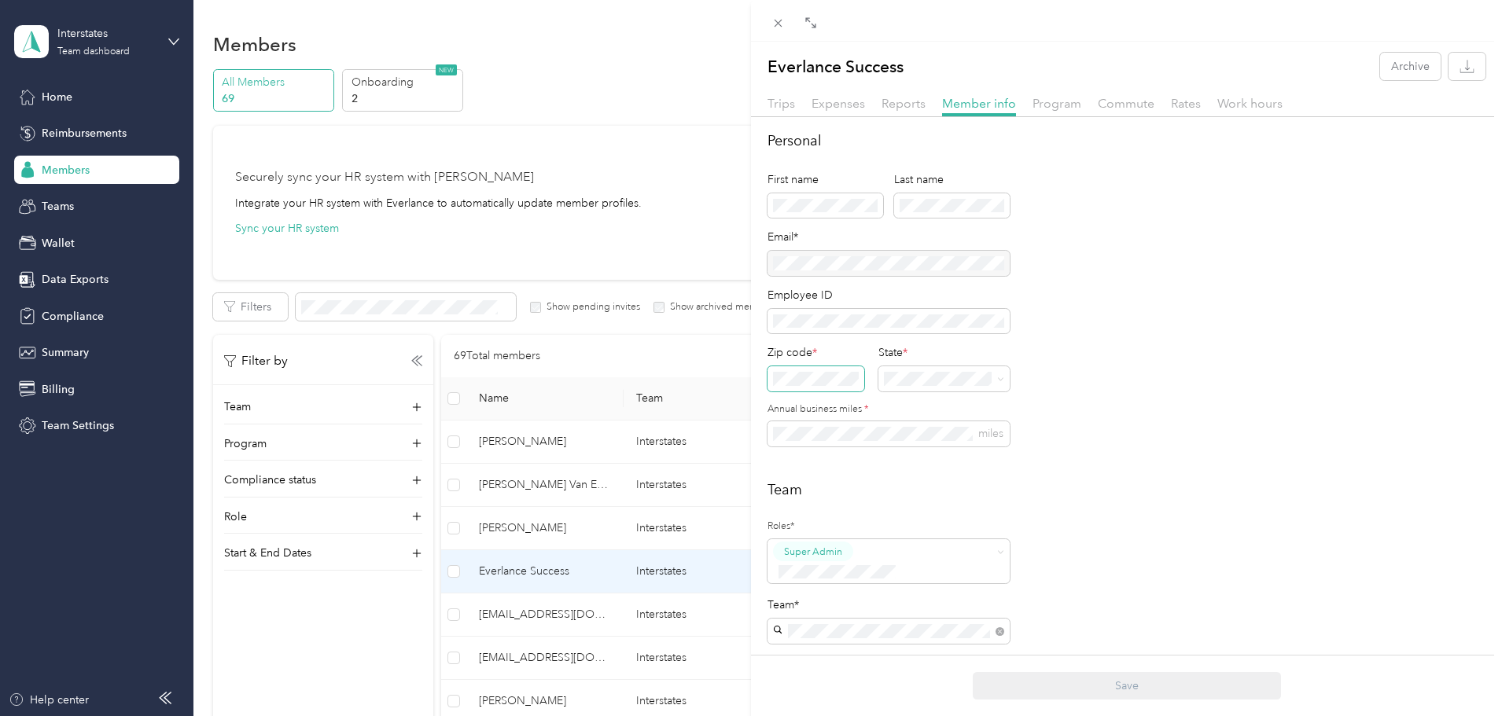
click at [756, 381] on div "Personal First name Last name Email* Employee ID Zip code * State * Annual busi…" at bounding box center [1126, 623] width 751 height 985
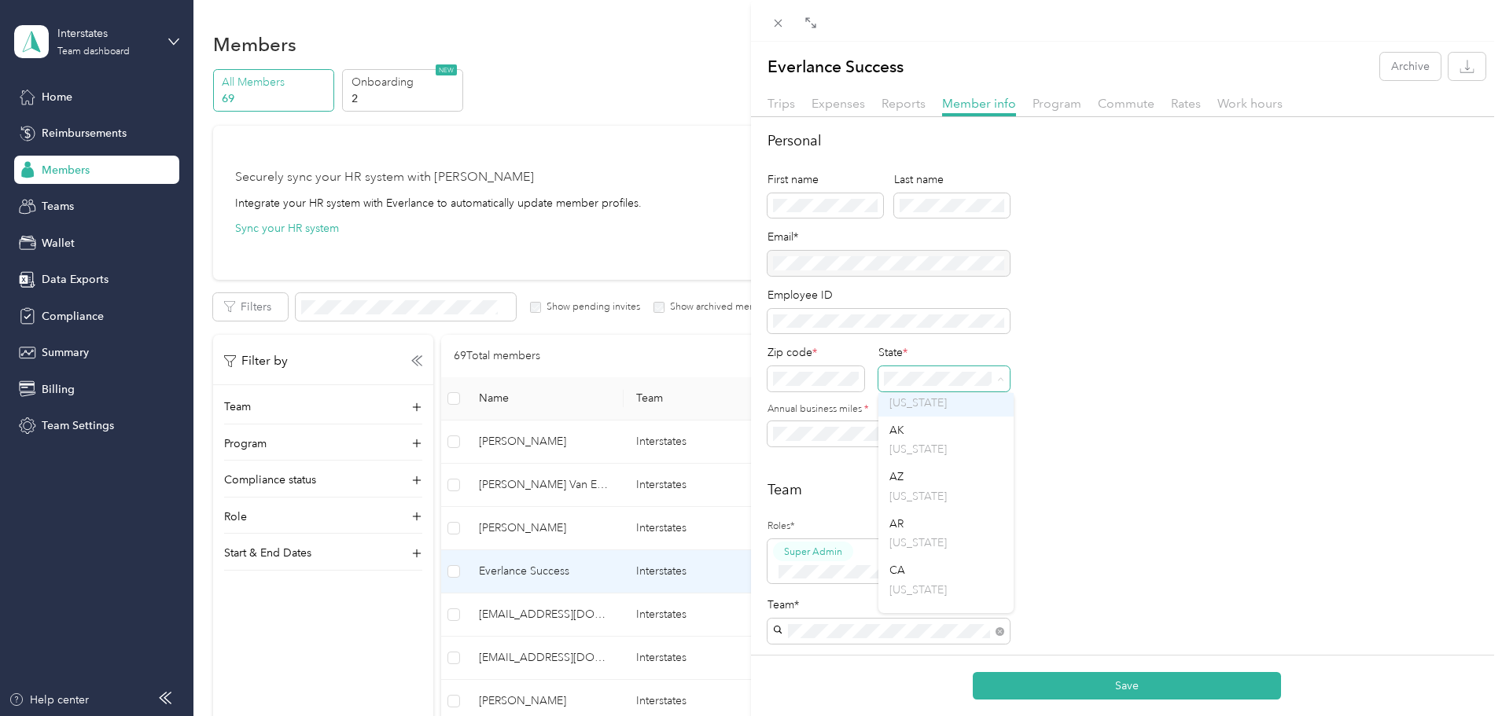
scroll to position [157, 0]
click at [915, 530] on div "CO [US_STATE]" at bounding box center [945, 540] width 113 height 36
click at [734, 432] on div "Everlance Success Archive Trips Expenses Reports Member info Program Commute Ra…" at bounding box center [751, 358] width 1502 height 716
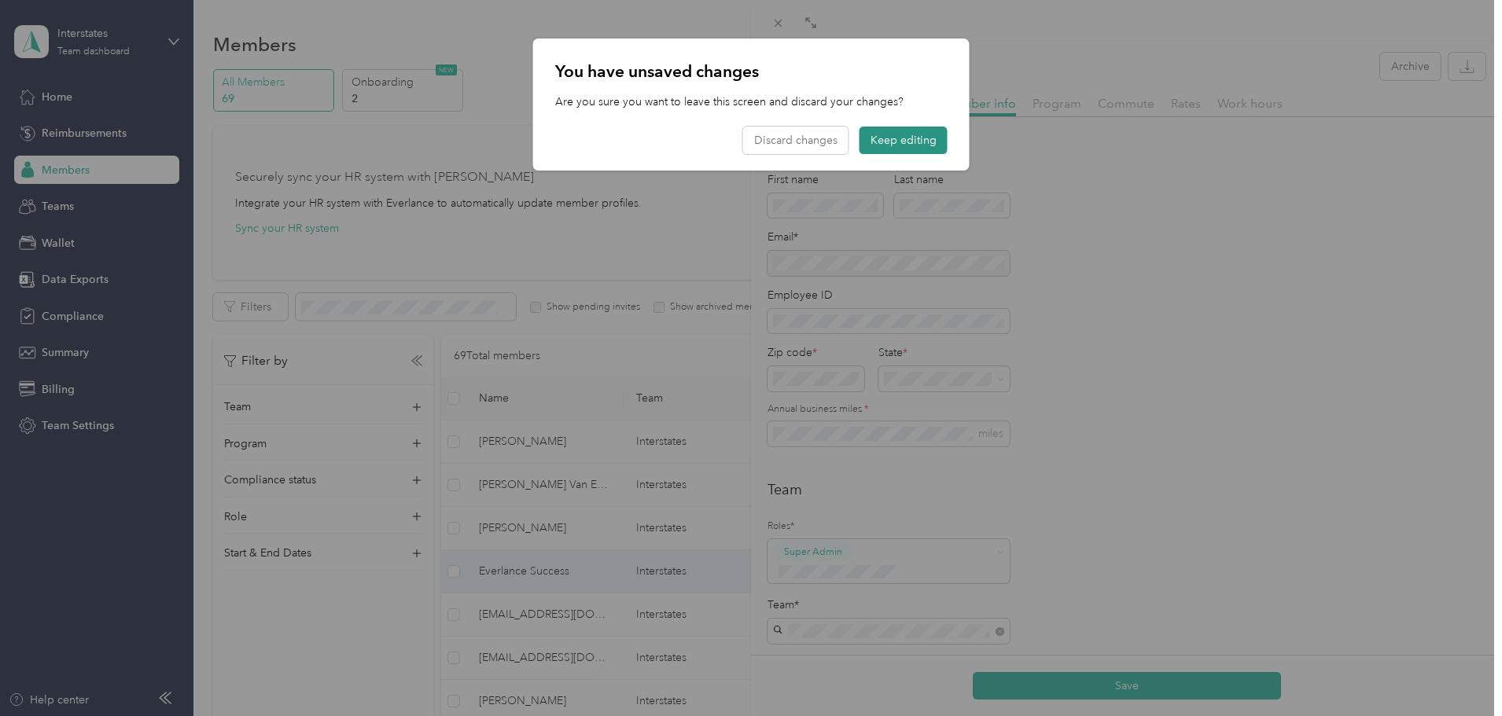
click at [910, 141] on button "Keep editing" at bounding box center [903, 141] width 88 height 28
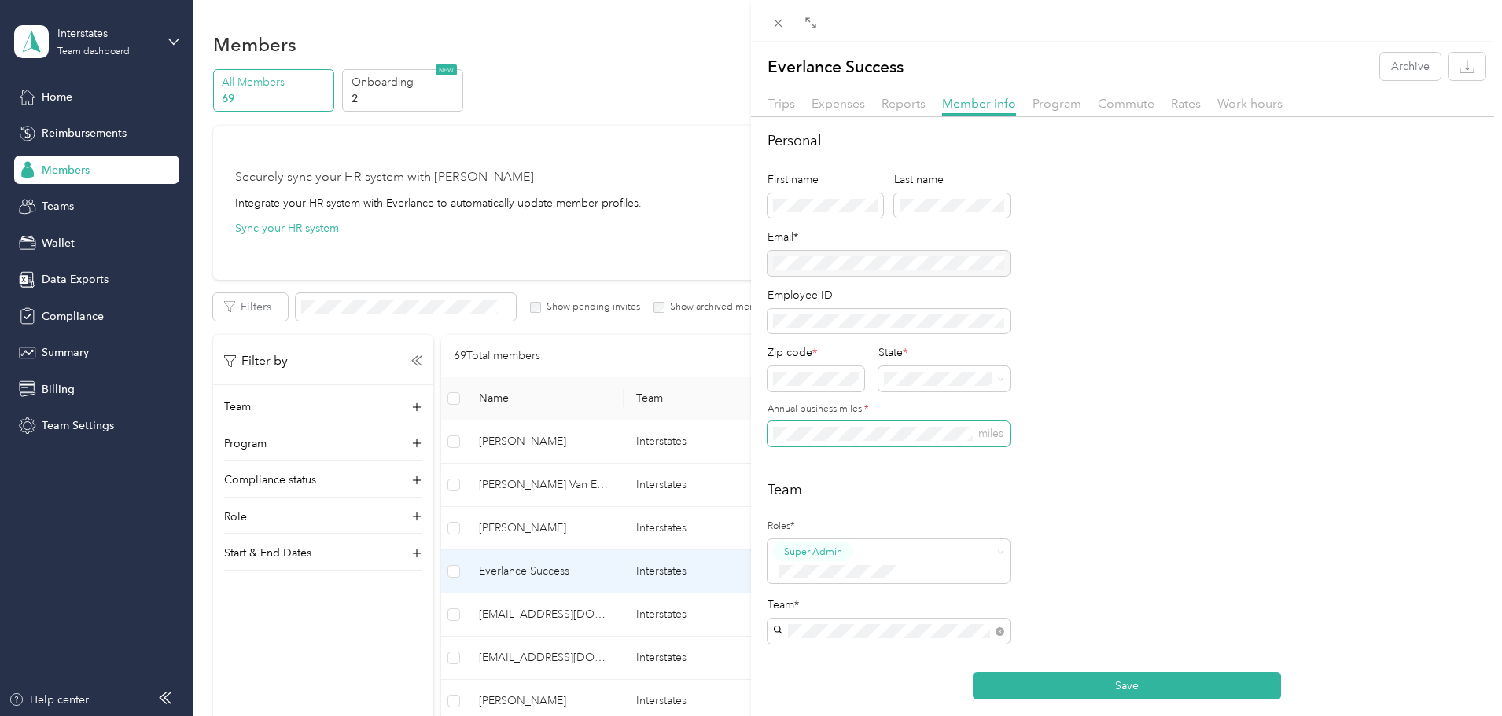
click at [822, 441] on span "miles" at bounding box center [888, 433] width 242 height 25
type button "c890df5969394580a9dc5cbeb8580059"
click at [1149, 411] on div "Personal First name Last name Email* Employee ID Zip code * State * Annual busi…" at bounding box center [1126, 298] width 718 height 335
click at [1070, 675] on button "Save" at bounding box center [1127, 686] width 308 height 28
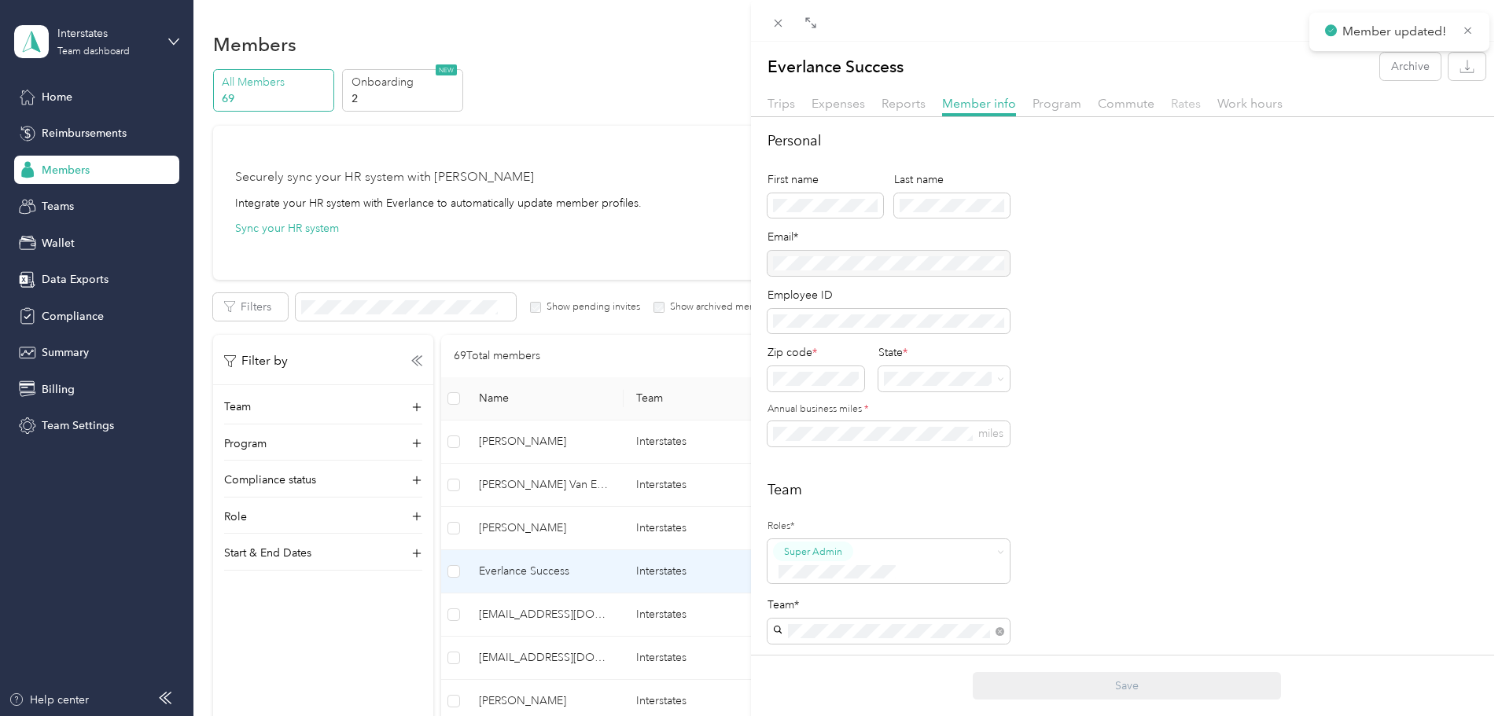
click at [1181, 103] on span "Rates" at bounding box center [1186, 103] width 30 height 15
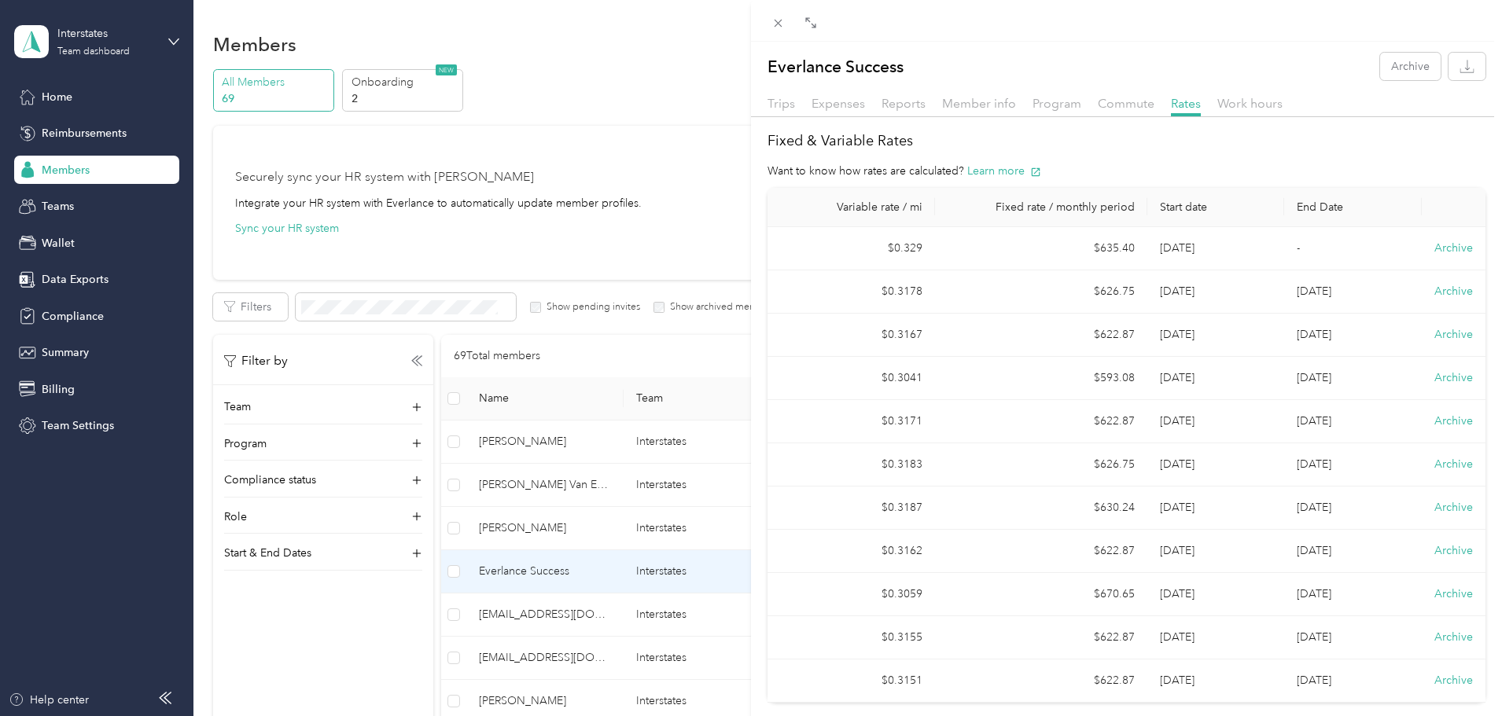
drag, startPoint x: 997, startPoint y: 107, endPoint x: 975, endPoint y: 127, distance: 29.5
click at [997, 107] on span "Member info" at bounding box center [979, 103] width 74 height 15
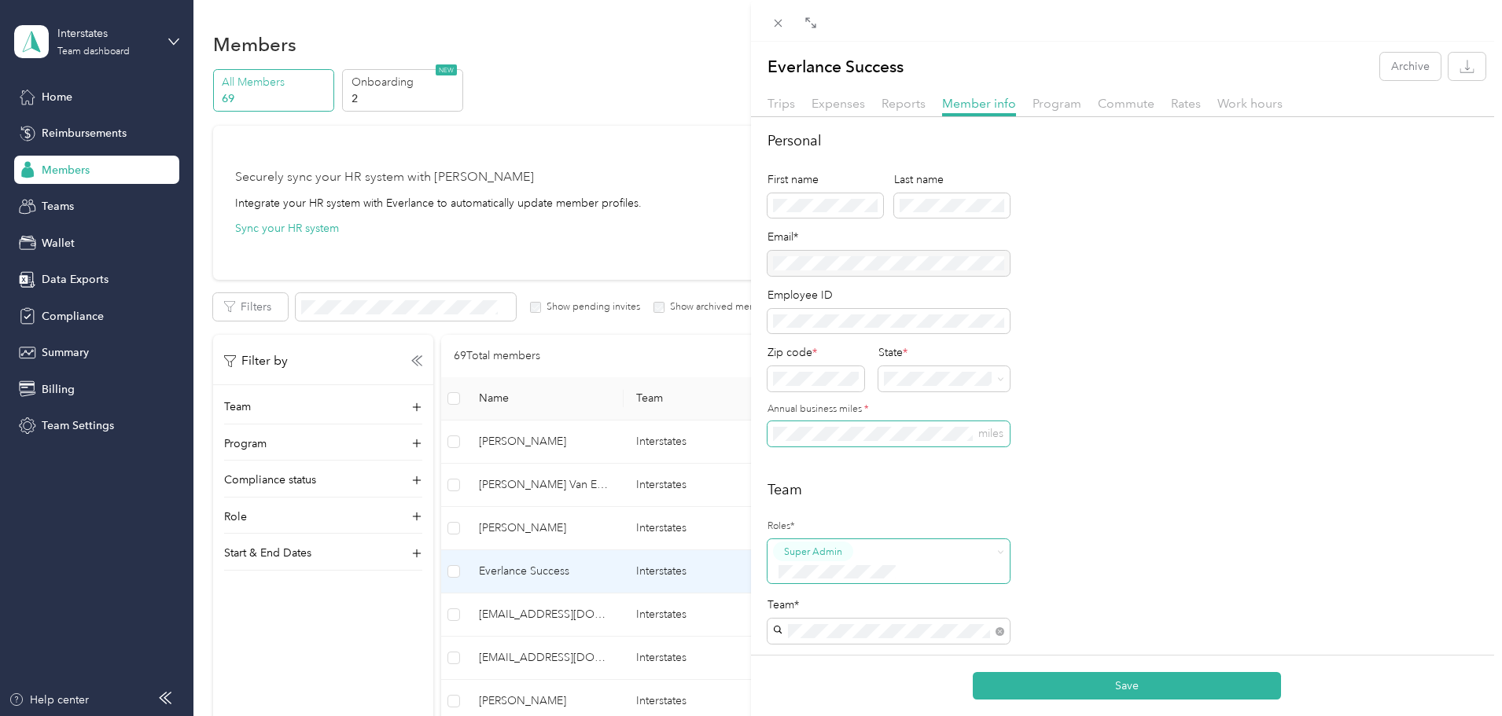
type button "c890df5969394580a9dc5cbeb8580059"
click at [1255, 520] on div "Team Roles* Super Admin Team* Team Manager [PERSON_NAME] Everlance Success [PER…" at bounding box center [1126, 641] width 718 height 322
click at [1172, 692] on button "Save" at bounding box center [1127, 686] width 308 height 28
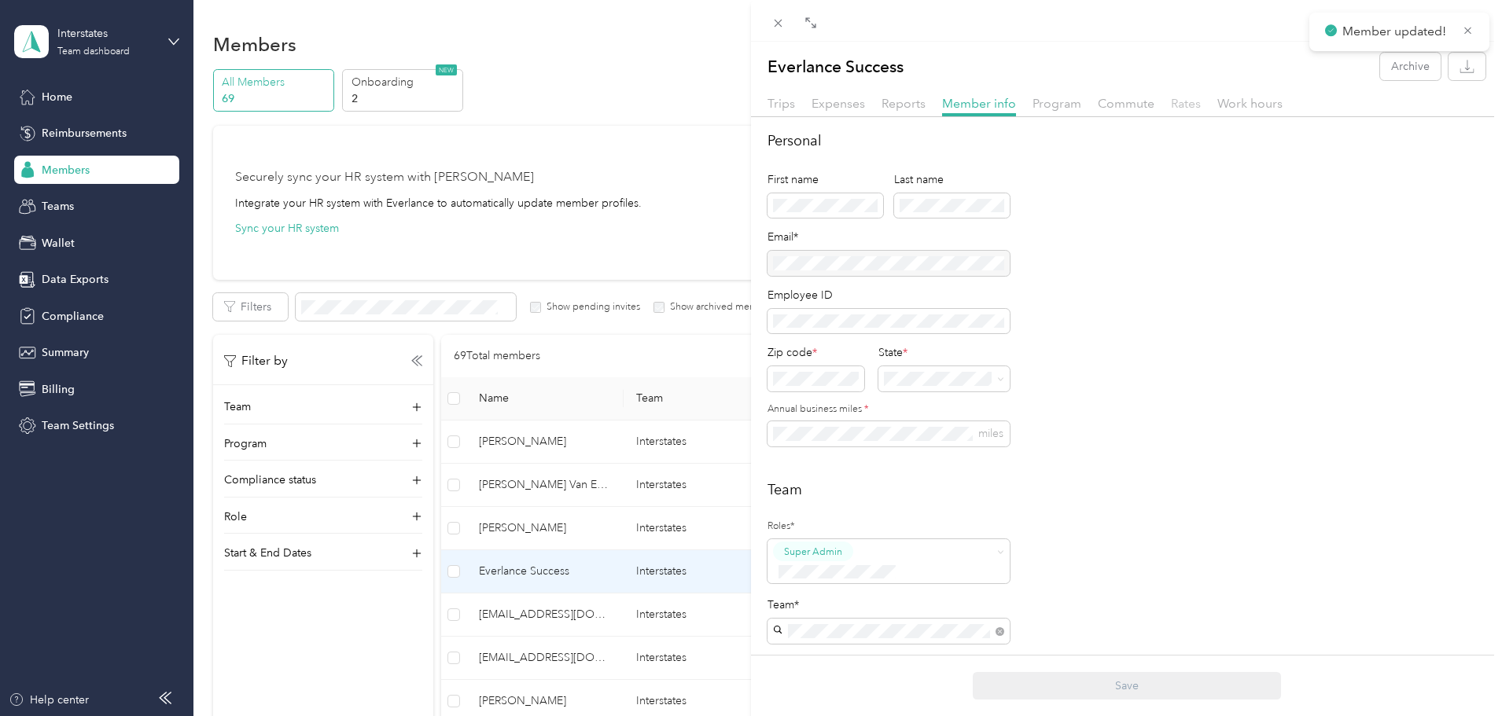
click at [1183, 104] on span "Rates" at bounding box center [1186, 103] width 30 height 15
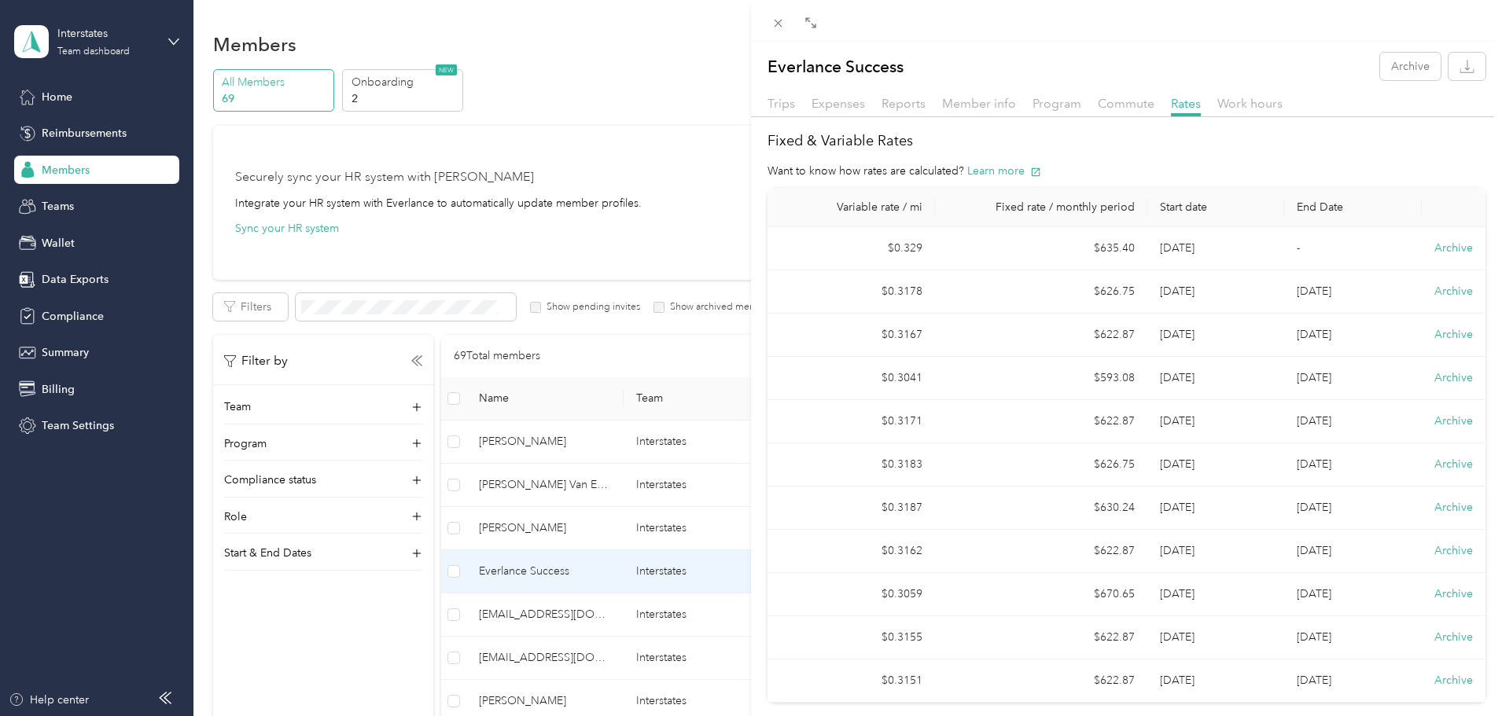
click at [1262, 48] on div "Everlance Success Archive Trips Expenses Reports Member info Program Commute Ra…" at bounding box center [1126, 372] width 751 height 661
click at [981, 104] on span "Member info" at bounding box center [979, 103] width 74 height 15
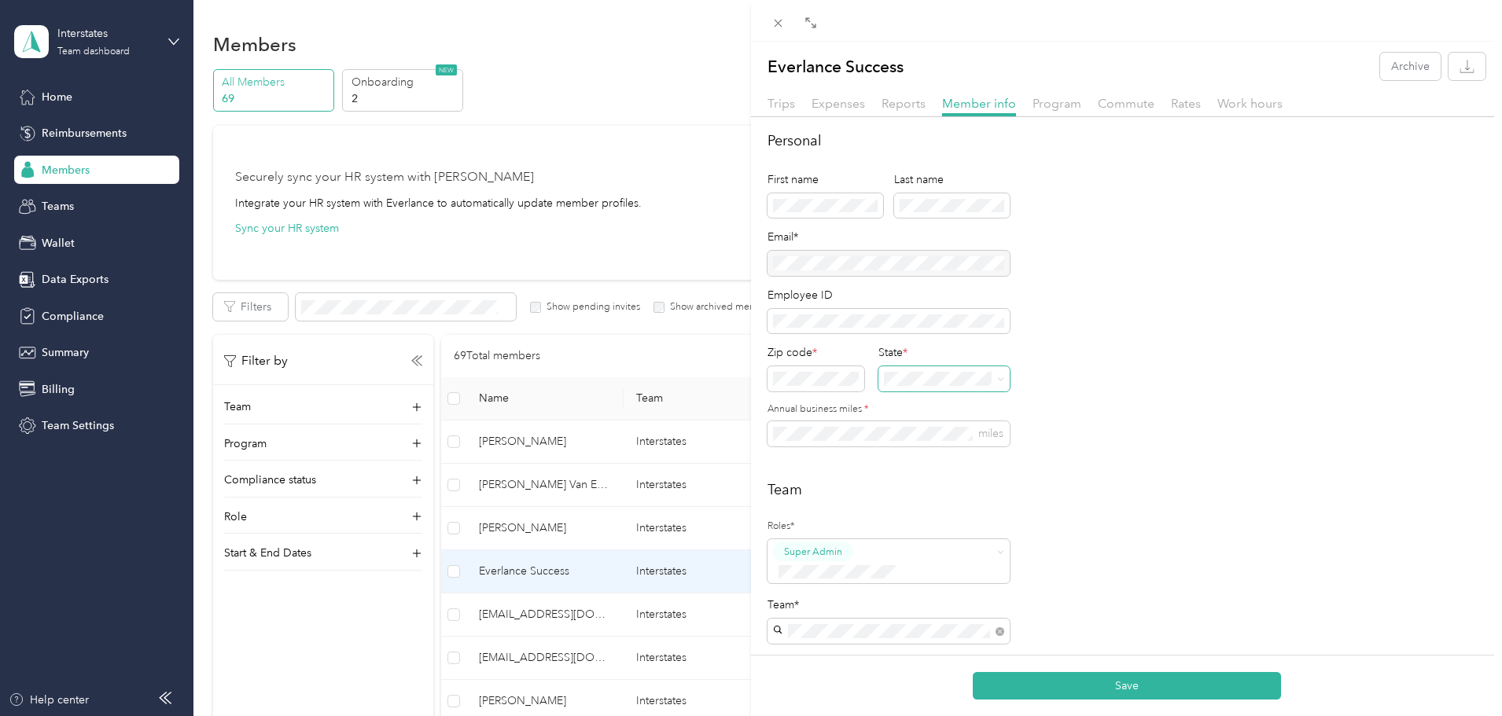
click at [1000, 375] on span at bounding box center [1000, 378] width 7 height 13
click at [1003, 376] on span at bounding box center [1000, 378] width 7 height 13
click at [925, 437] on p "[US_STATE]" at bounding box center [945, 429] width 113 height 17
type button "c890df5969394580a9dc5cbeb8580059"
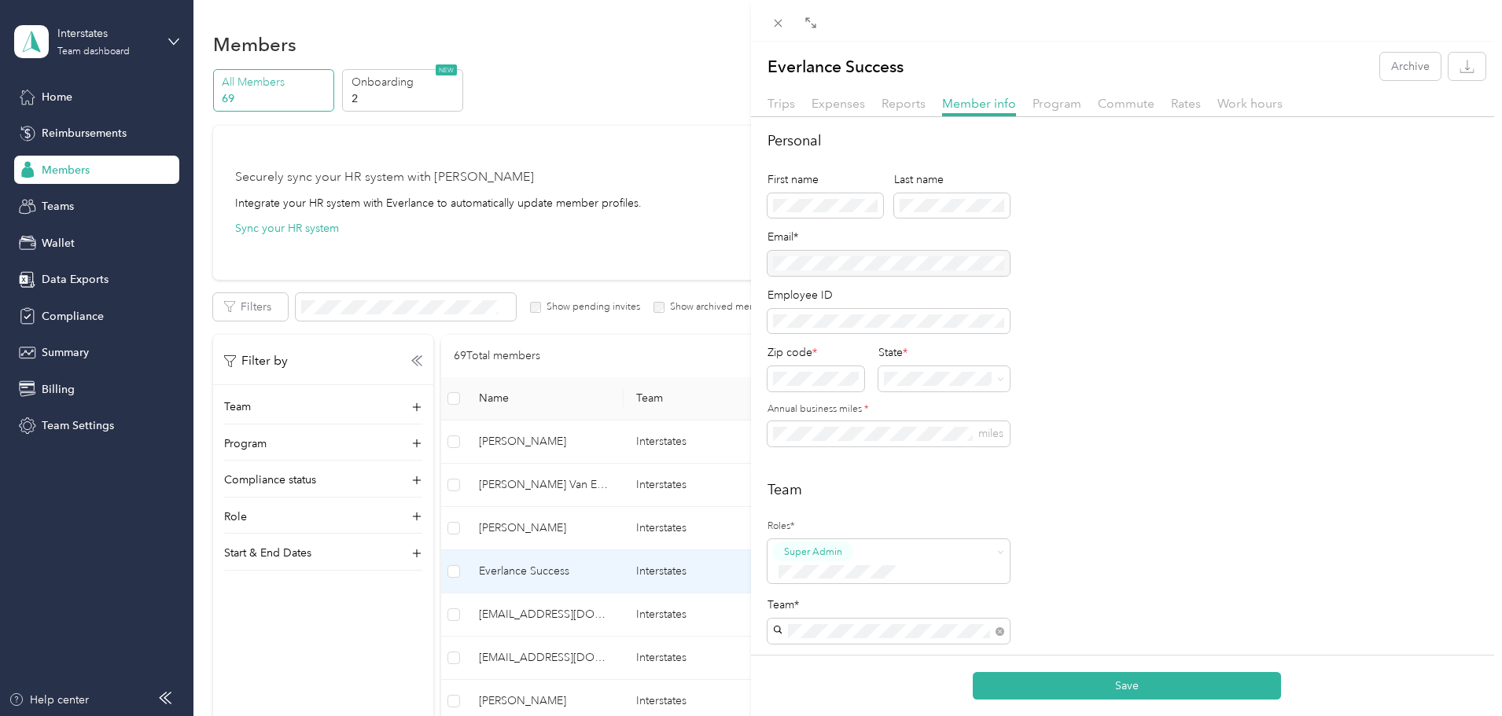
click at [1312, 491] on h2 "Team" at bounding box center [1126, 490] width 718 height 21
click at [1135, 686] on button "Save" at bounding box center [1127, 686] width 308 height 28
click at [1174, 101] on span "Rates" at bounding box center [1186, 103] width 30 height 15
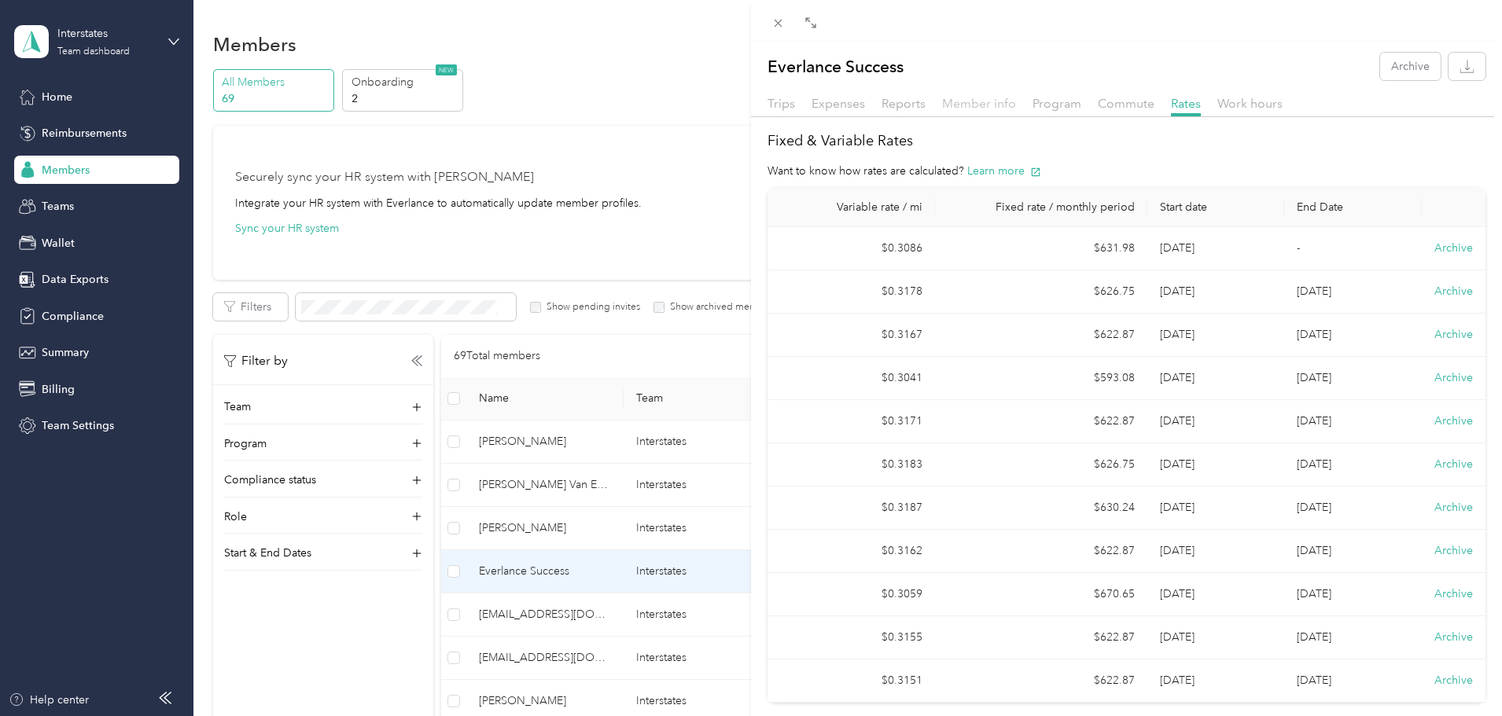
click at [963, 101] on span "Member info" at bounding box center [979, 103] width 74 height 15
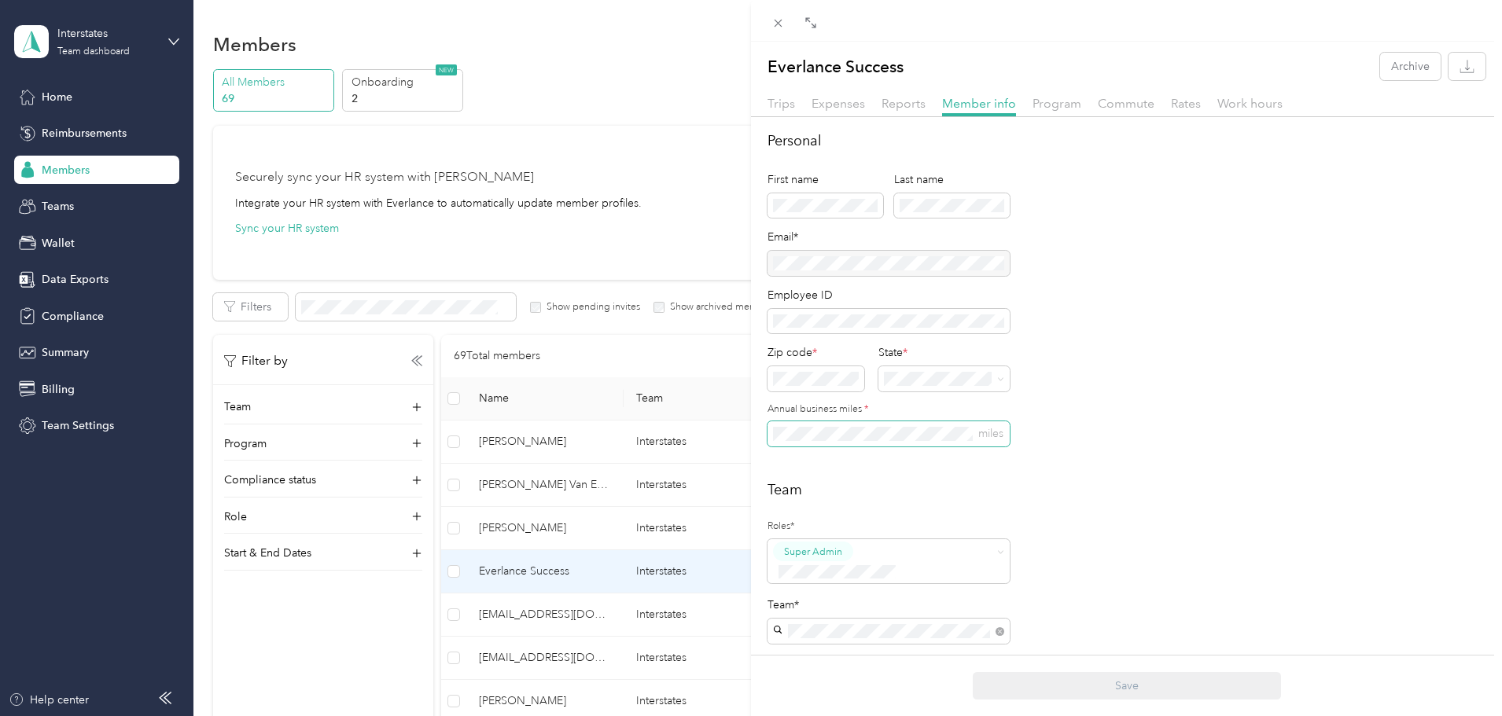
click at [822, 443] on span "miles" at bounding box center [888, 433] width 242 height 25
click at [846, 480] on h2 "Team" at bounding box center [1126, 490] width 718 height 21
click at [1077, 682] on button "Save" at bounding box center [1127, 686] width 308 height 28
click at [1177, 103] on span "Rates" at bounding box center [1186, 103] width 30 height 15
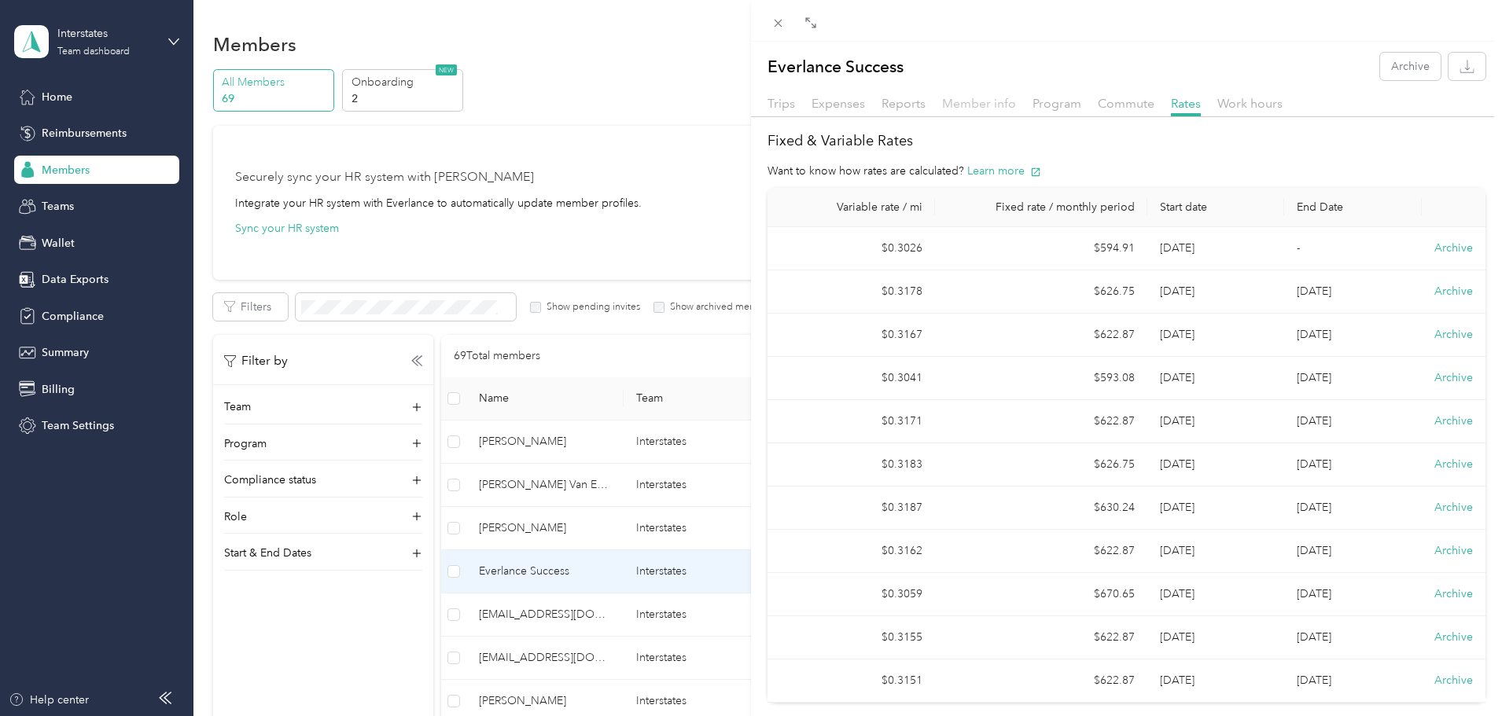
click at [947, 98] on span "Member info" at bounding box center [979, 103] width 74 height 15
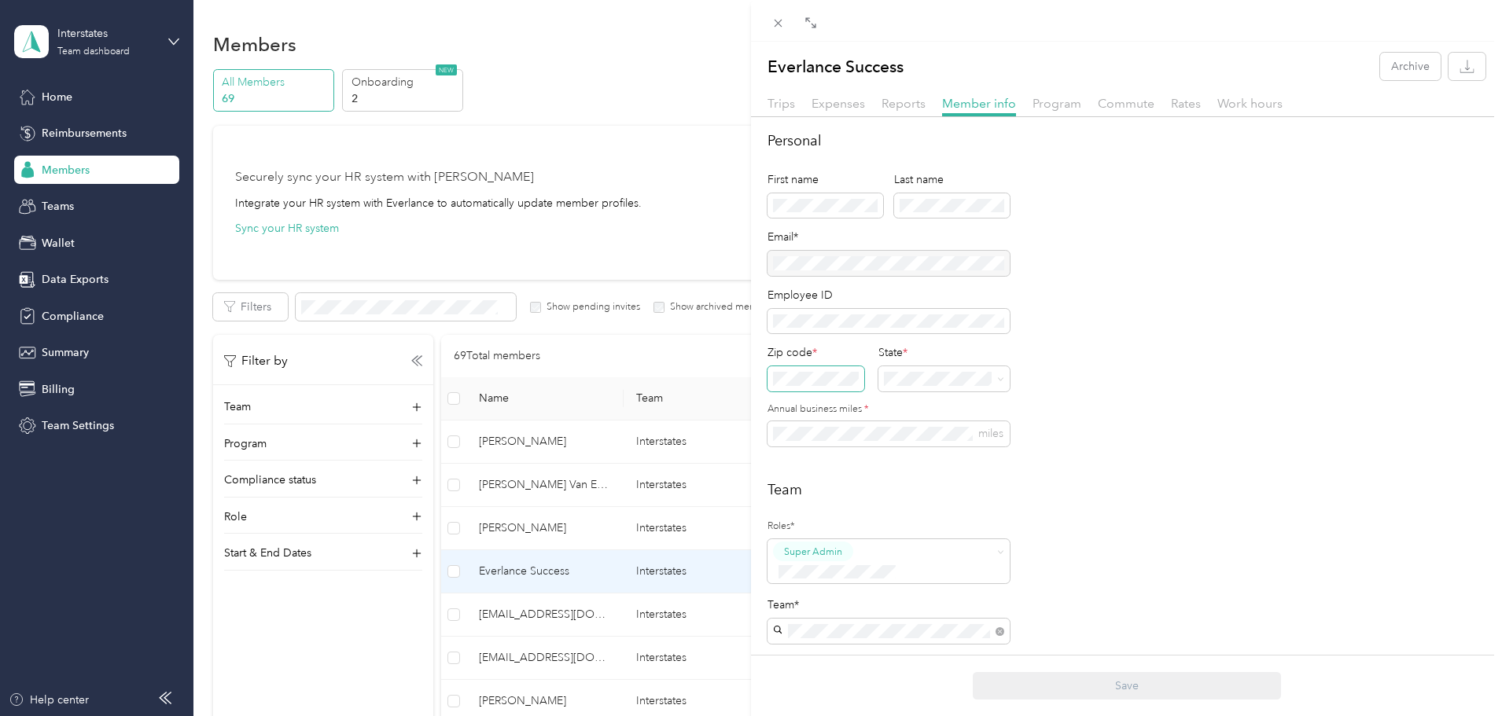
click at [817, 389] on span at bounding box center [815, 378] width 97 height 25
click at [752, 373] on div "Personal First name Last name Email* Employee ID Zip code * State * Annual busi…" at bounding box center [1126, 623] width 751 height 985
click at [938, 391] on span at bounding box center [943, 378] width 131 height 25
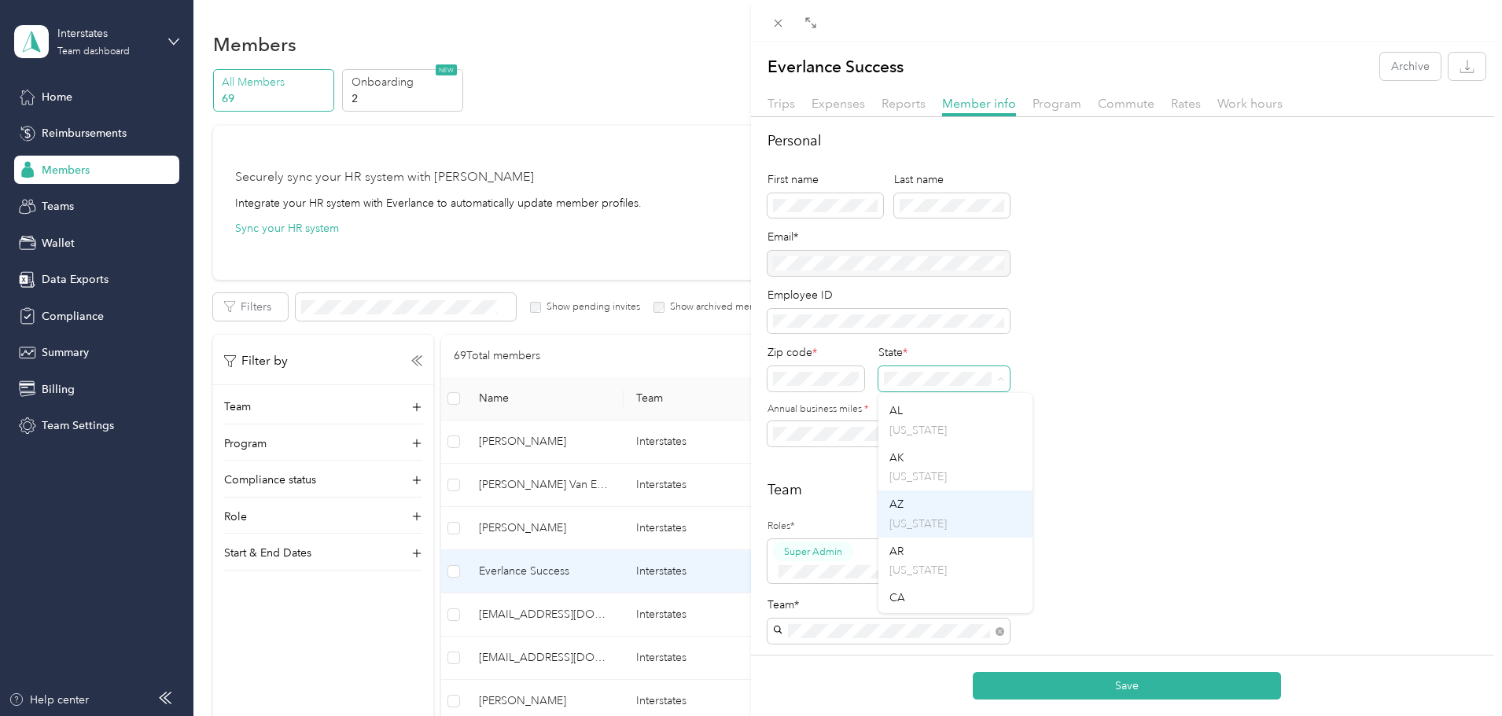
scroll to position [79, 0]
click at [922, 601] on div "CO [US_STATE]" at bounding box center [955, 619] width 133 height 36
click at [1050, 491] on h2 "Team" at bounding box center [1126, 490] width 718 height 21
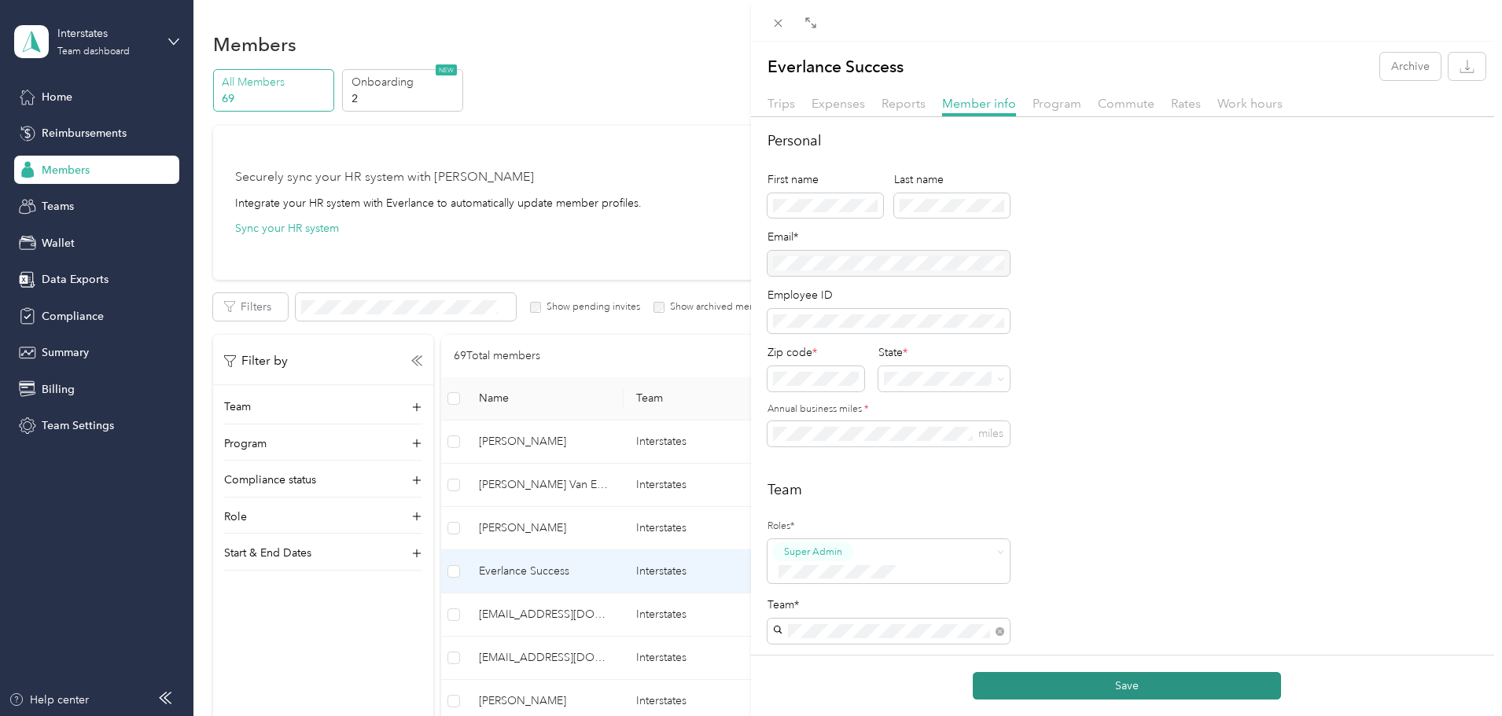
click at [1080, 695] on button "Save" at bounding box center [1127, 686] width 308 height 28
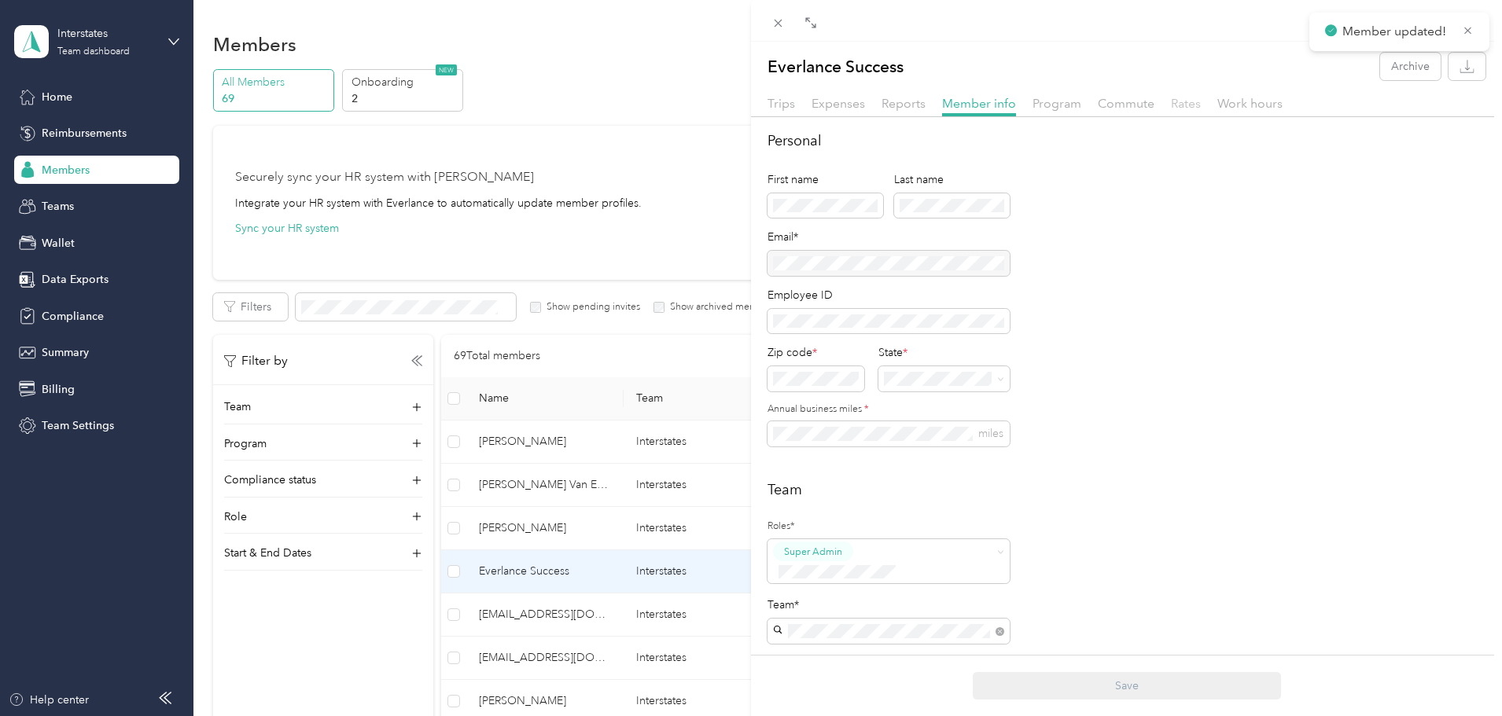
click at [1177, 100] on span "Rates" at bounding box center [1186, 103] width 30 height 15
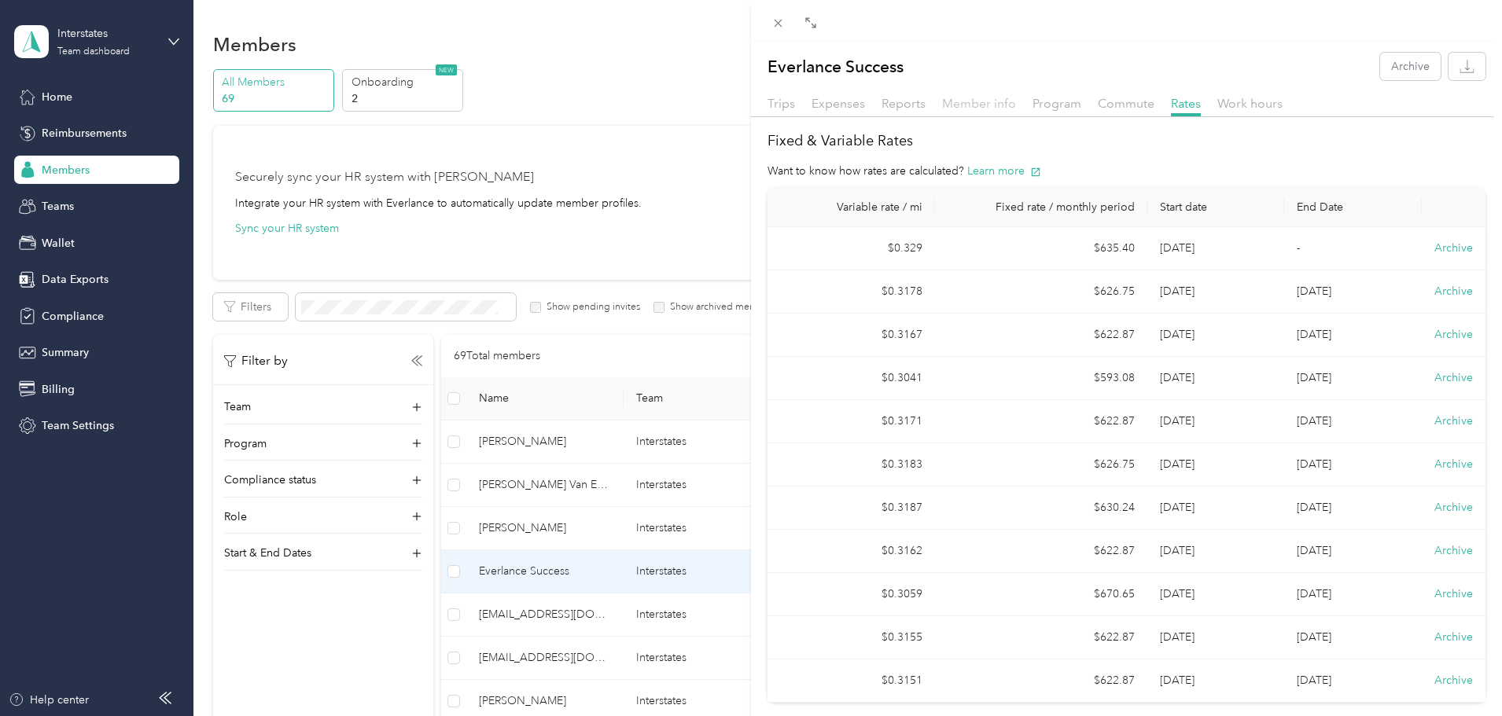
click at [988, 107] on span "Member info" at bounding box center [979, 103] width 74 height 15
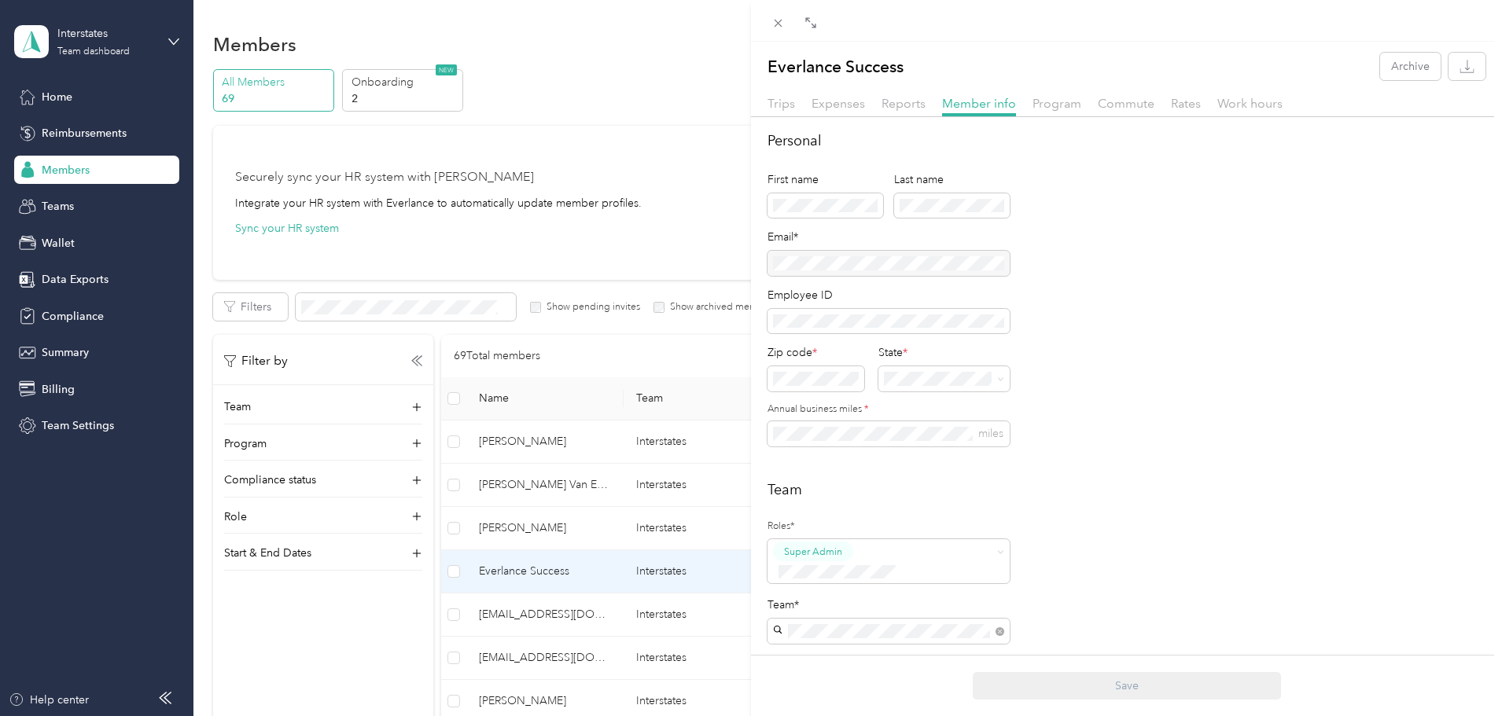
click at [1185, 445] on div "Personal First name Last name Email* Employee ID Zip code * State * Annual busi…" at bounding box center [1126, 298] width 718 height 335
click at [732, 378] on div "Everlance Success Archive Trips Expenses Reports Member info Program Commute Ra…" at bounding box center [751, 358] width 1502 height 716
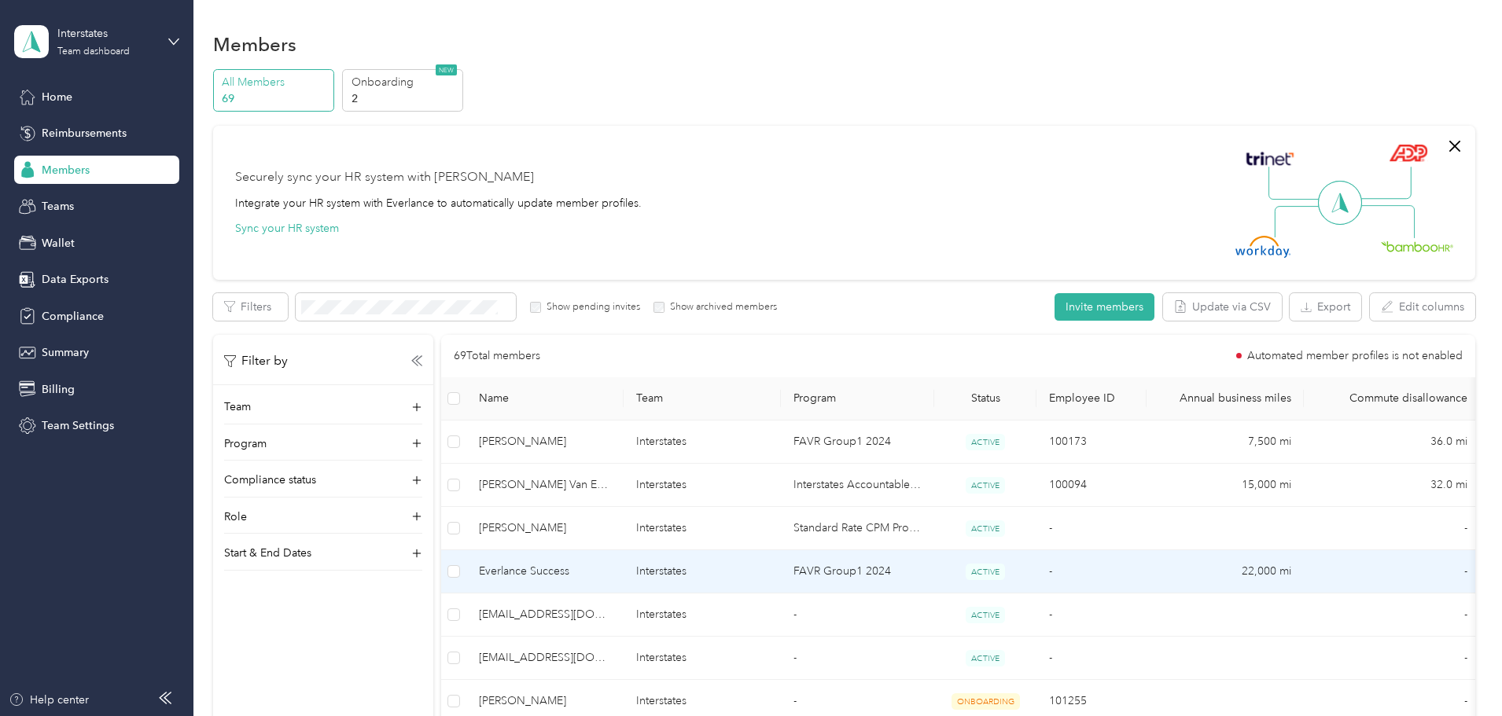
click at [611, 568] on span "Everlance Success" at bounding box center [545, 571] width 132 height 17
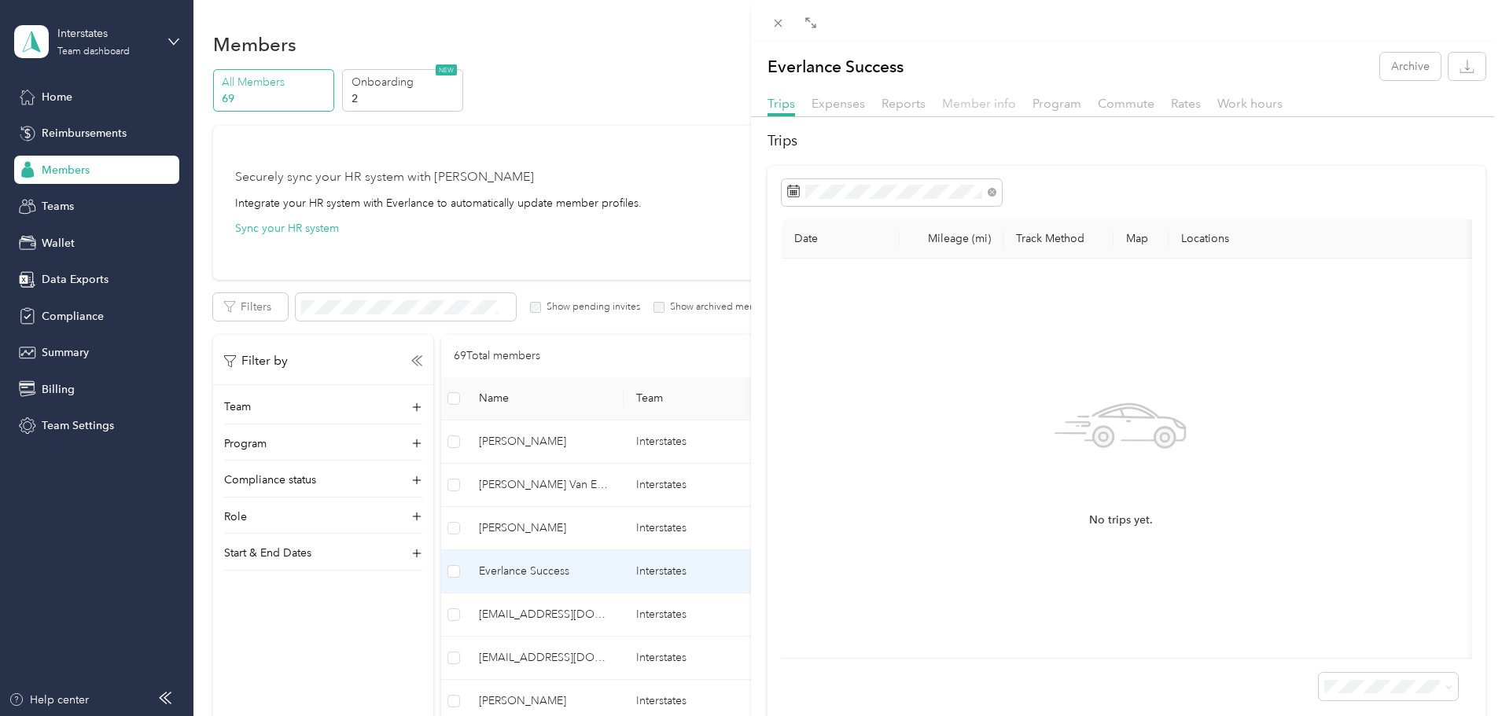
click at [962, 109] on span "Member info" at bounding box center [979, 103] width 74 height 15
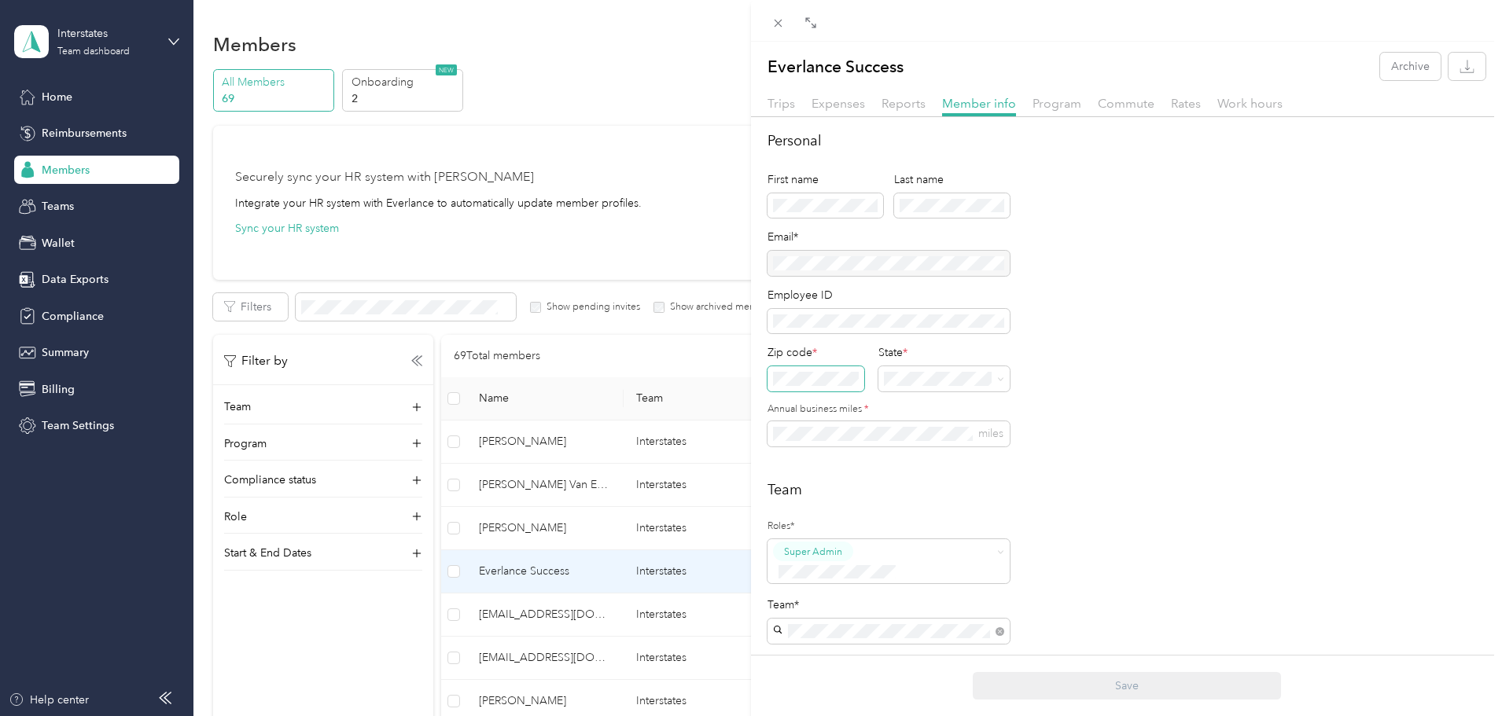
click at [822, 370] on span at bounding box center [815, 378] width 97 height 25
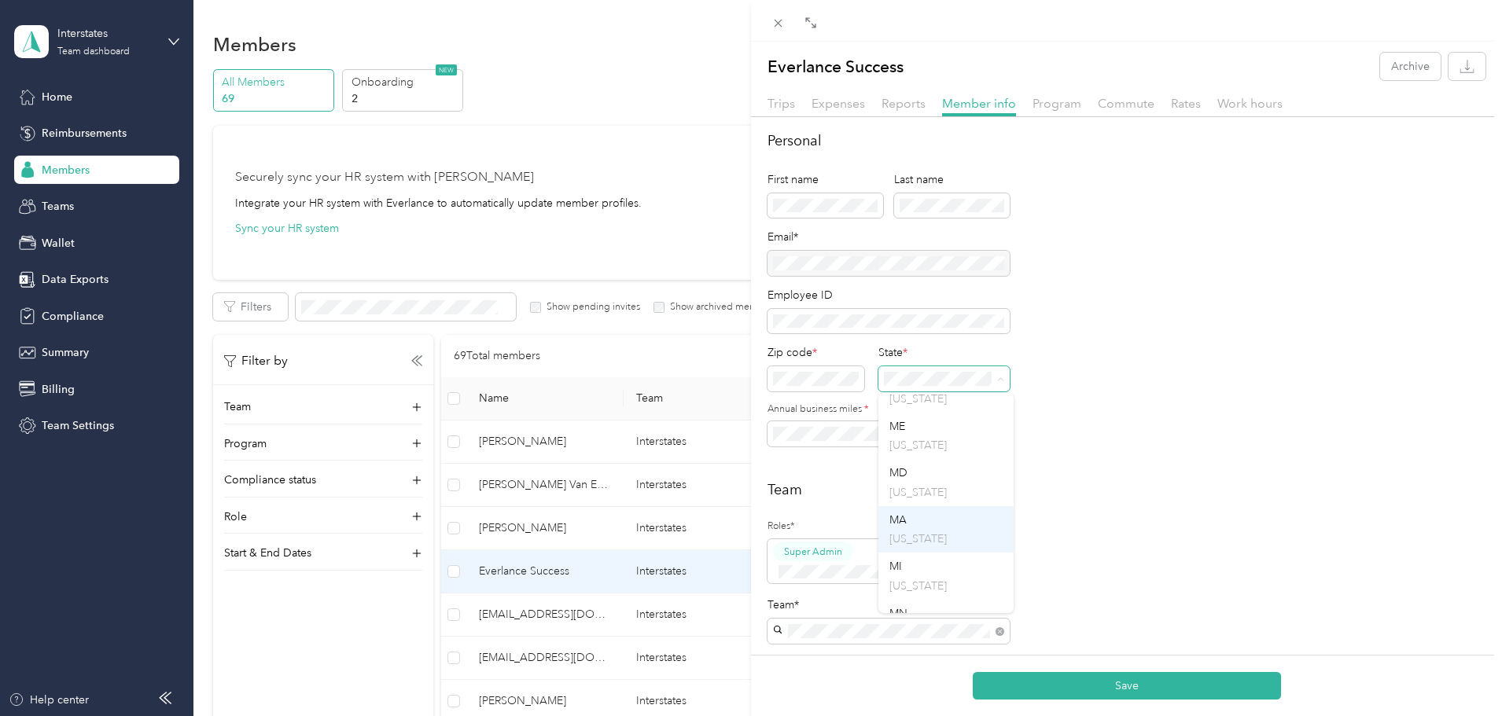
scroll to position [943, 0]
click at [917, 598] on div "MN [US_STATE]" at bounding box center [945, 596] width 113 height 36
click at [1224, 458] on div "Personal First name Last name Email* Employee ID Zip code * State * Annual busi…" at bounding box center [1126, 298] width 718 height 335
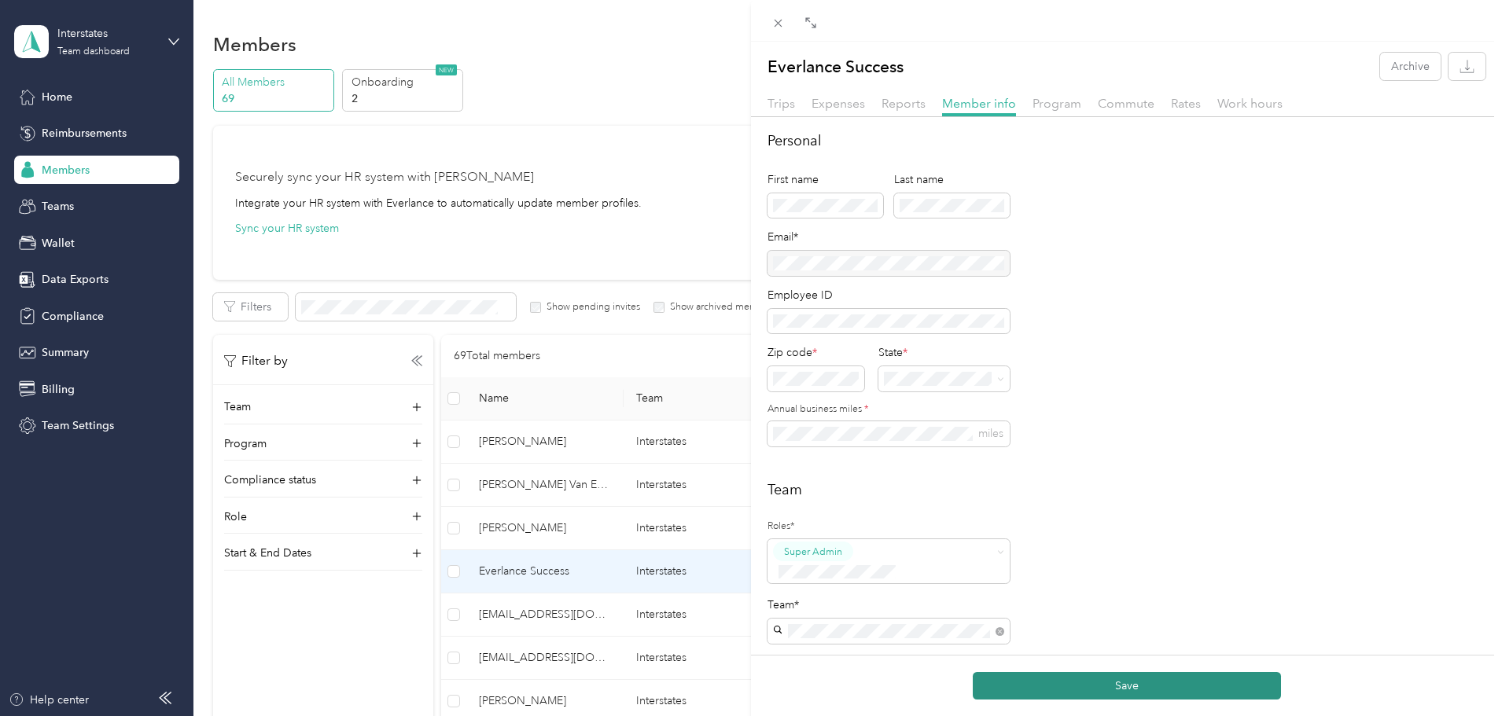
click at [1105, 686] on button "Save" at bounding box center [1127, 686] width 308 height 28
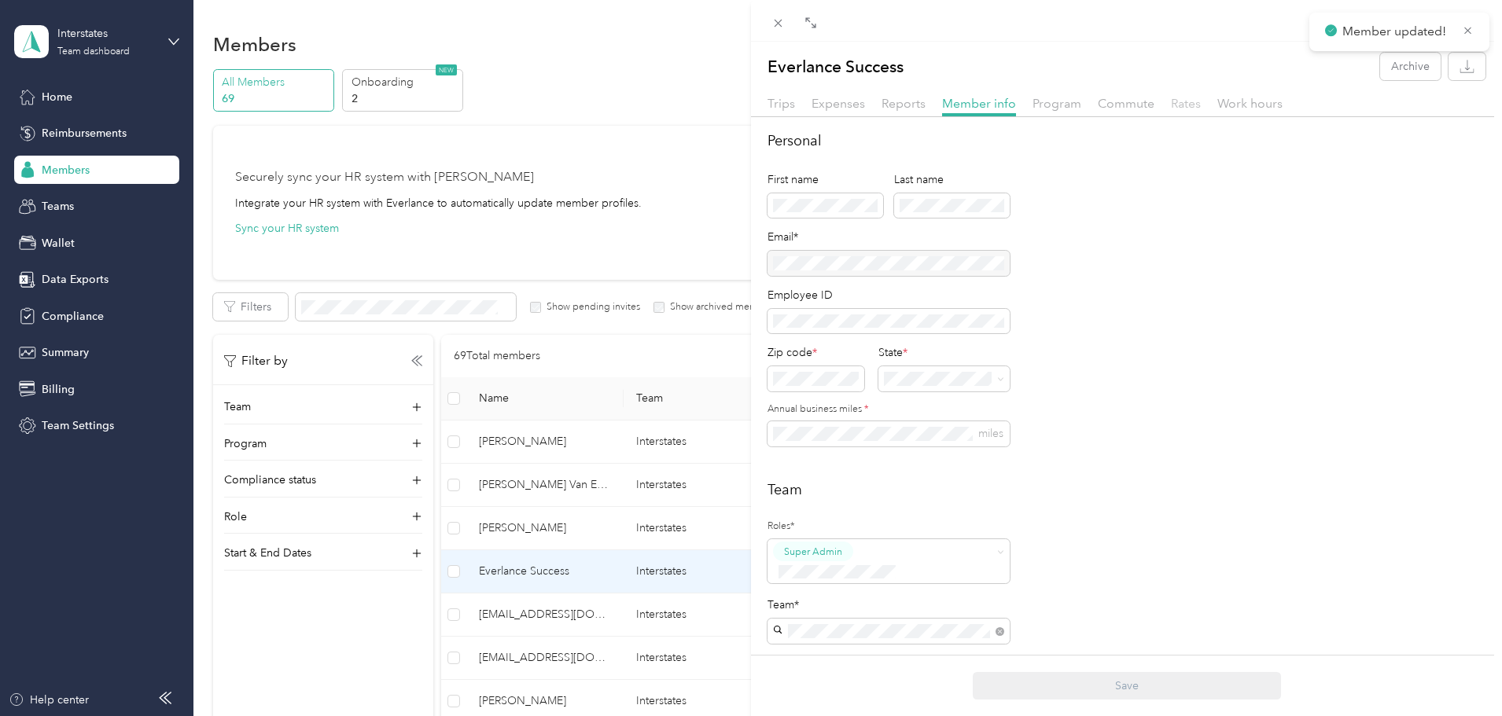
click at [1180, 102] on span "Rates" at bounding box center [1186, 103] width 30 height 15
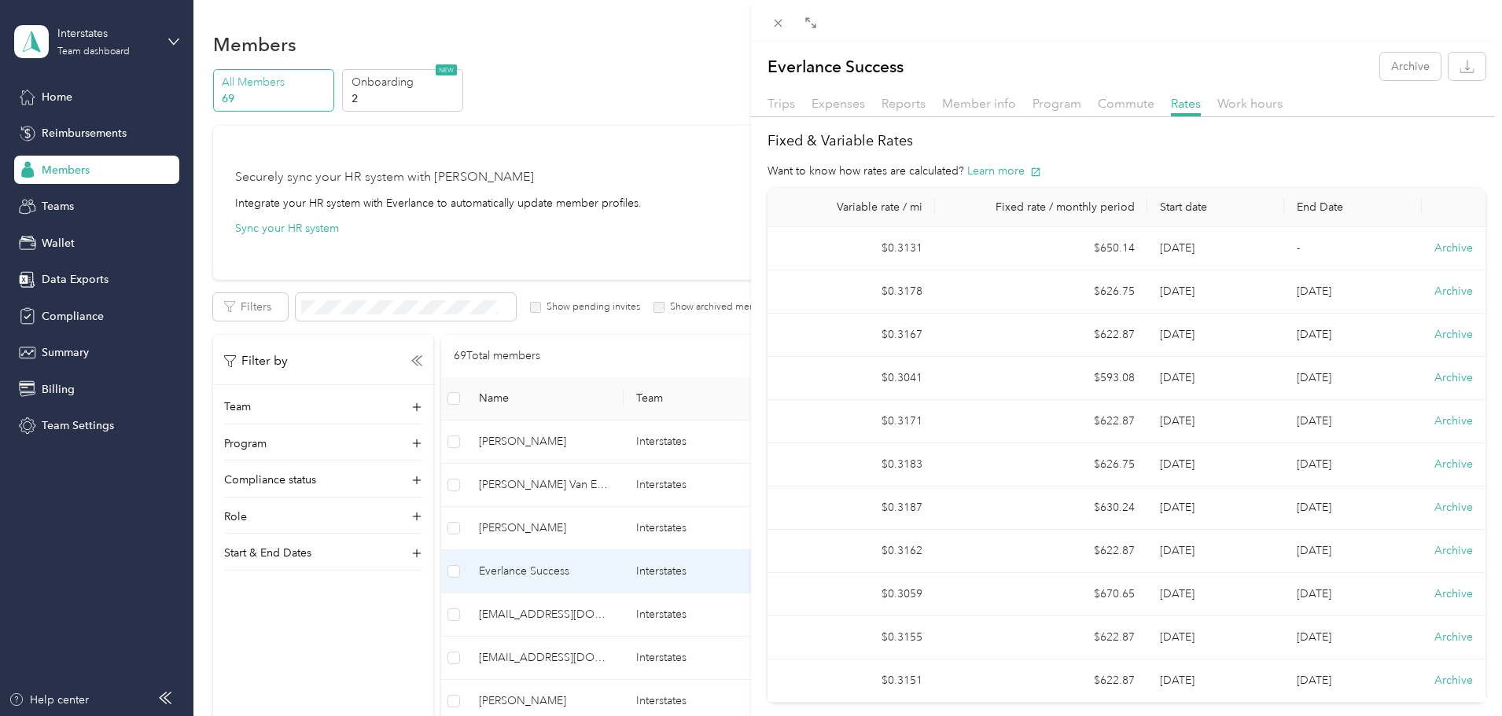
drag, startPoint x: 1113, startPoint y: 32, endPoint x: 946, endPoint y: 45, distance: 167.2
click at [1112, 32] on div at bounding box center [1126, 21] width 751 height 42
click at [772, 28] on icon at bounding box center [777, 23] width 13 height 13
